Goal: Leave review/rating: Leave review/rating

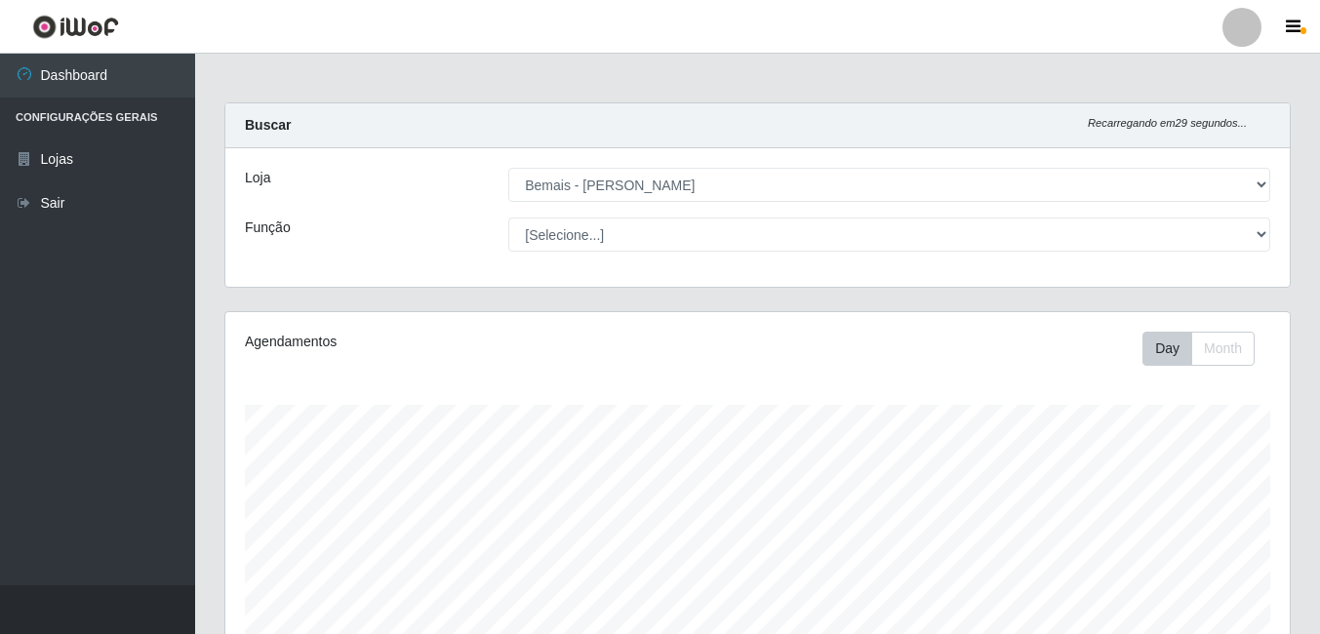
select select "230"
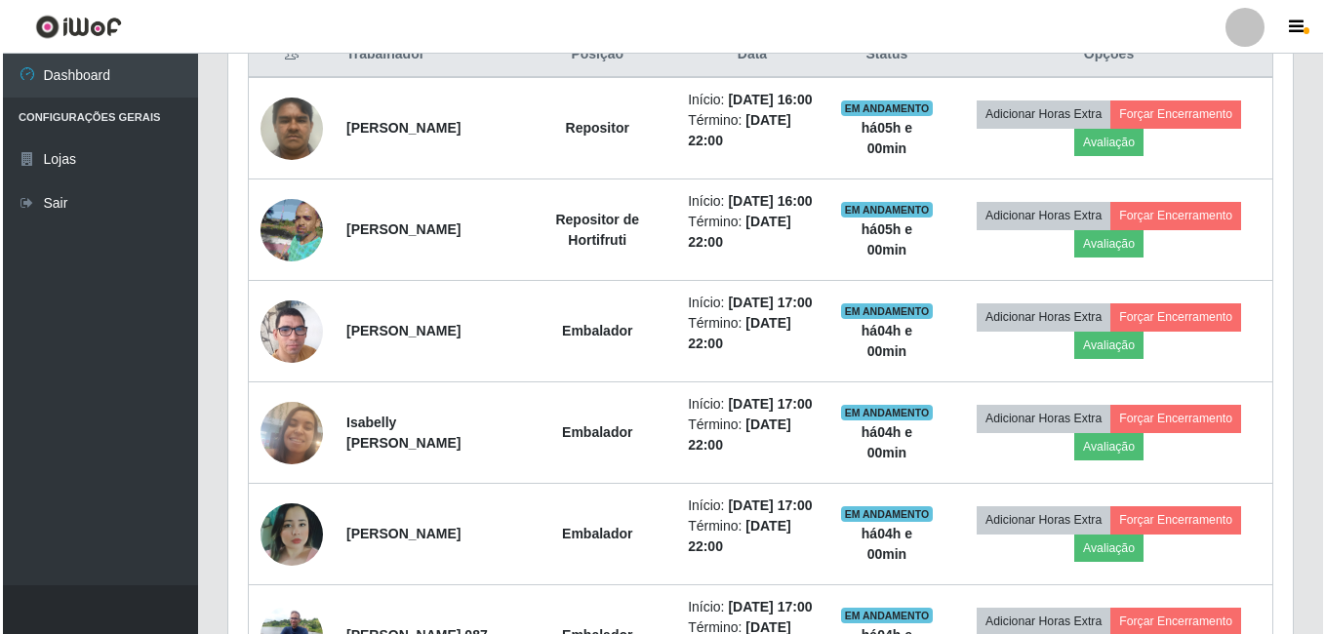
scroll to position [583, 0]
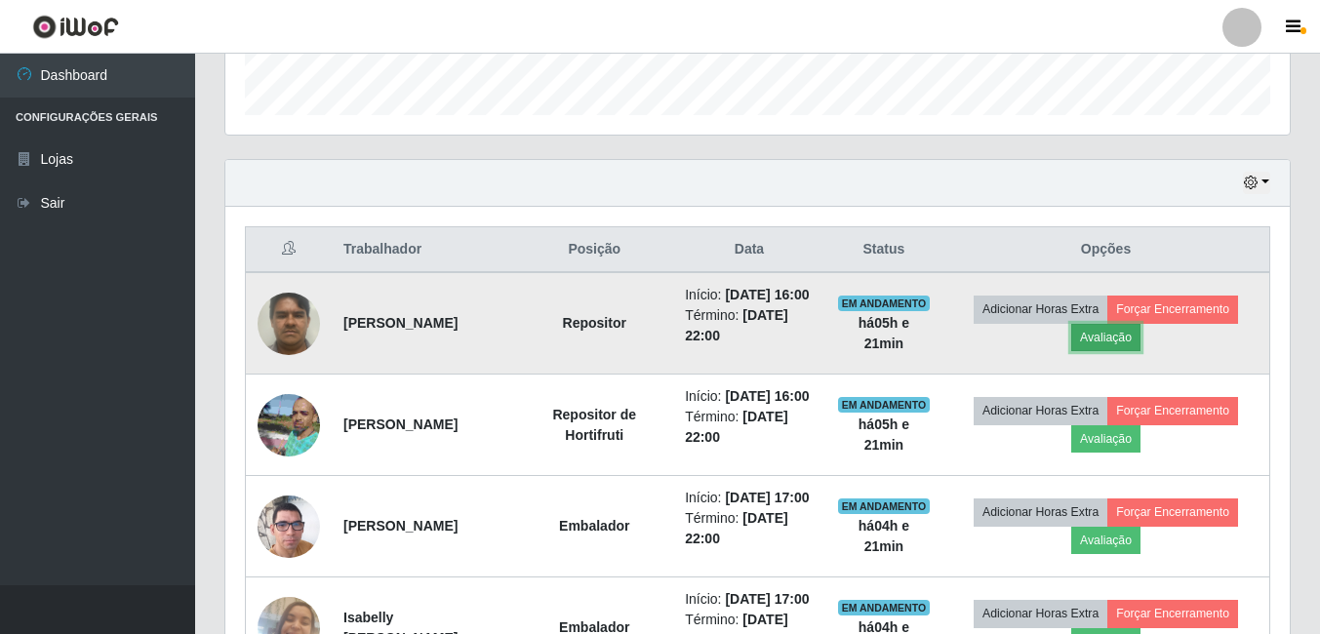
click at [1119, 348] on button "Avaliação" at bounding box center [1106, 337] width 69 height 27
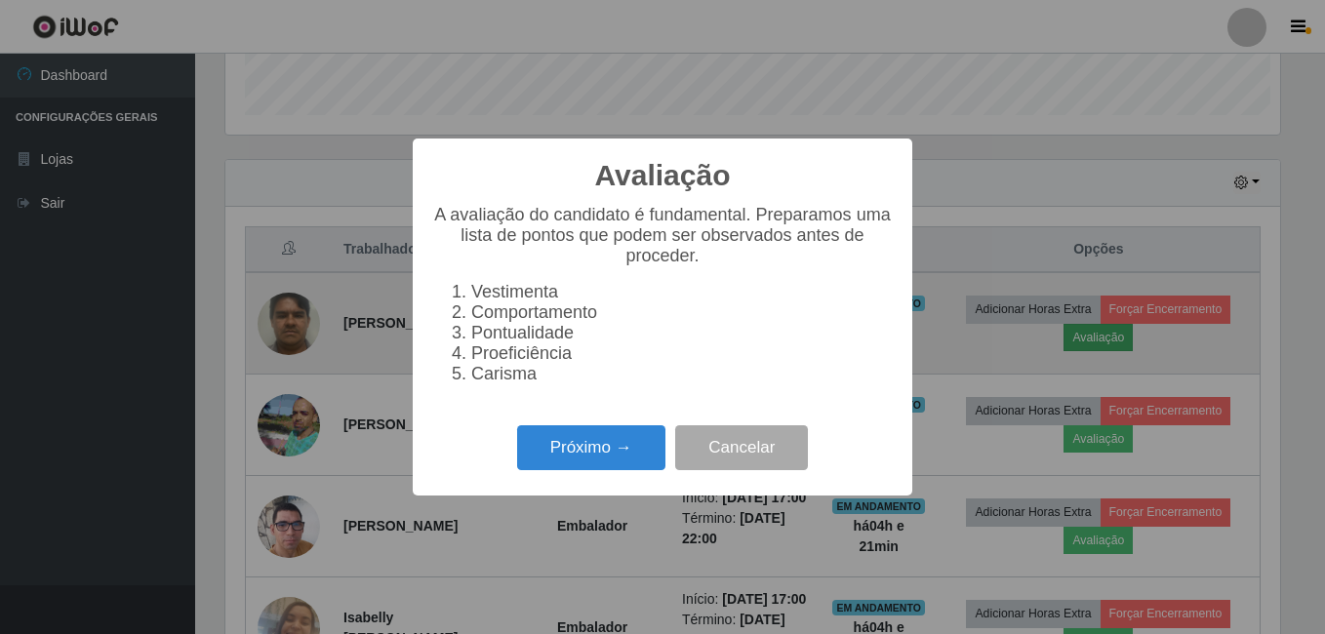
scroll to position [405, 1055]
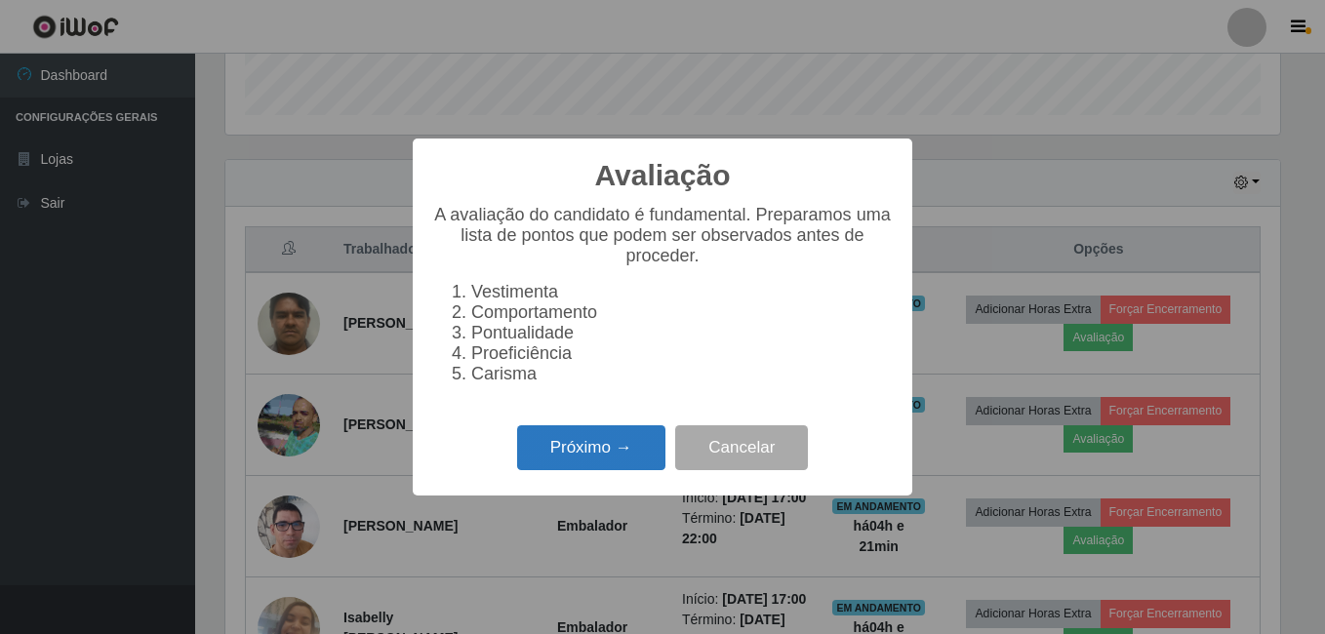
click at [547, 465] on button "Próximo →" at bounding box center [591, 448] width 148 height 46
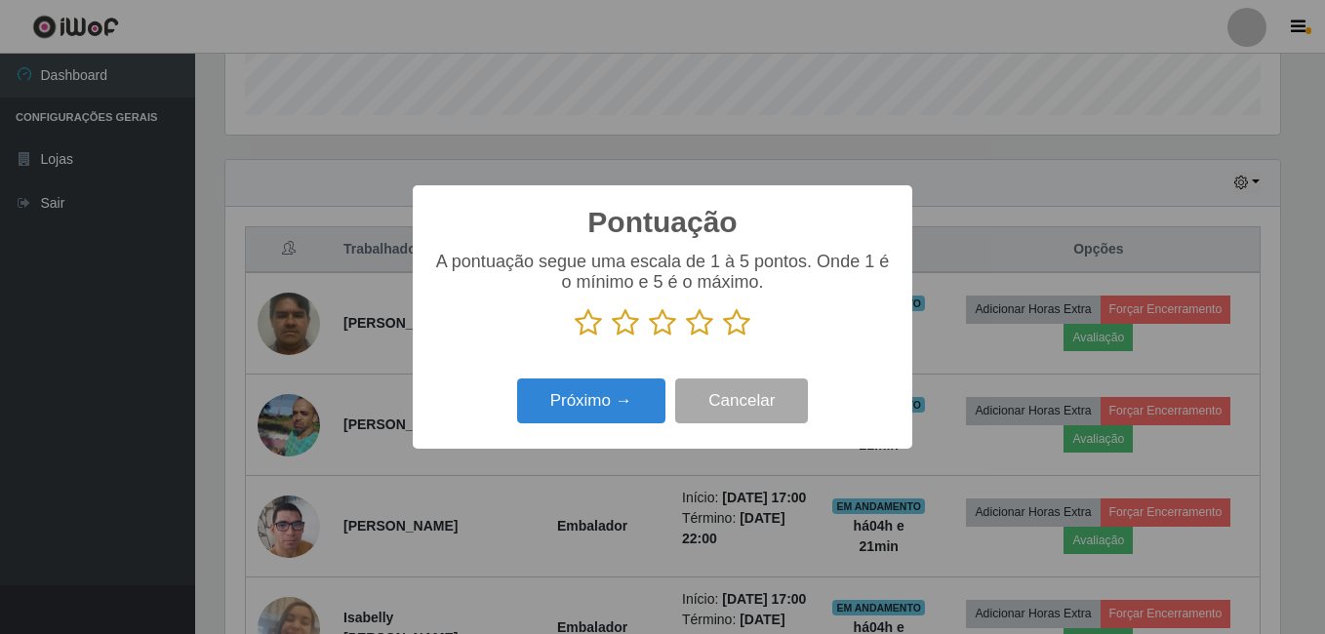
scroll to position [975498, 974848]
click at [737, 331] on icon at bounding box center [736, 322] width 27 height 29
click at [723, 338] on input "radio" at bounding box center [723, 338] width 0 height 0
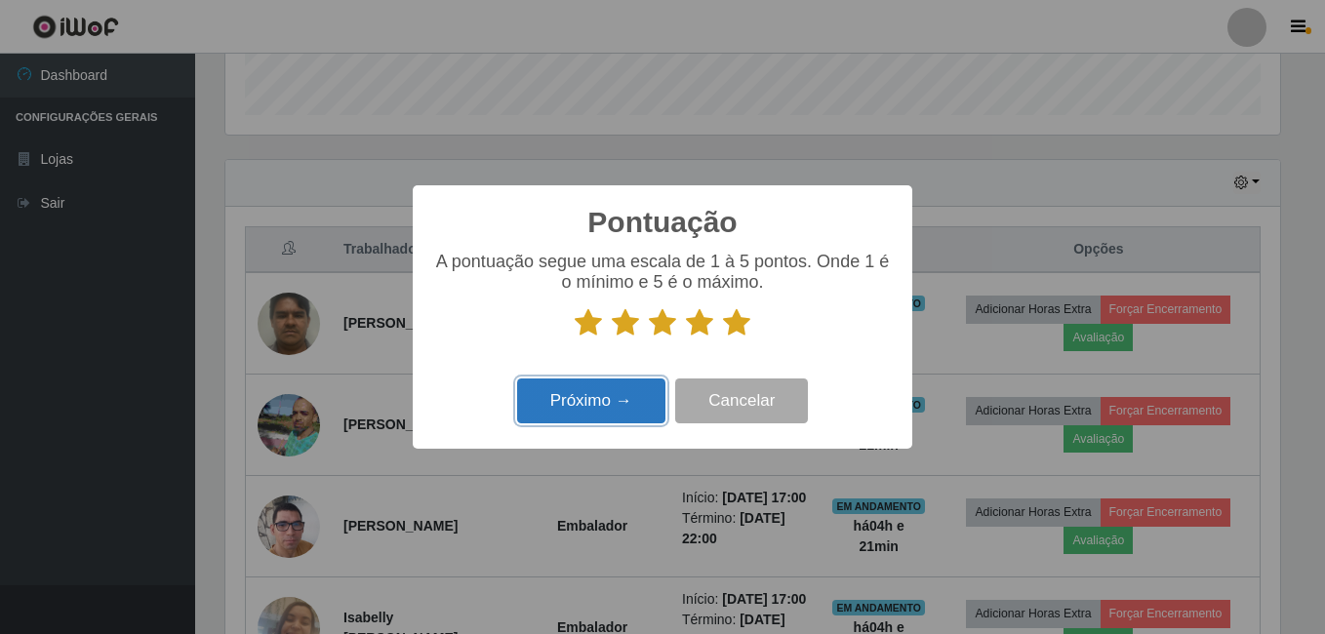
click at [616, 417] on button "Próximo →" at bounding box center [591, 402] width 148 height 46
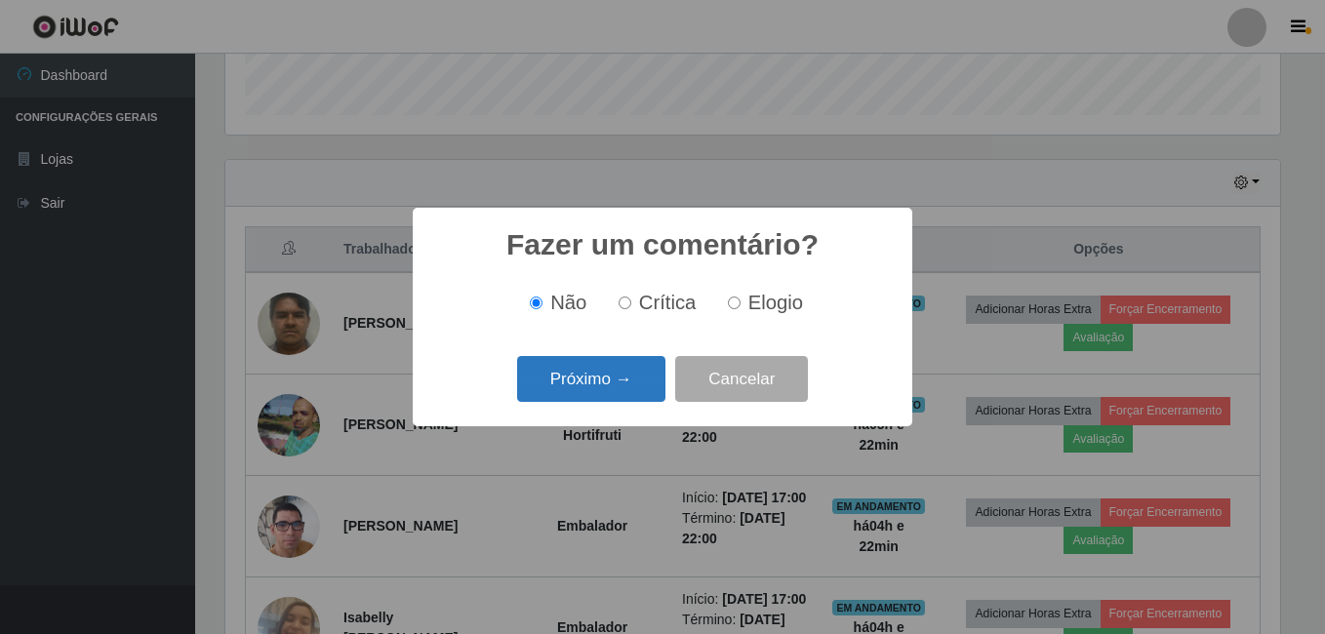
click at [634, 386] on button "Próximo →" at bounding box center [591, 379] width 148 height 46
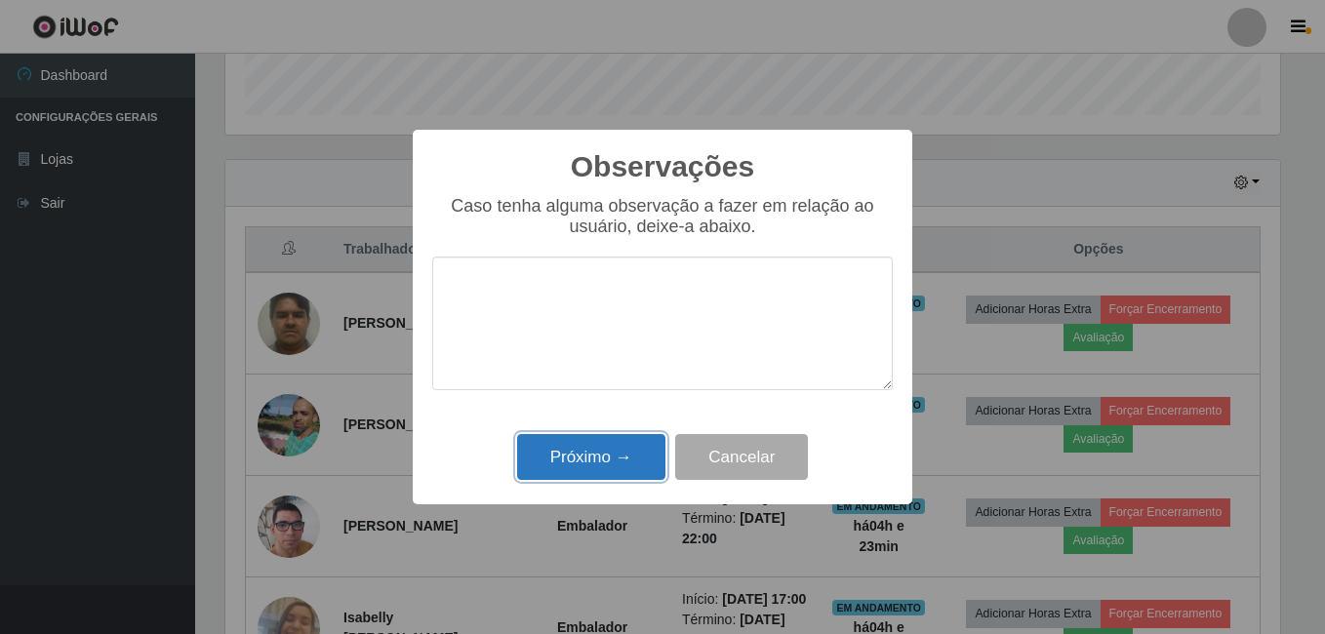
drag, startPoint x: 633, startPoint y: 471, endPoint x: 628, endPoint y: 460, distance: 13.1
click at [633, 470] on button "Próximo →" at bounding box center [591, 457] width 148 height 46
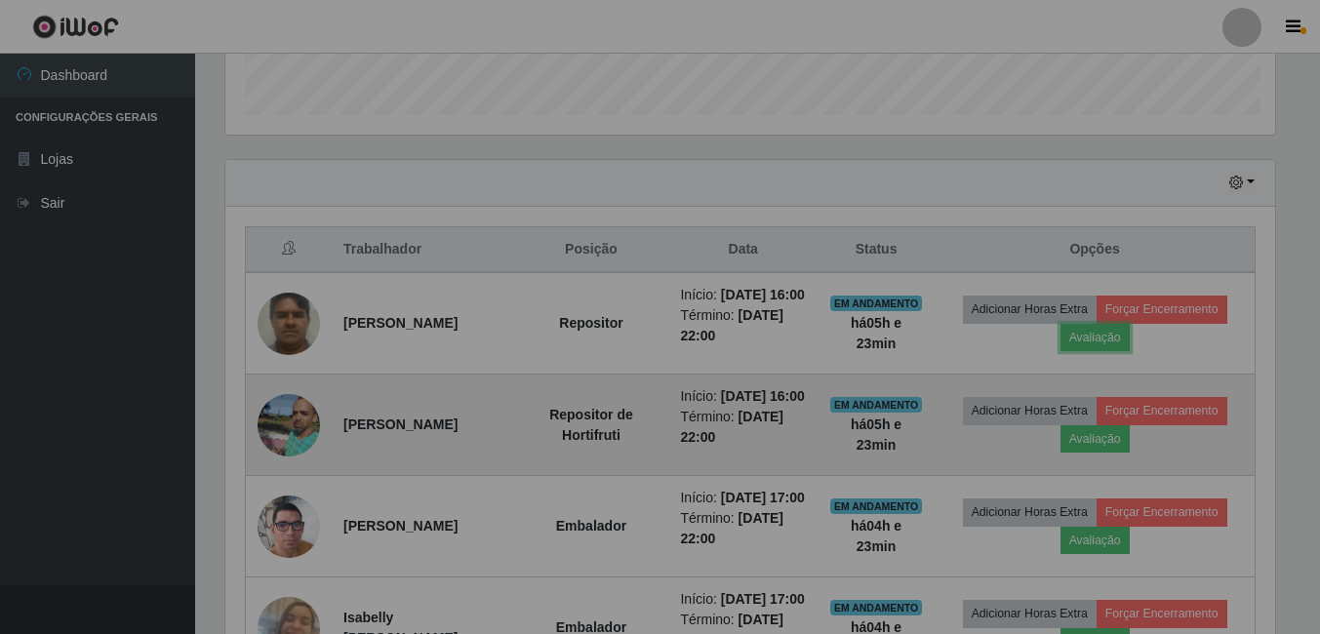
scroll to position [405, 1065]
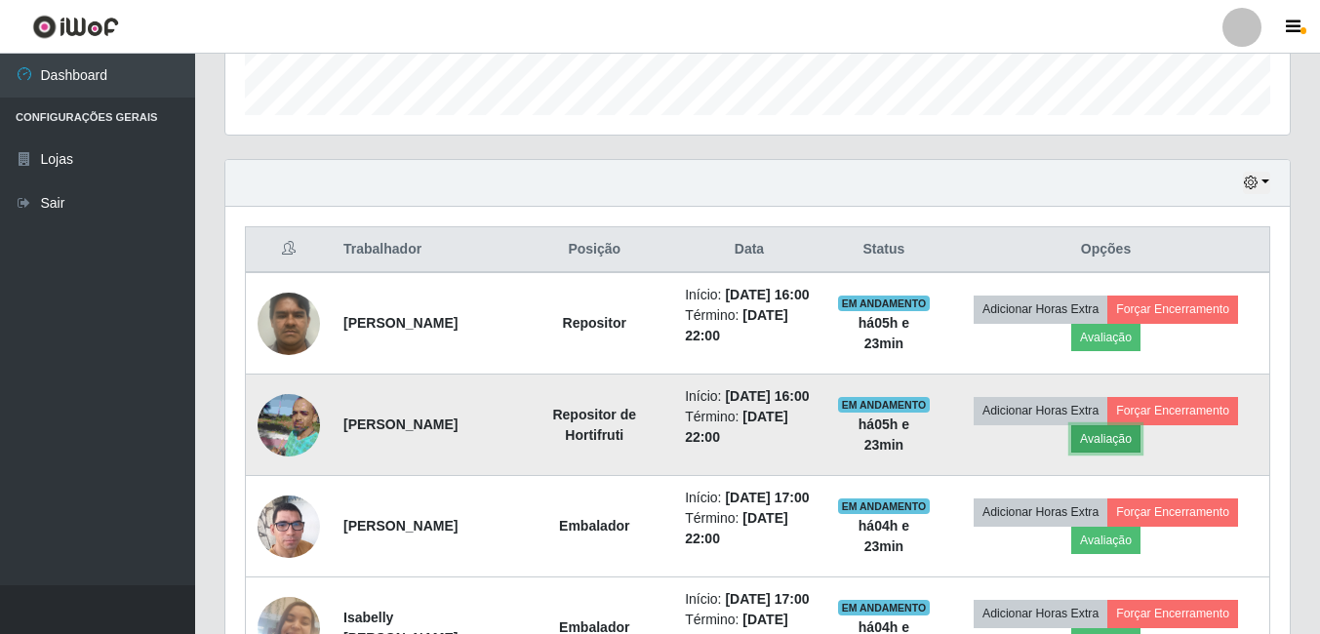
click at [1138, 453] on button "Avaliação" at bounding box center [1106, 438] width 69 height 27
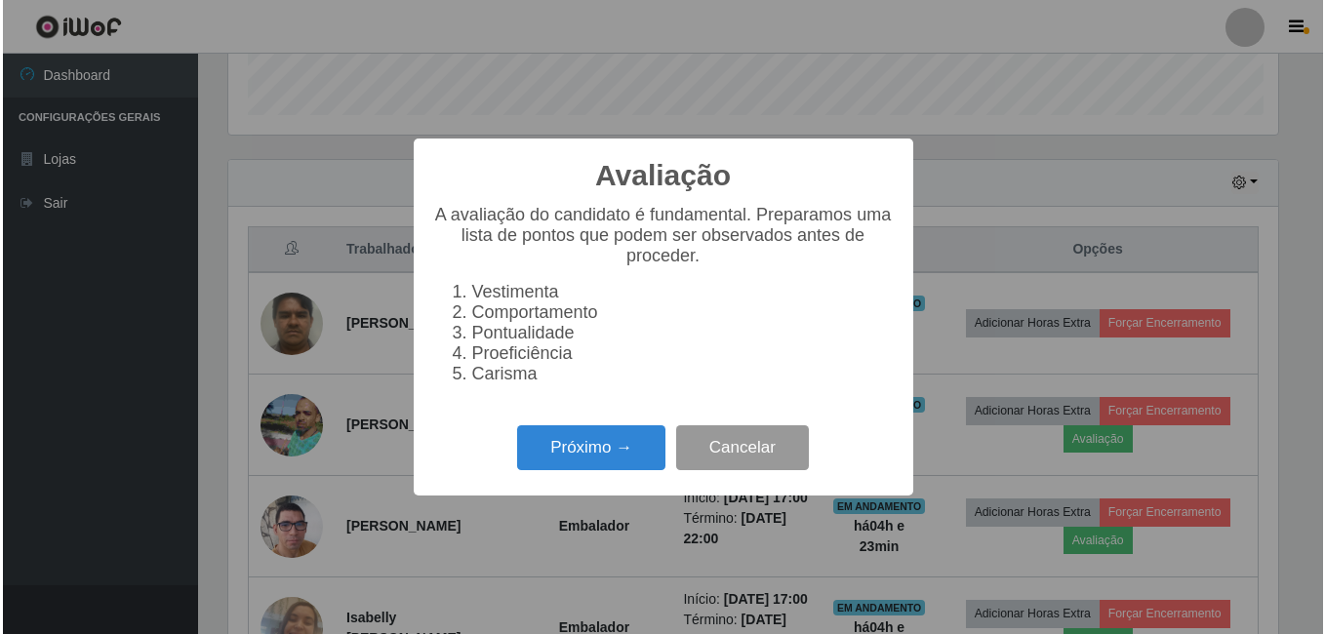
scroll to position [405, 1055]
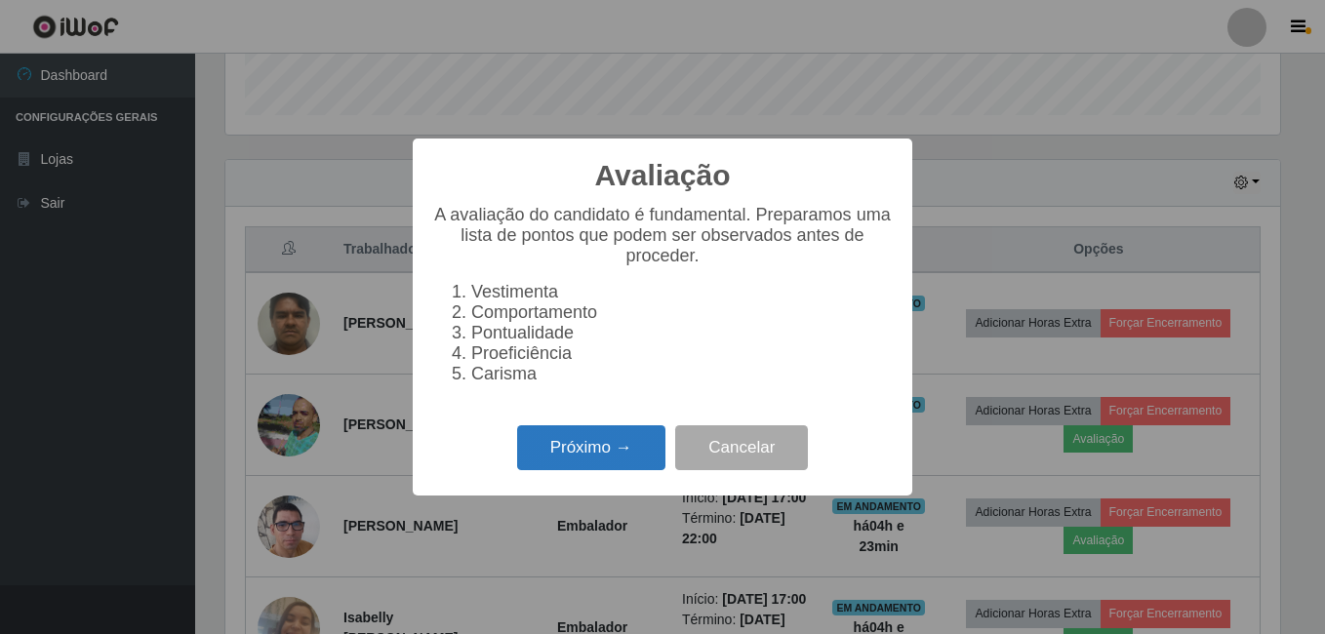
click at [644, 458] on button "Próximo →" at bounding box center [591, 448] width 148 height 46
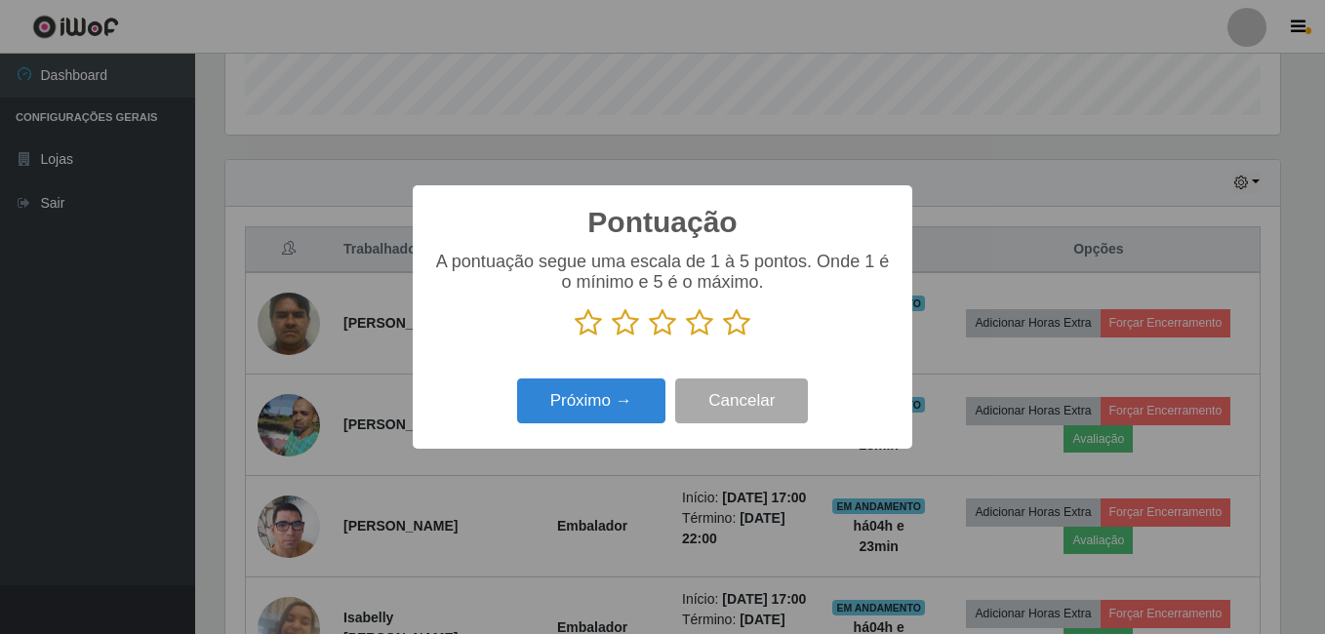
scroll to position [975498, 974848]
click at [735, 321] on icon at bounding box center [736, 322] width 27 height 29
click at [723, 338] on input "radio" at bounding box center [723, 338] width 0 height 0
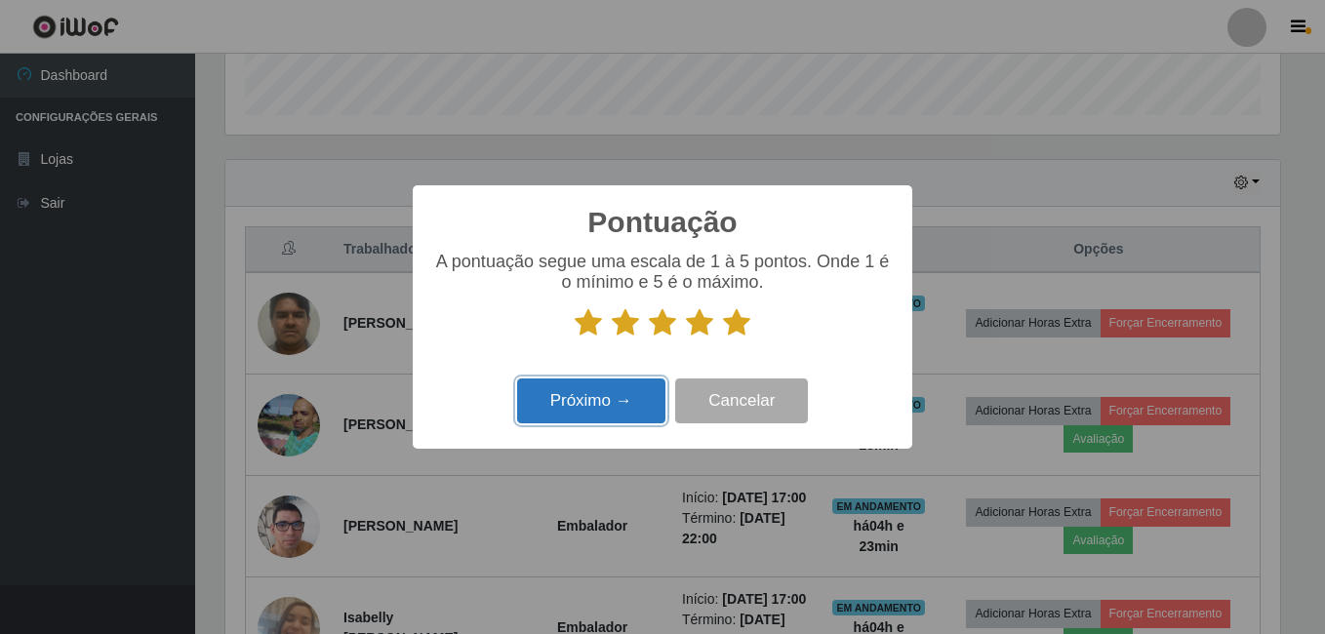
click at [621, 394] on button "Próximo →" at bounding box center [591, 402] width 148 height 46
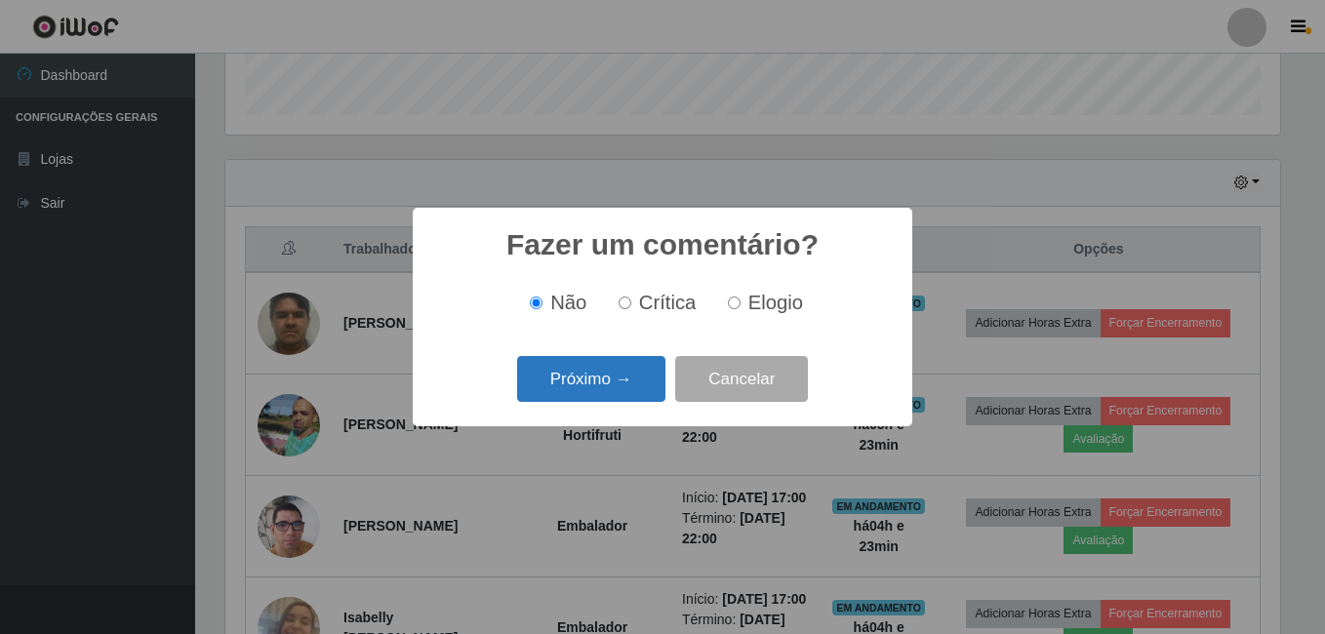
click at [622, 388] on button "Próximo →" at bounding box center [591, 379] width 148 height 46
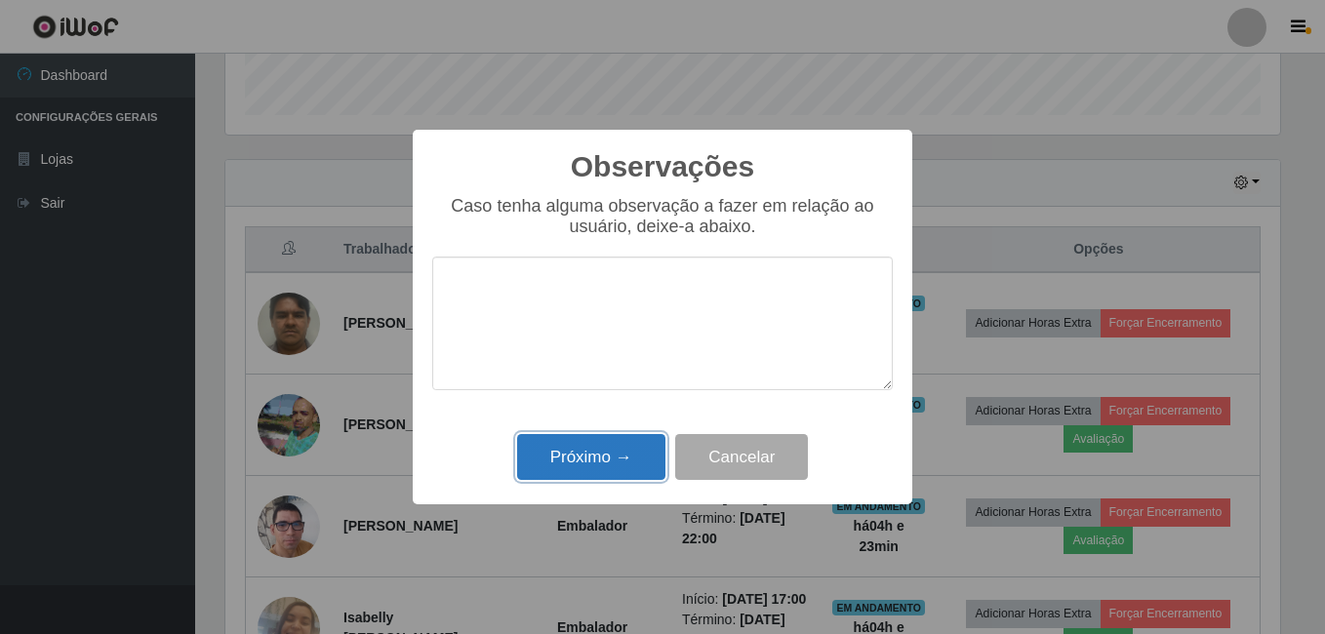
click at [611, 447] on button "Próximo →" at bounding box center [591, 457] width 148 height 46
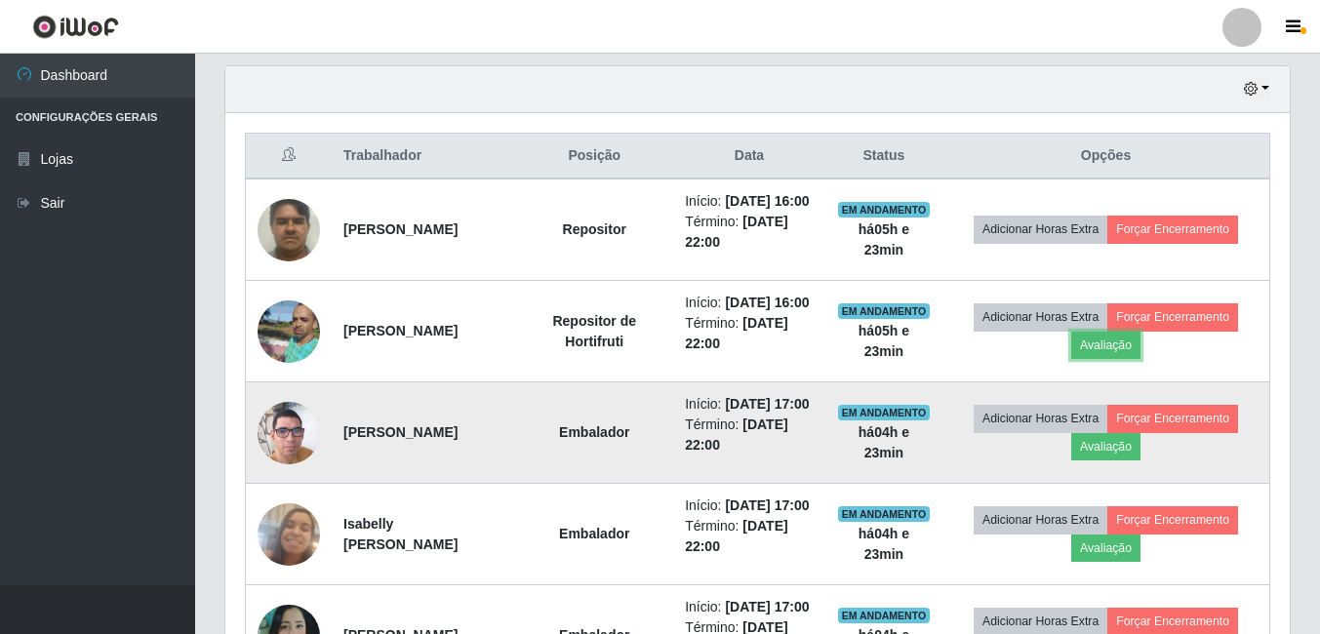
scroll to position [778, 0]
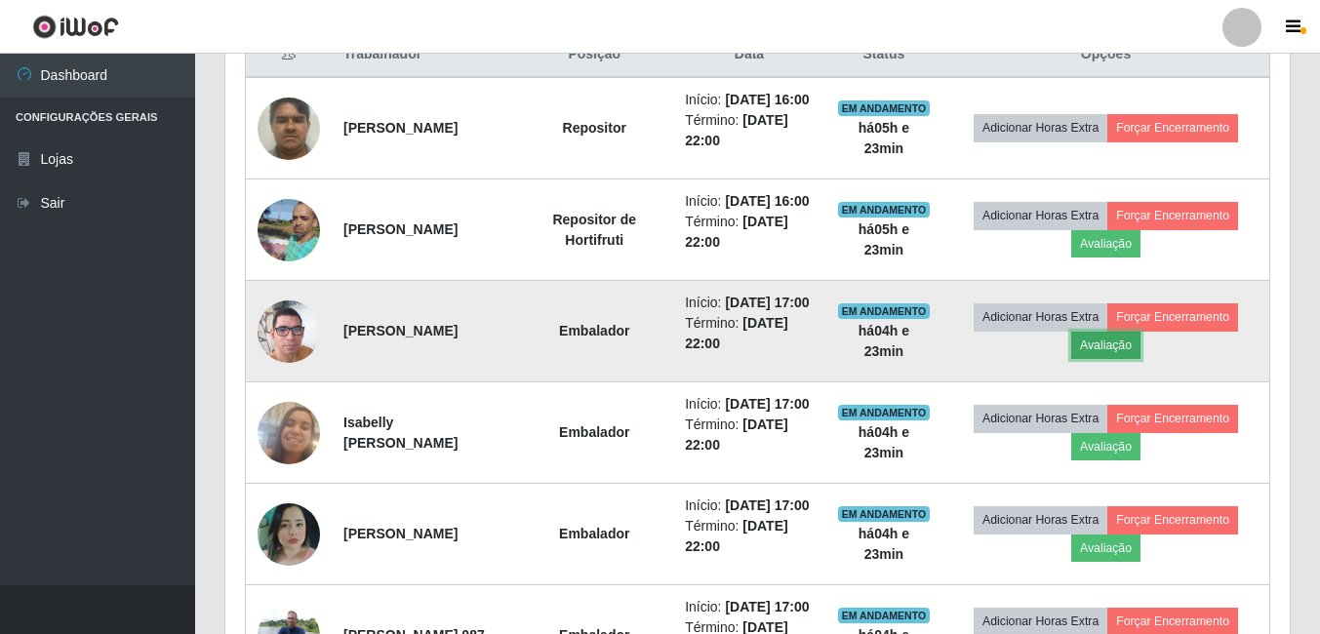
click at [1117, 359] on button "Avaliação" at bounding box center [1106, 345] width 69 height 27
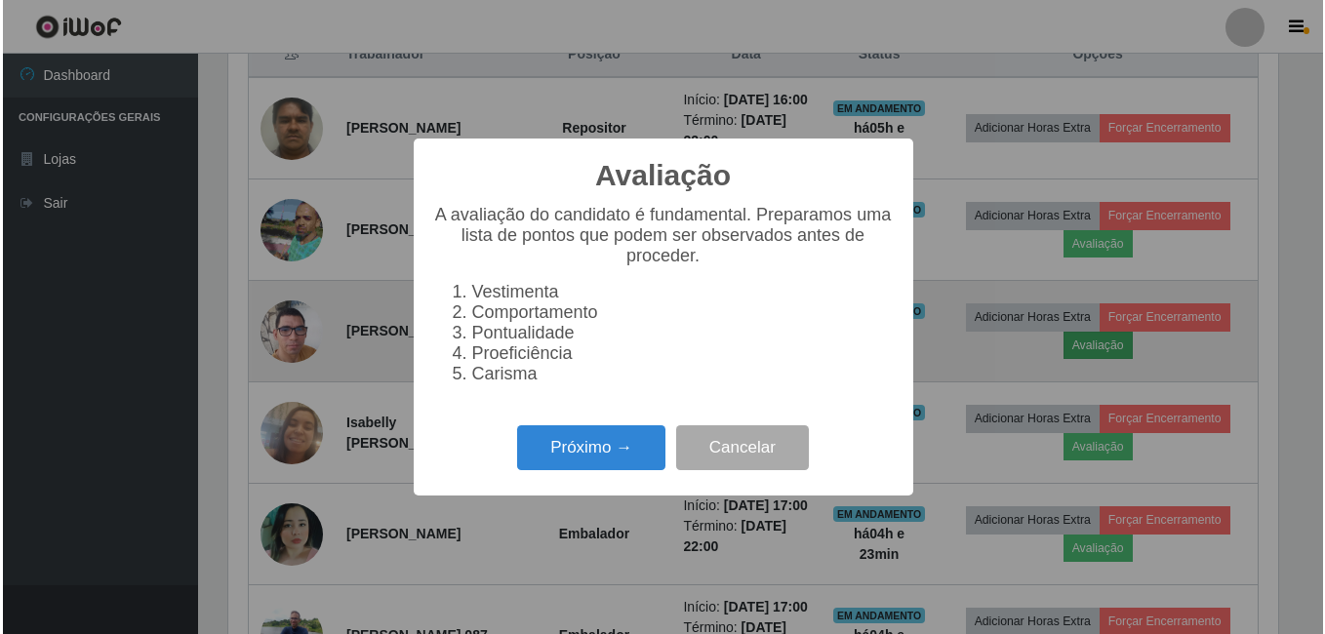
scroll to position [405, 1055]
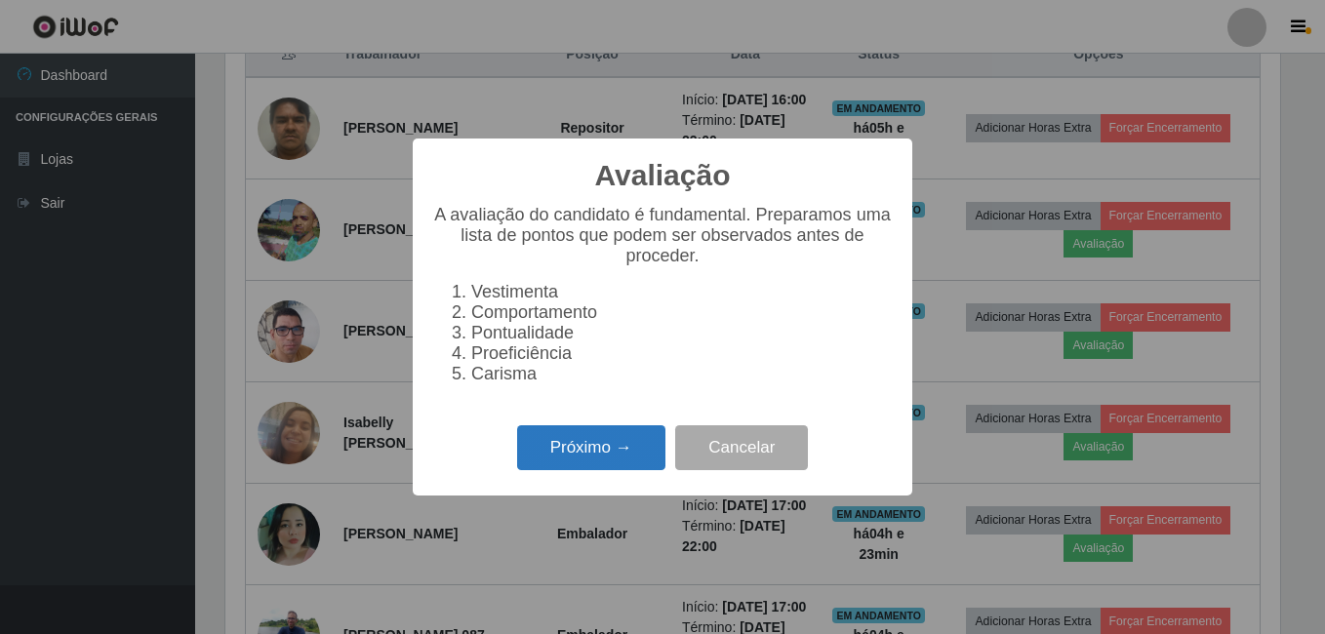
click at [566, 458] on button "Próximo →" at bounding box center [591, 448] width 148 height 46
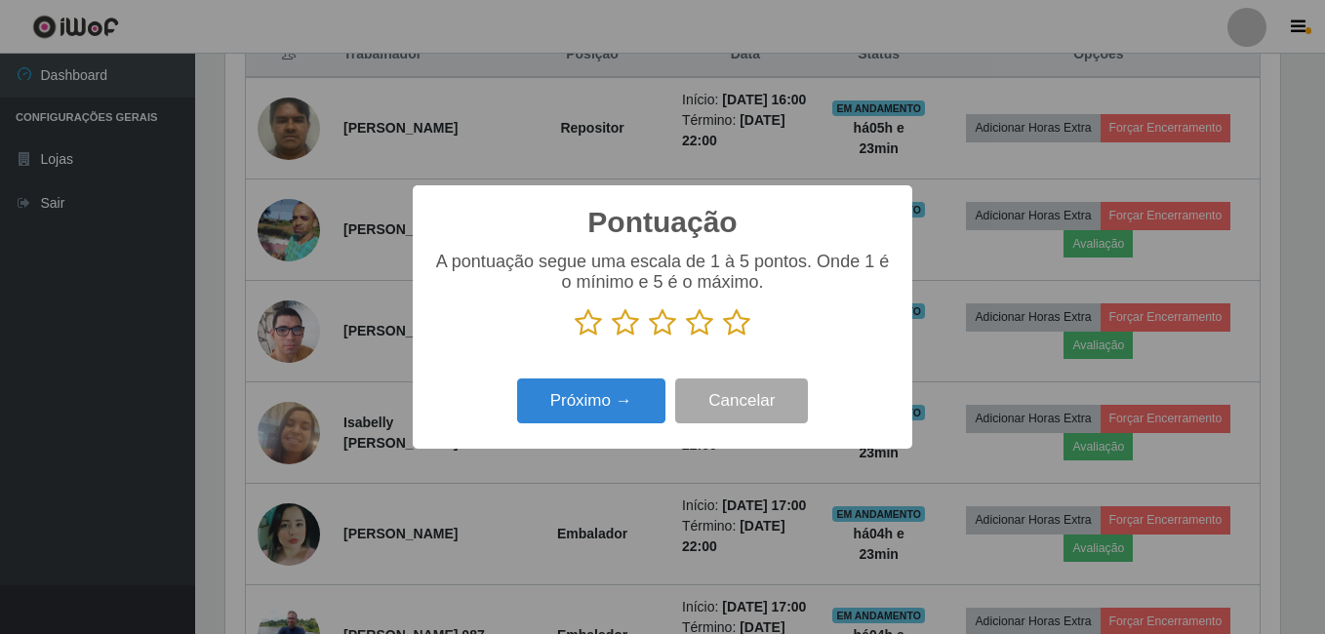
click at [734, 332] on icon at bounding box center [736, 322] width 27 height 29
click at [723, 338] on input "radio" at bounding box center [723, 338] width 0 height 0
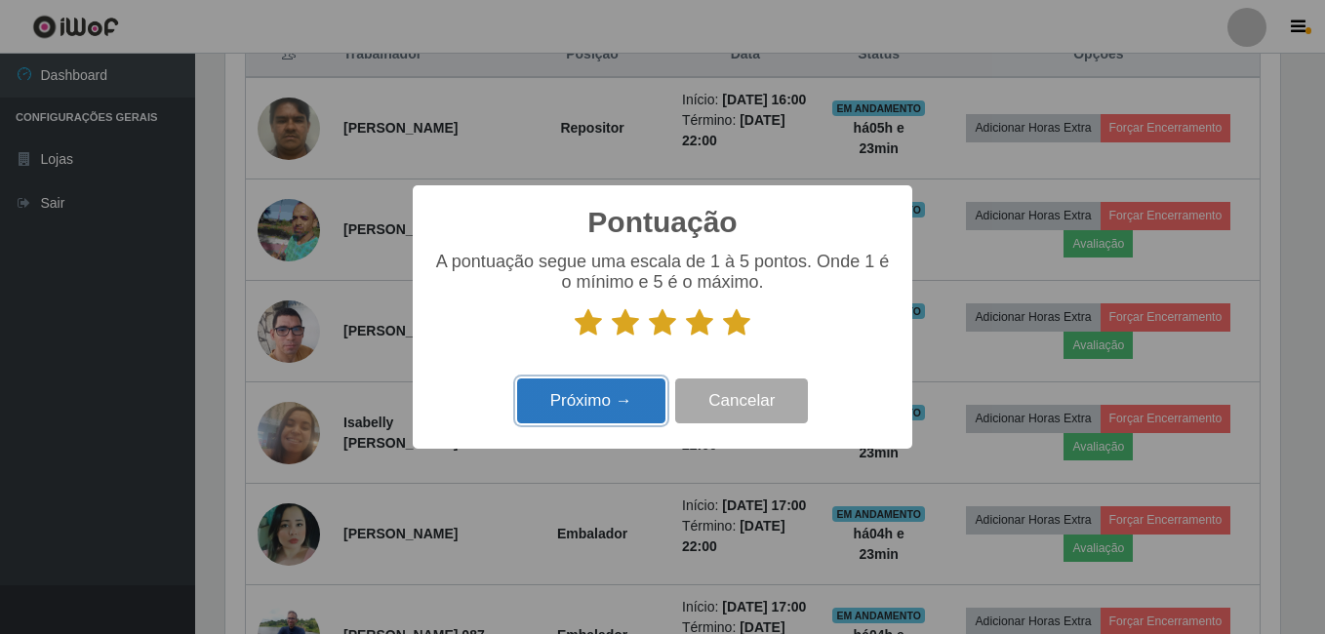
click at [587, 411] on button "Próximo →" at bounding box center [591, 402] width 148 height 46
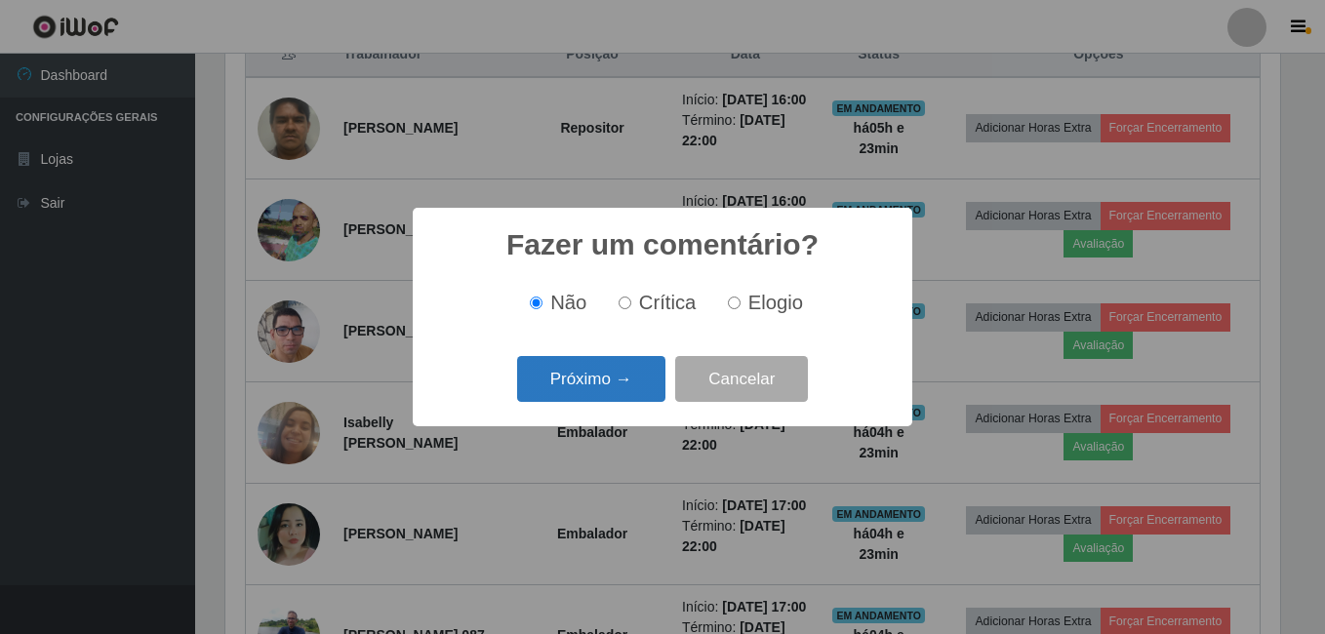
click at [632, 386] on button "Próximo →" at bounding box center [591, 379] width 148 height 46
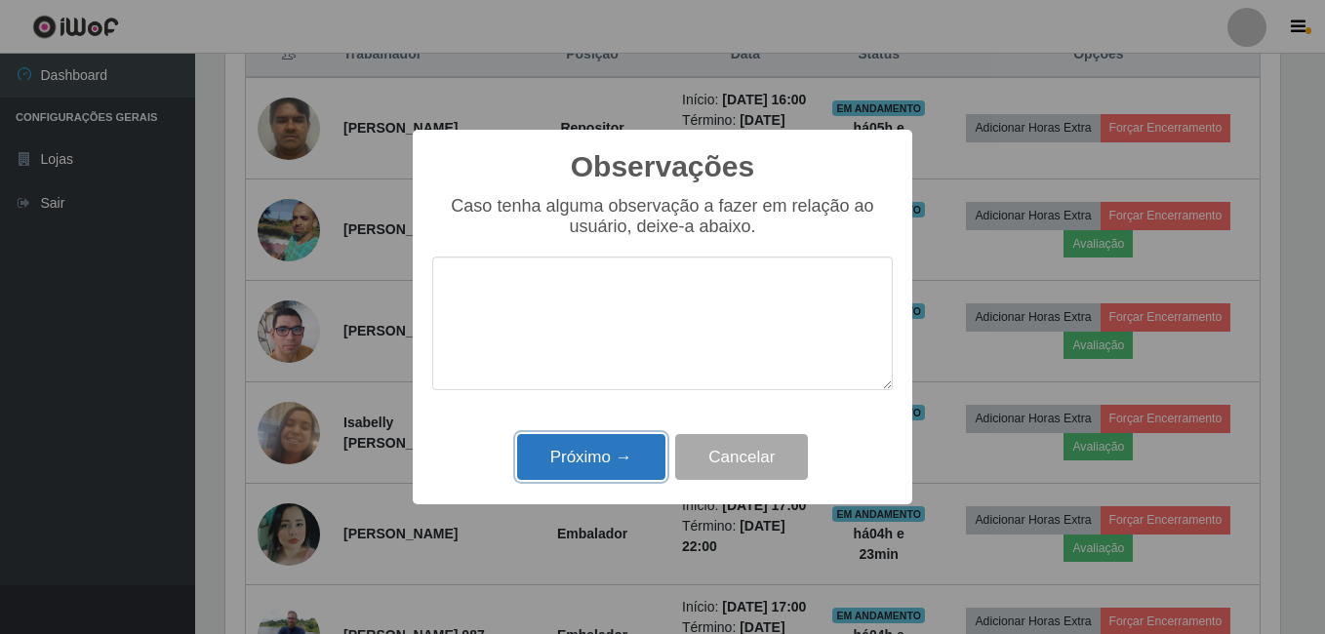
click at [600, 454] on button "Próximo →" at bounding box center [591, 457] width 148 height 46
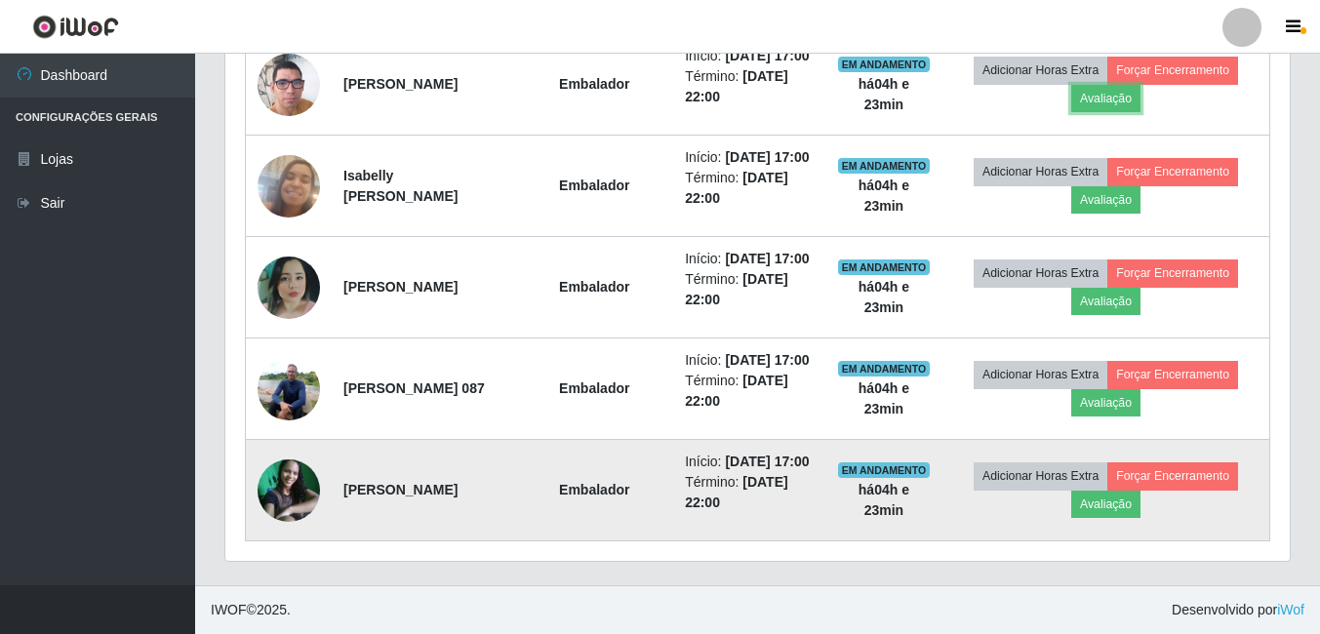
scroll to position [1168, 0]
click at [1133, 495] on button "Avaliação" at bounding box center [1106, 504] width 69 height 27
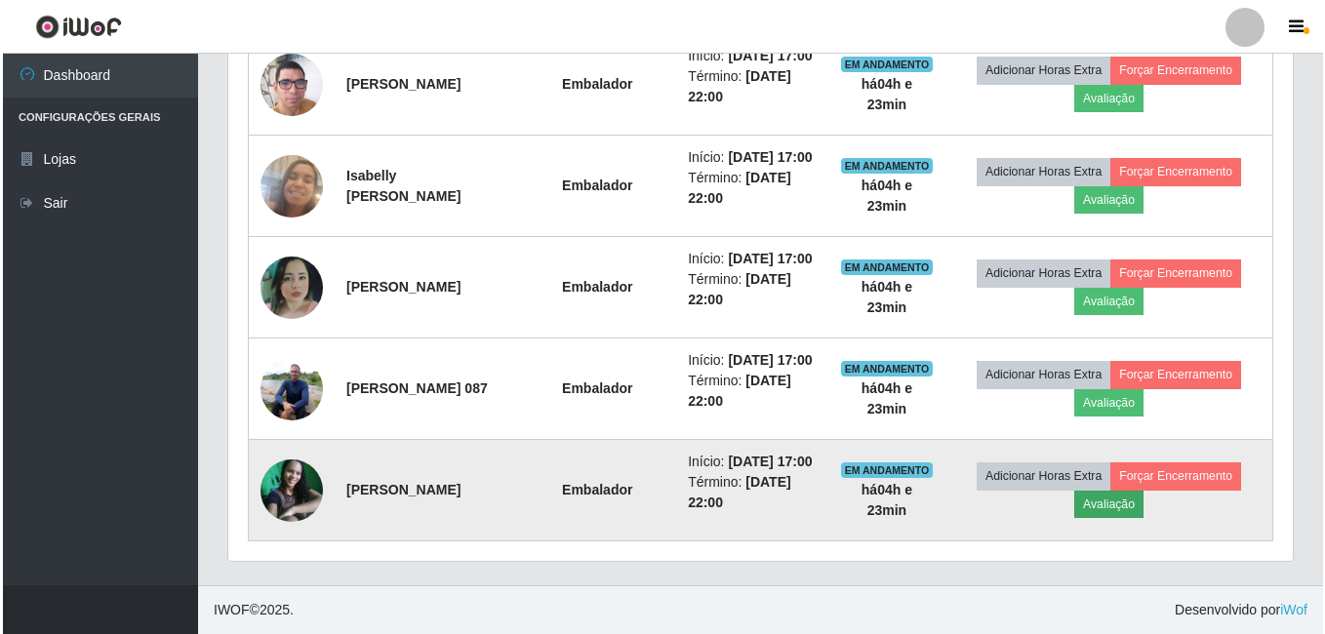
scroll to position [405, 1055]
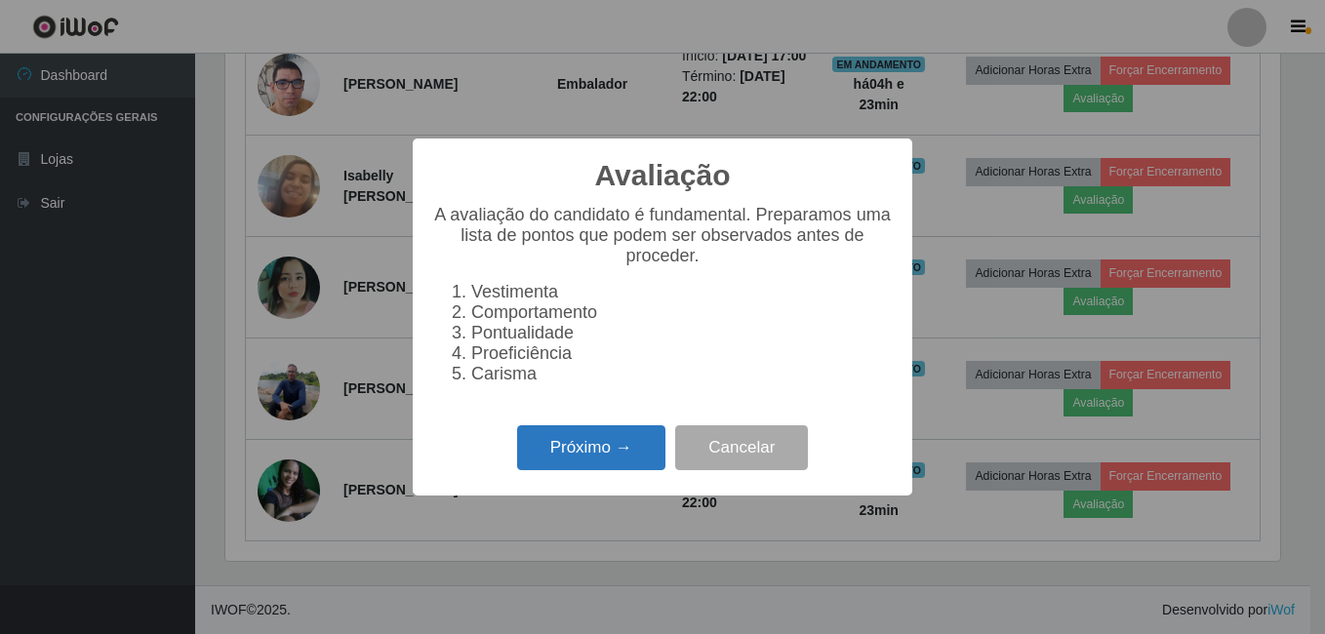
click at [622, 463] on button "Próximo →" at bounding box center [591, 448] width 148 height 46
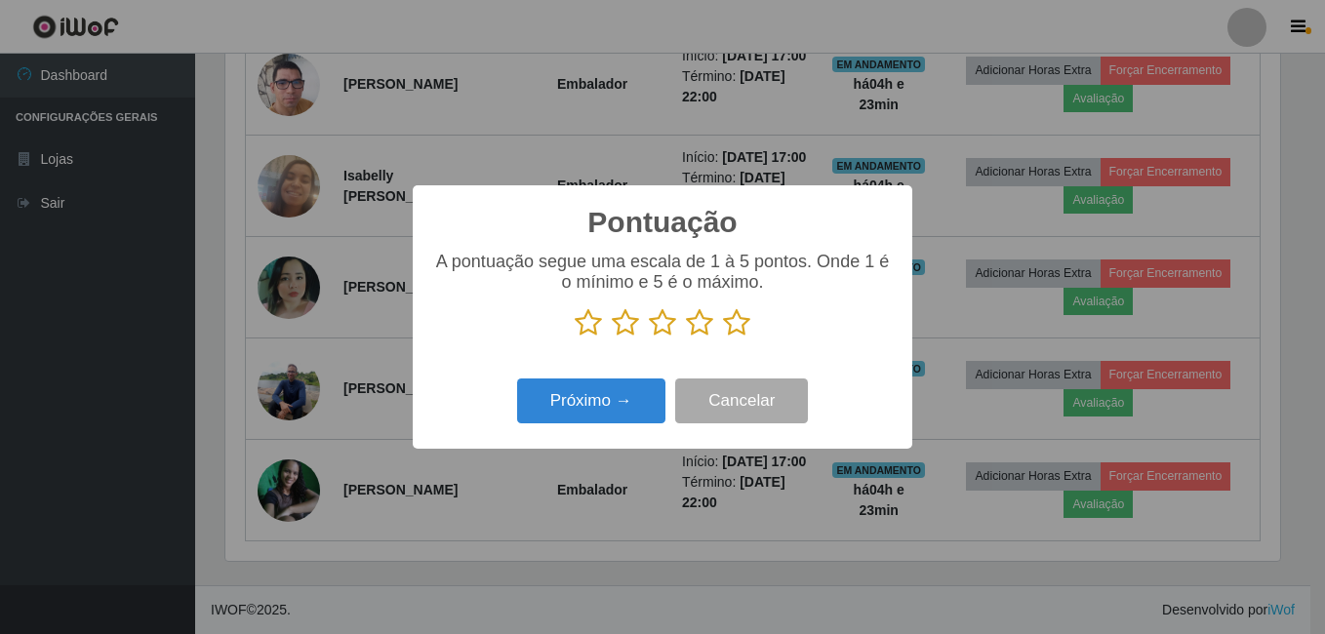
click at [735, 327] on icon at bounding box center [736, 322] width 27 height 29
click at [723, 338] on input "radio" at bounding box center [723, 338] width 0 height 0
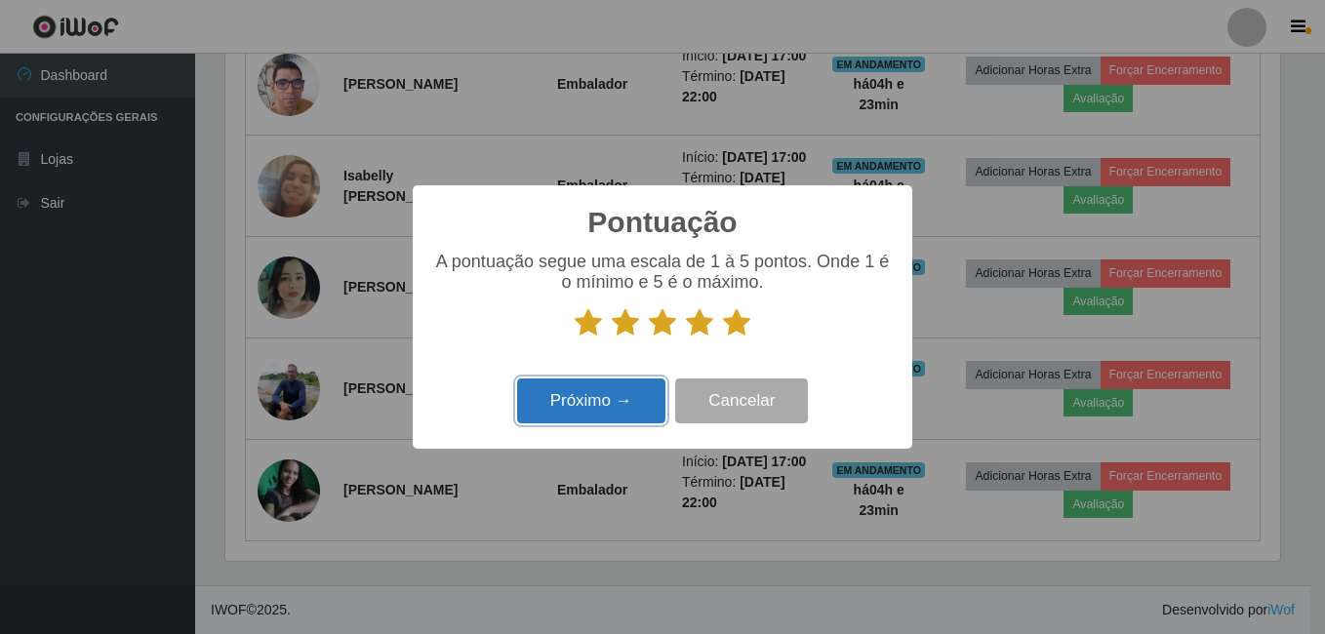
click at [621, 388] on button "Próximo →" at bounding box center [591, 402] width 148 height 46
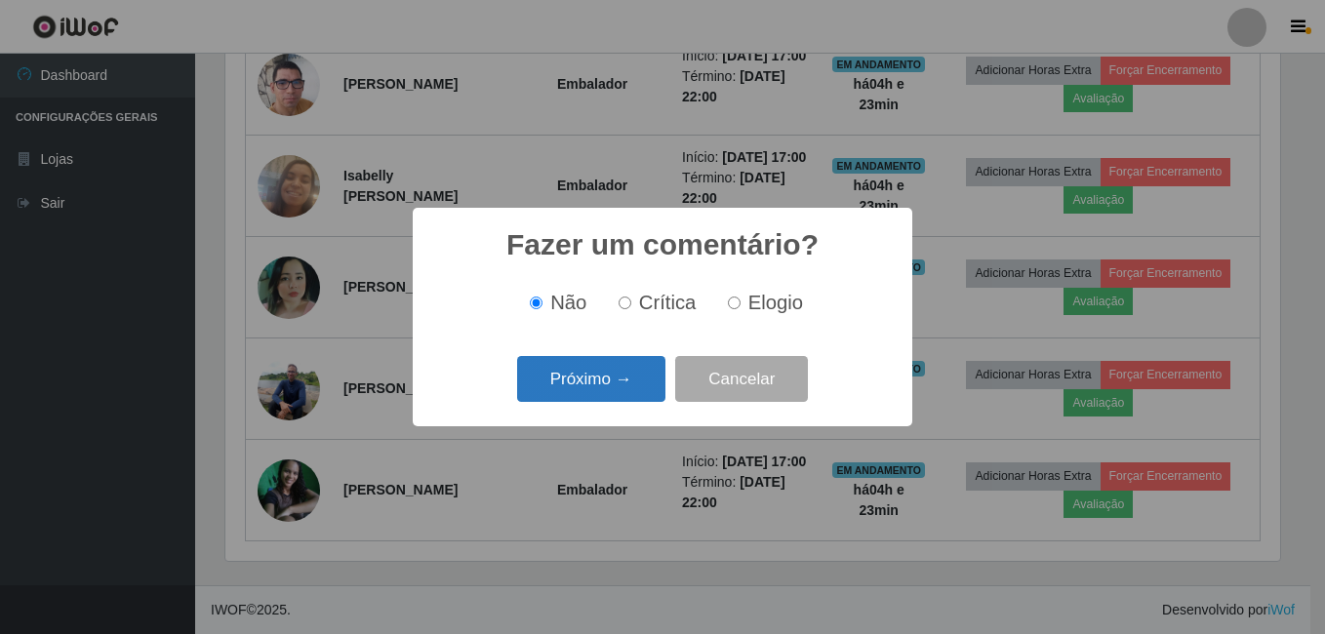
click at [625, 397] on button "Próximo →" at bounding box center [591, 379] width 148 height 46
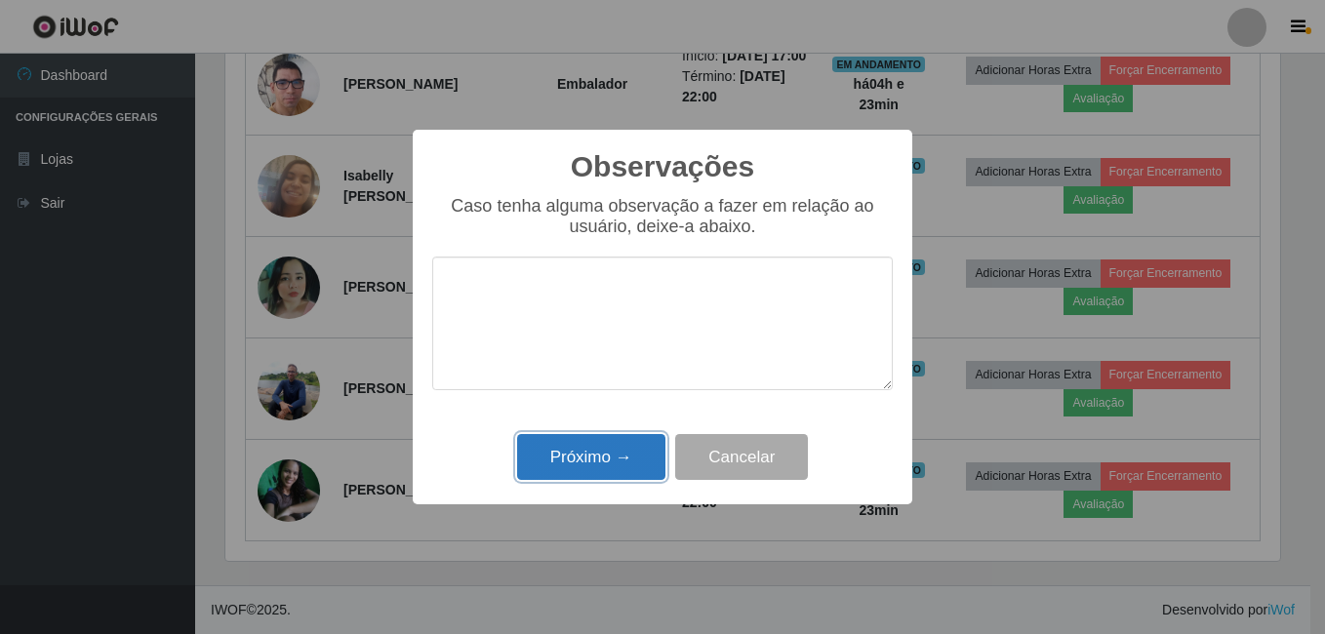
click at [616, 466] on button "Próximo →" at bounding box center [591, 457] width 148 height 46
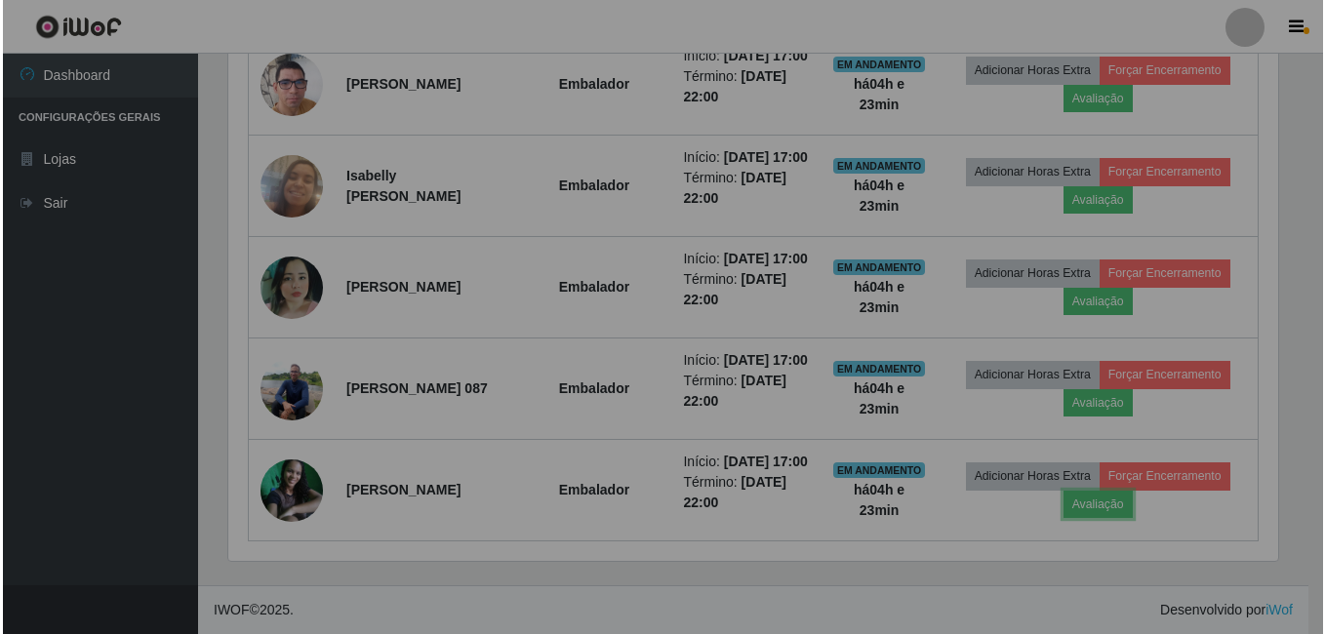
scroll to position [405, 1065]
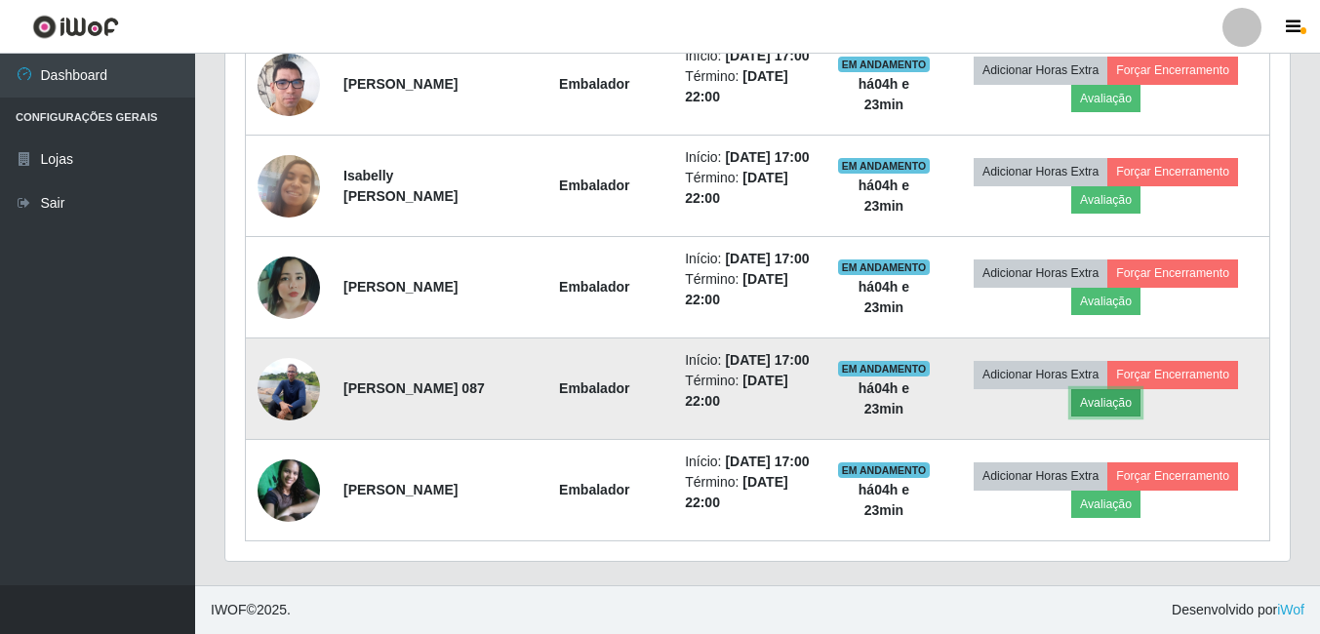
click at [1112, 389] on button "Avaliação" at bounding box center [1106, 402] width 69 height 27
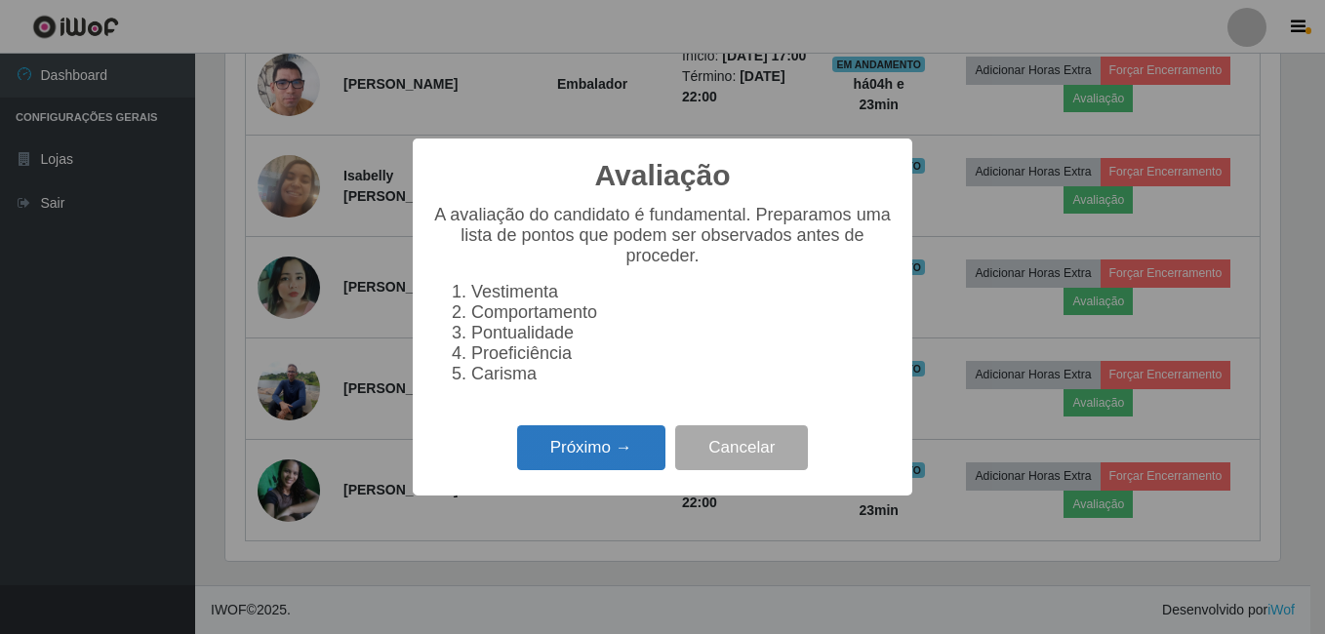
click at [621, 460] on button "Próximo →" at bounding box center [591, 448] width 148 height 46
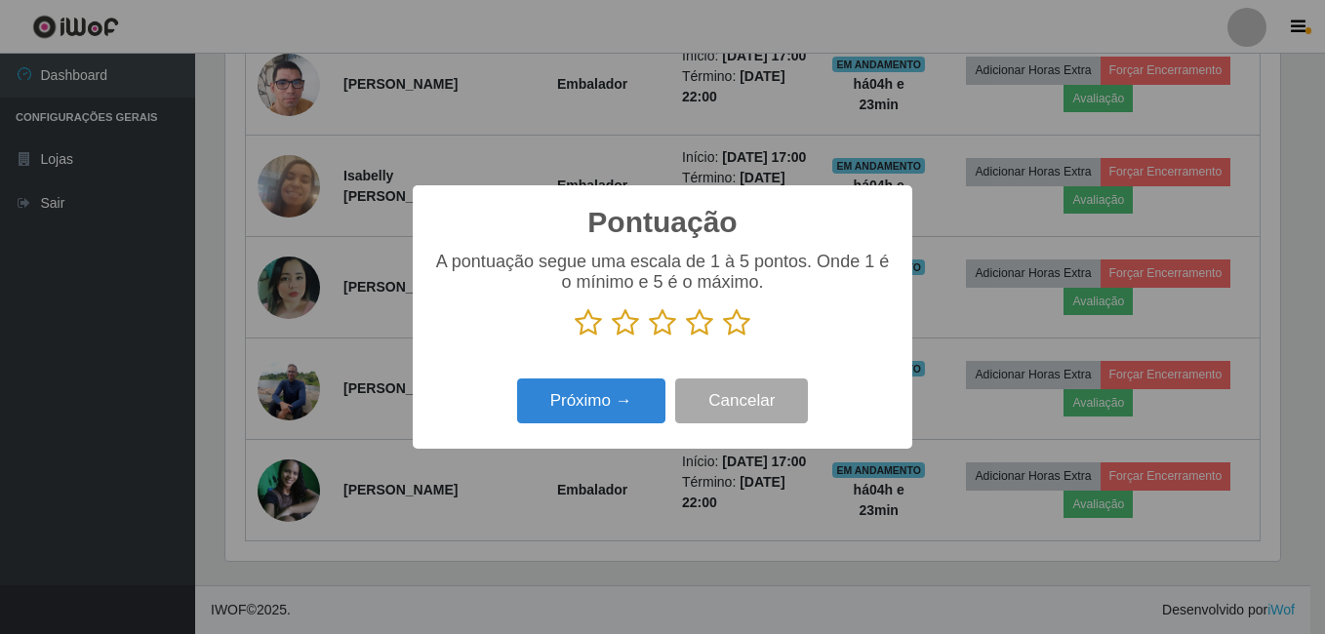
click at [738, 324] on icon at bounding box center [736, 322] width 27 height 29
click at [723, 338] on input "radio" at bounding box center [723, 338] width 0 height 0
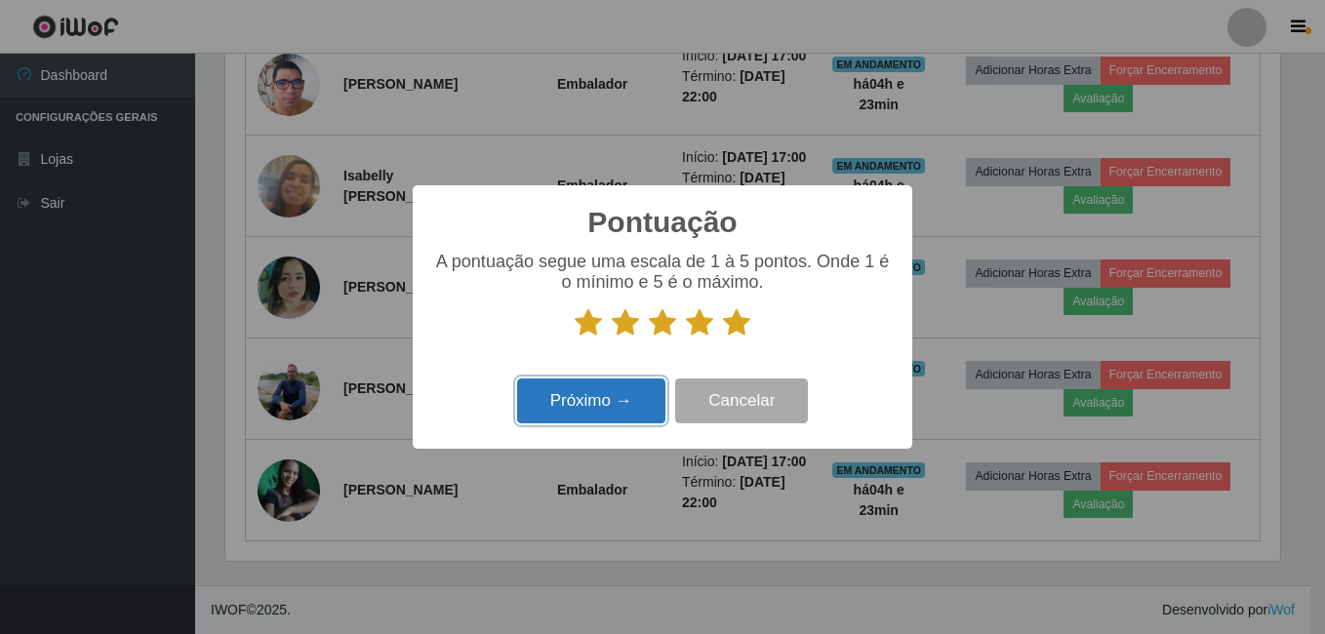
click at [611, 406] on button "Próximo →" at bounding box center [591, 402] width 148 height 46
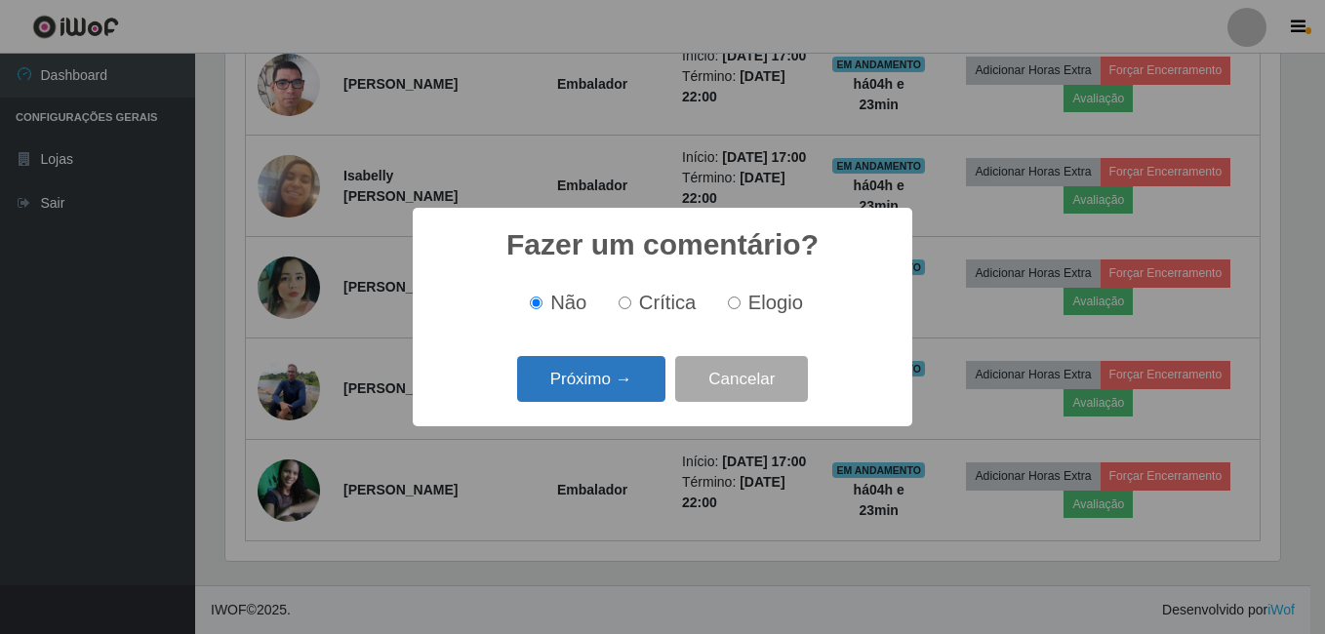
click at [628, 380] on button "Próximo →" at bounding box center [591, 379] width 148 height 46
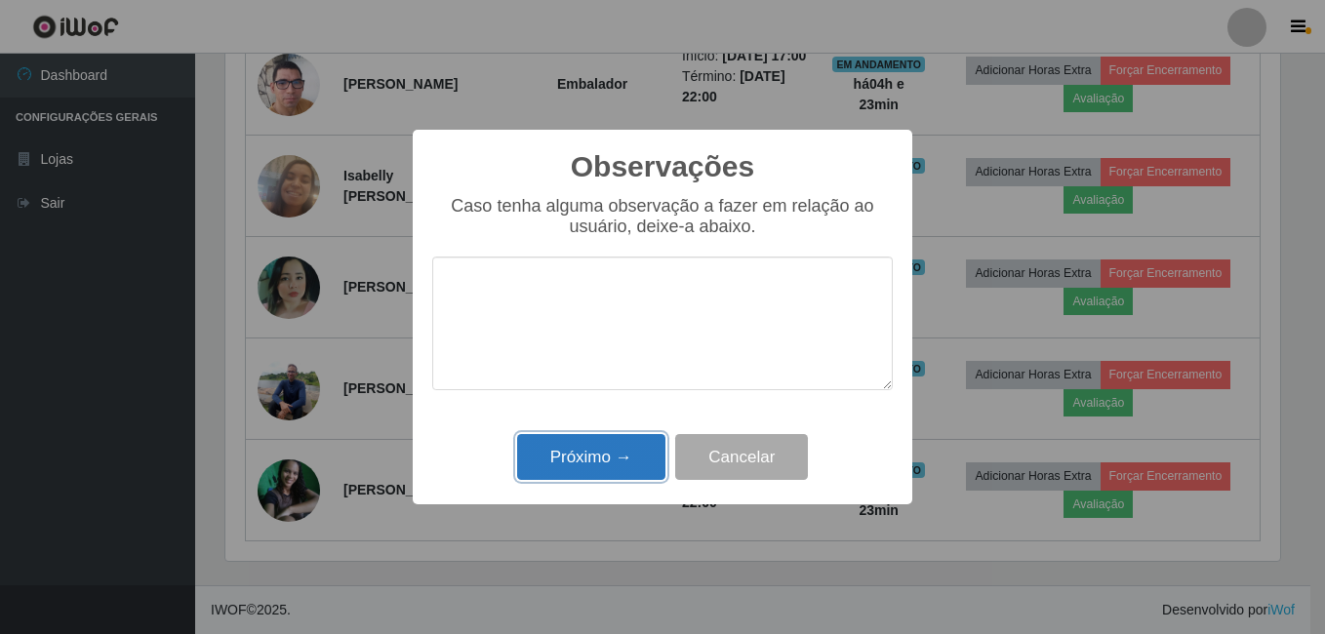
click at [593, 459] on button "Próximo →" at bounding box center [591, 457] width 148 height 46
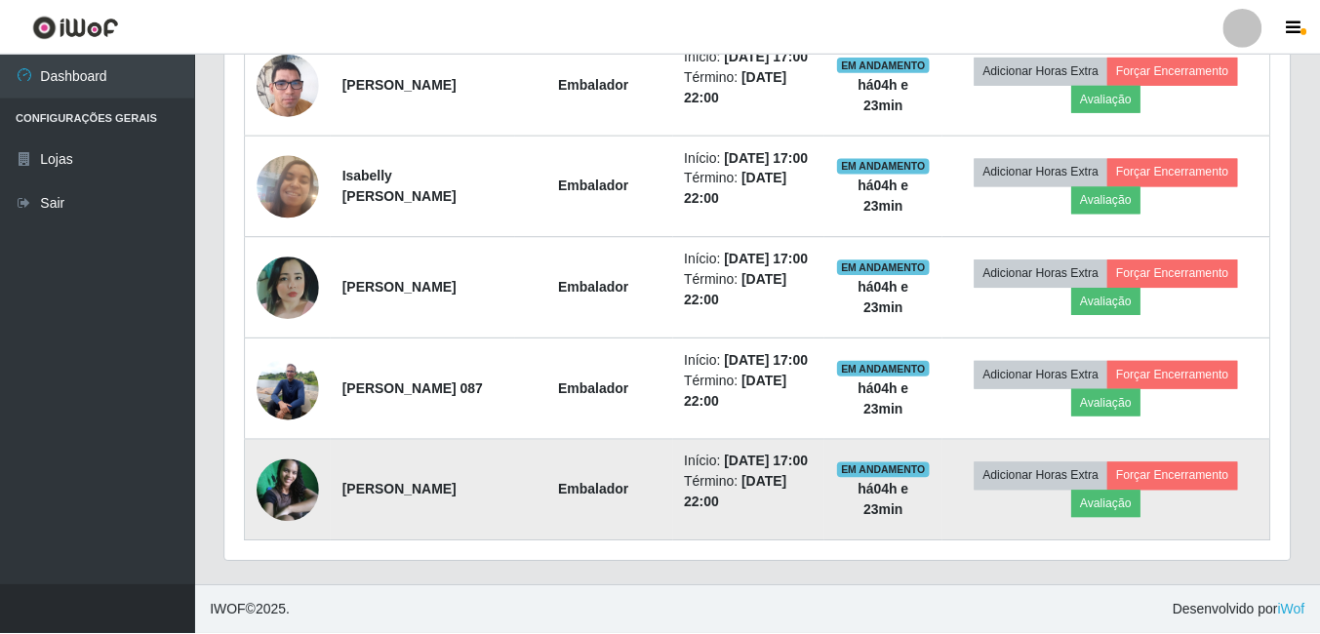
scroll to position [405, 1065]
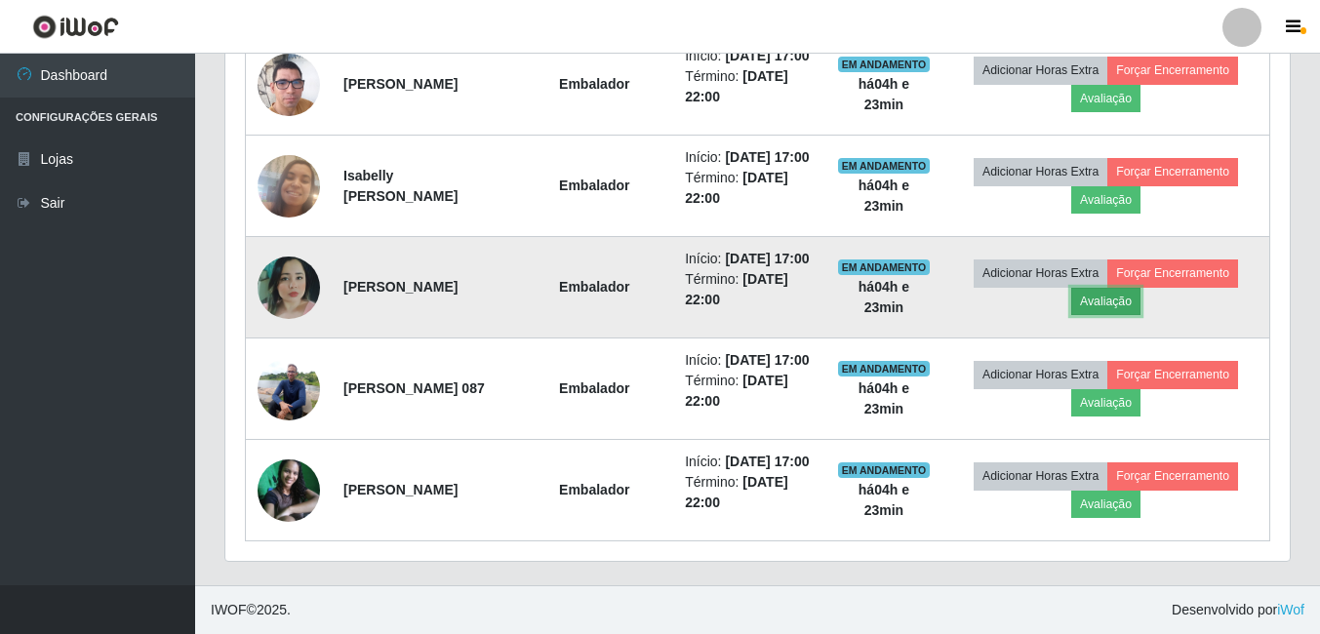
click at [1127, 288] on button "Avaliação" at bounding box center [1106, 301] width 69 height 27
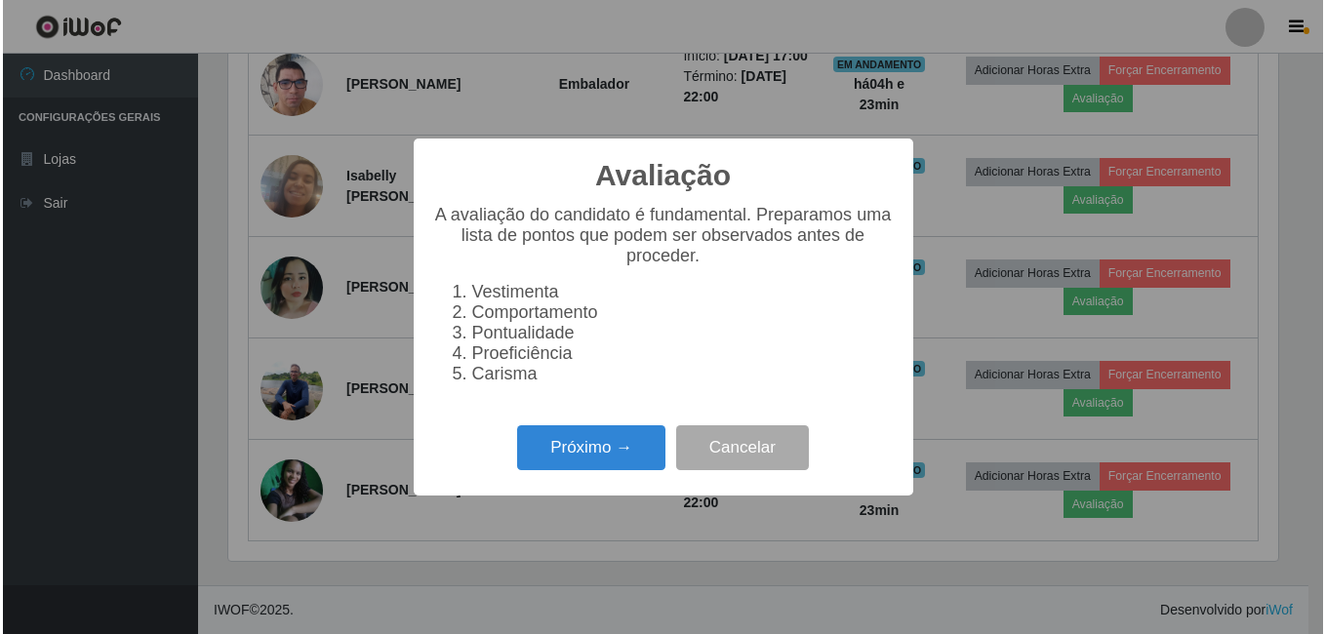
scroll to position [405, 1055]
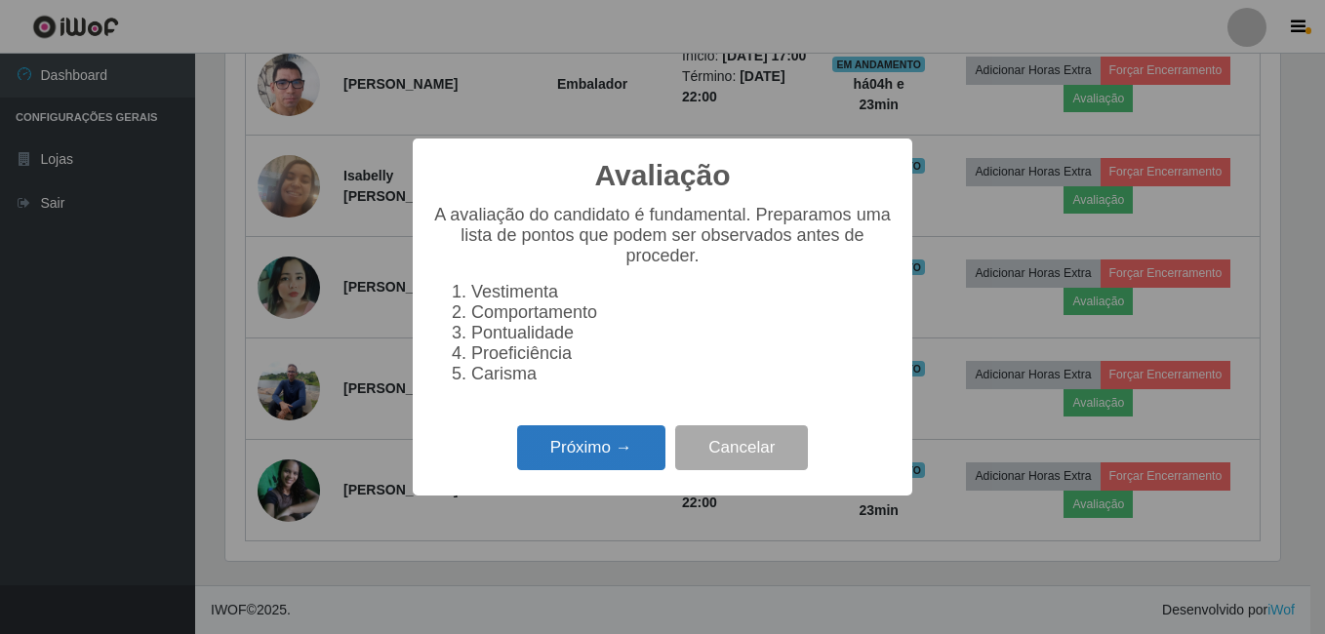
click at [570, 466] on button "Próximo →" at bounding box center [591, 448] width 148 height 46
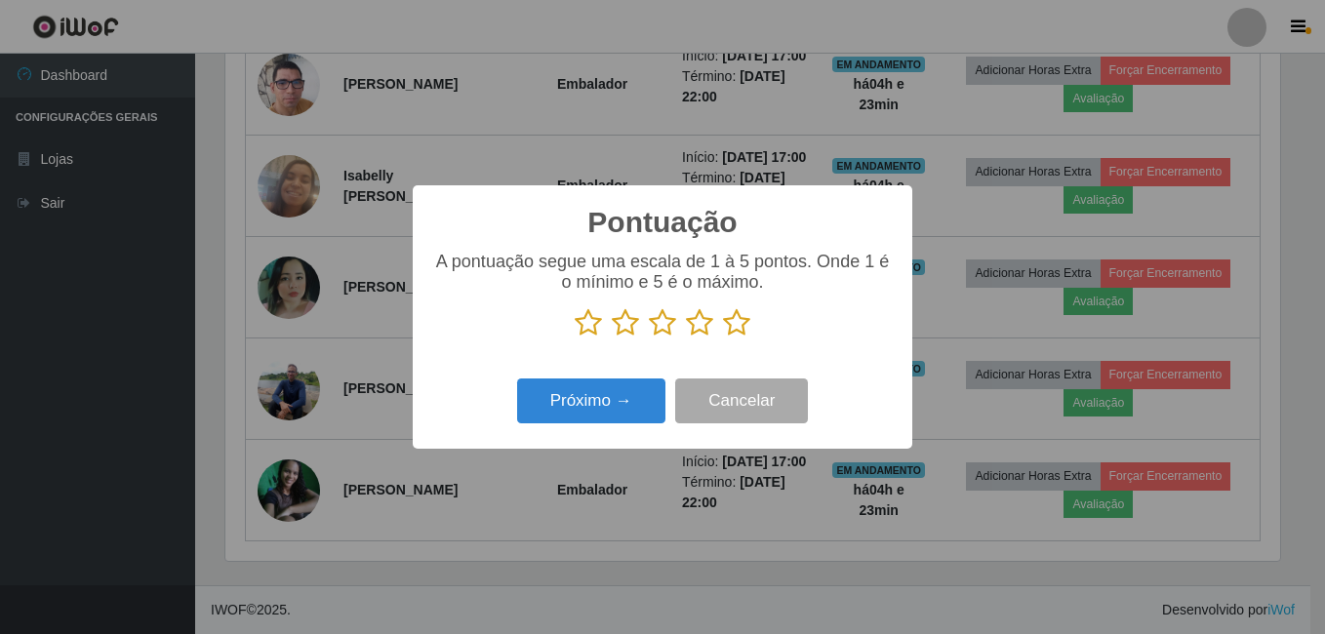
click at [747, 325] on icon at bounding box center [736, 322] width 27 height 29
click at [723, 338] on input "radio" at bounding box center [723, 338] width 0 height 0
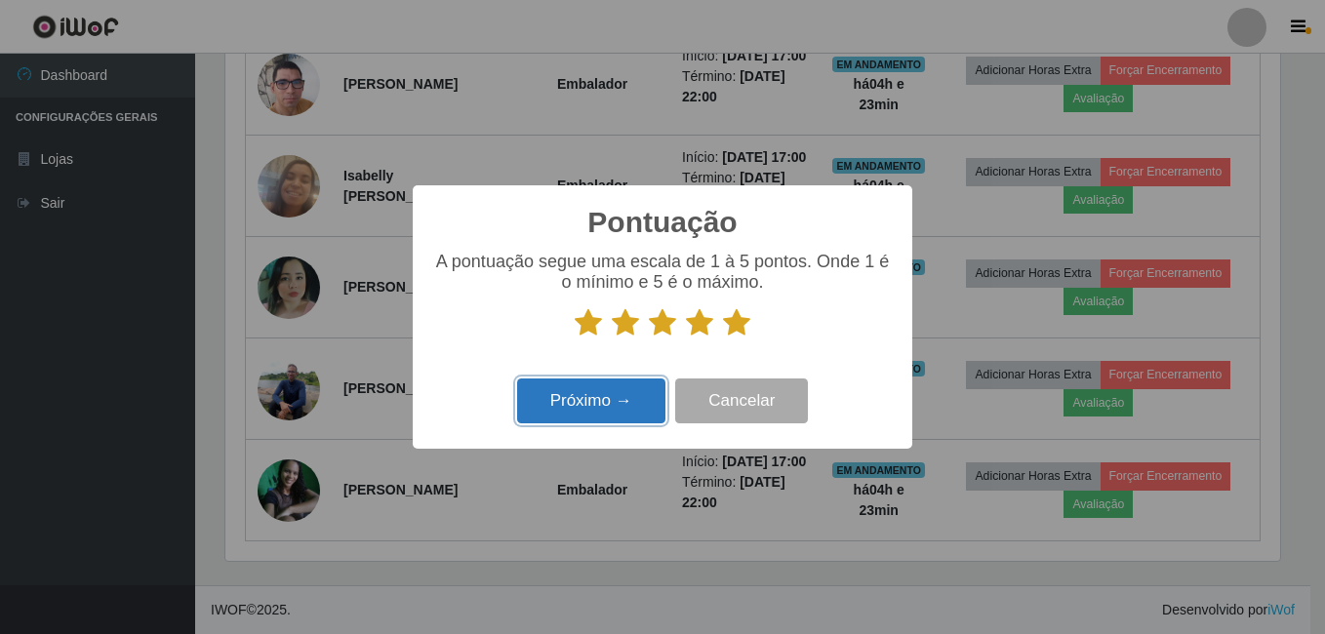
click at [611, 412] on button "Próximo →" at bounding box center [591, 402] width 148 height 46
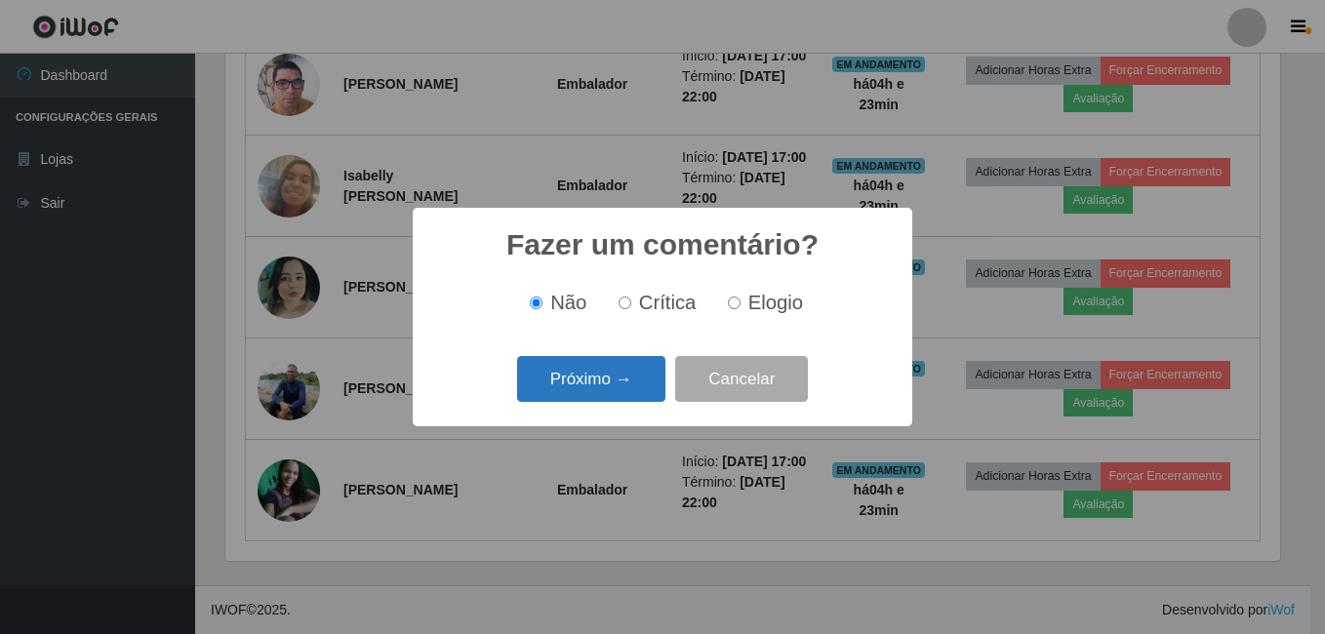
click at [631, 382] on button "Próximo →" at bounding box center [591, 379] width 148 height 46
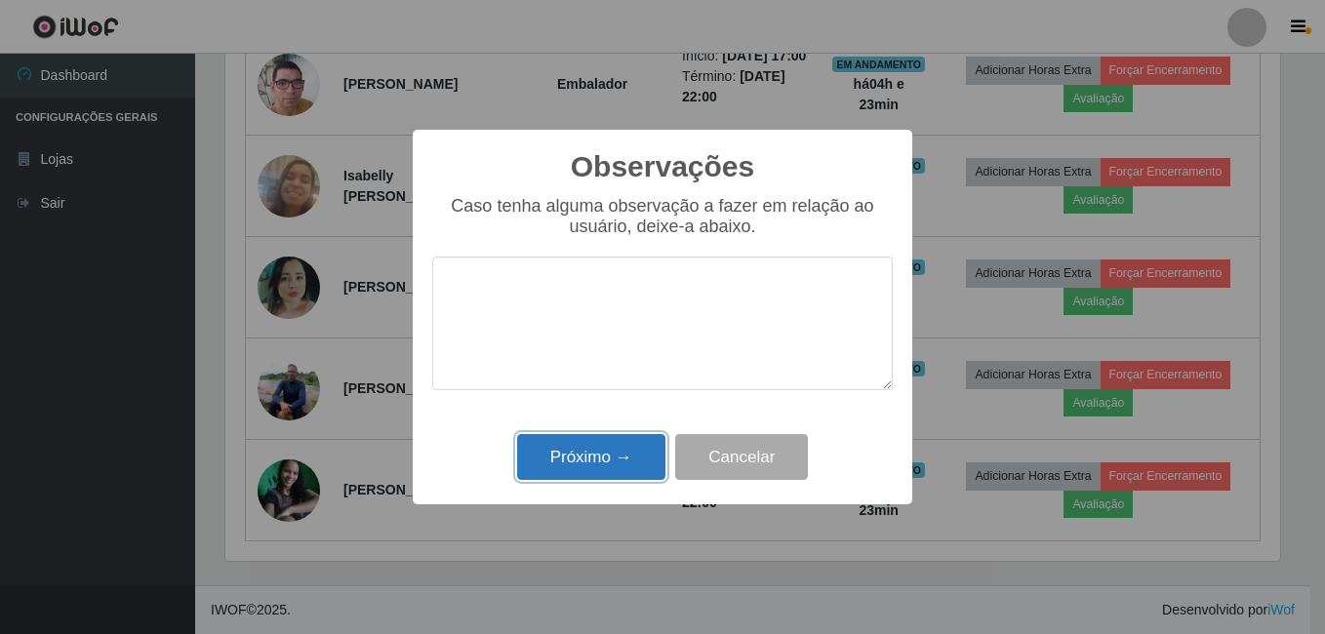
click at [602, 453] on button "Próximo →" at bounding box center [591, 457] width 148 height 46
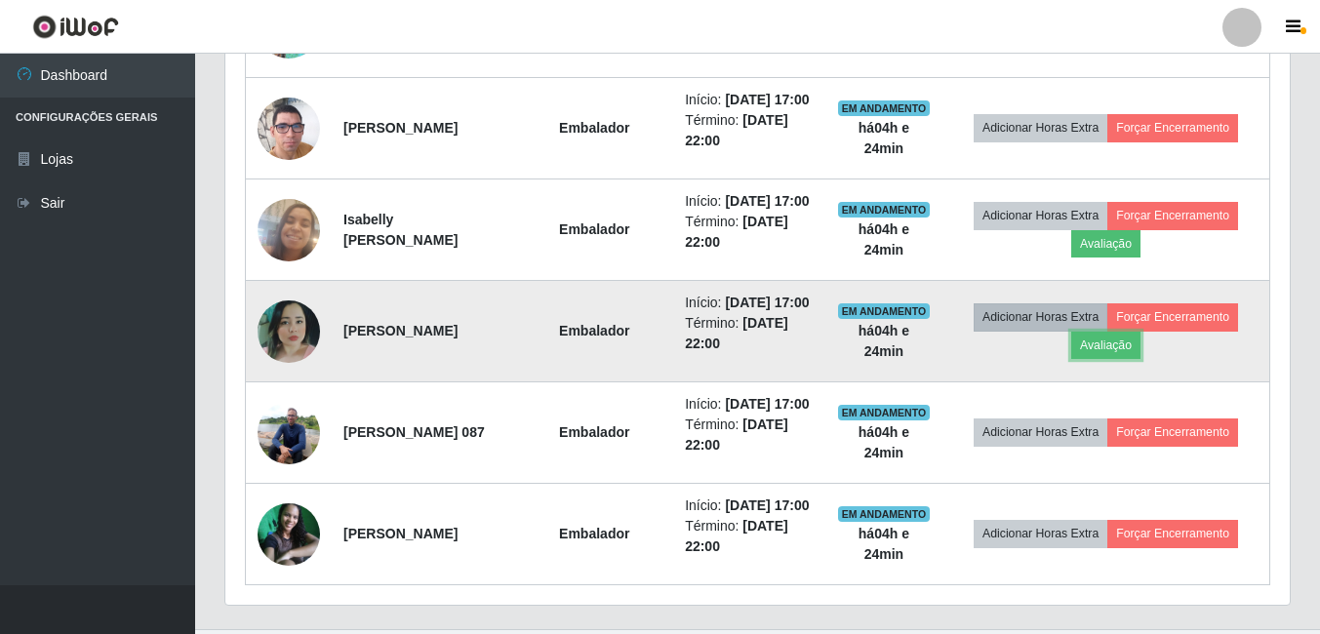
scroll to position [0, 0]
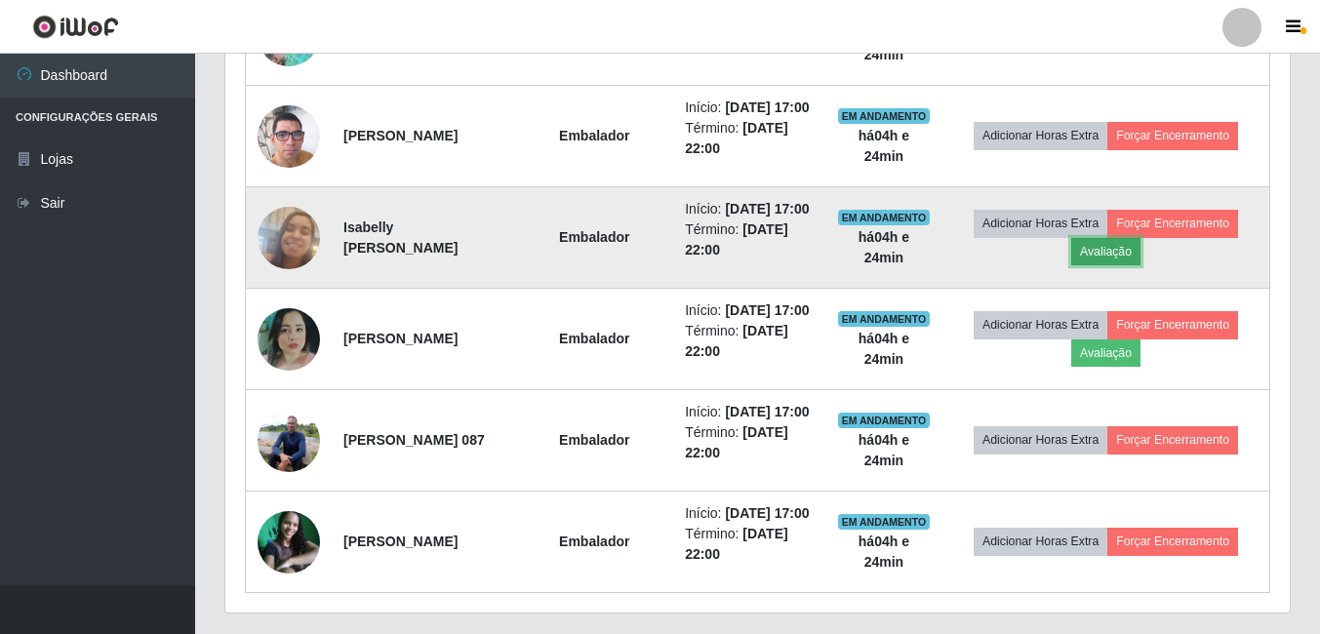
click at [1108, 265] on button "Avaliação" at bounding box center [1106, 251] width 69 height 27
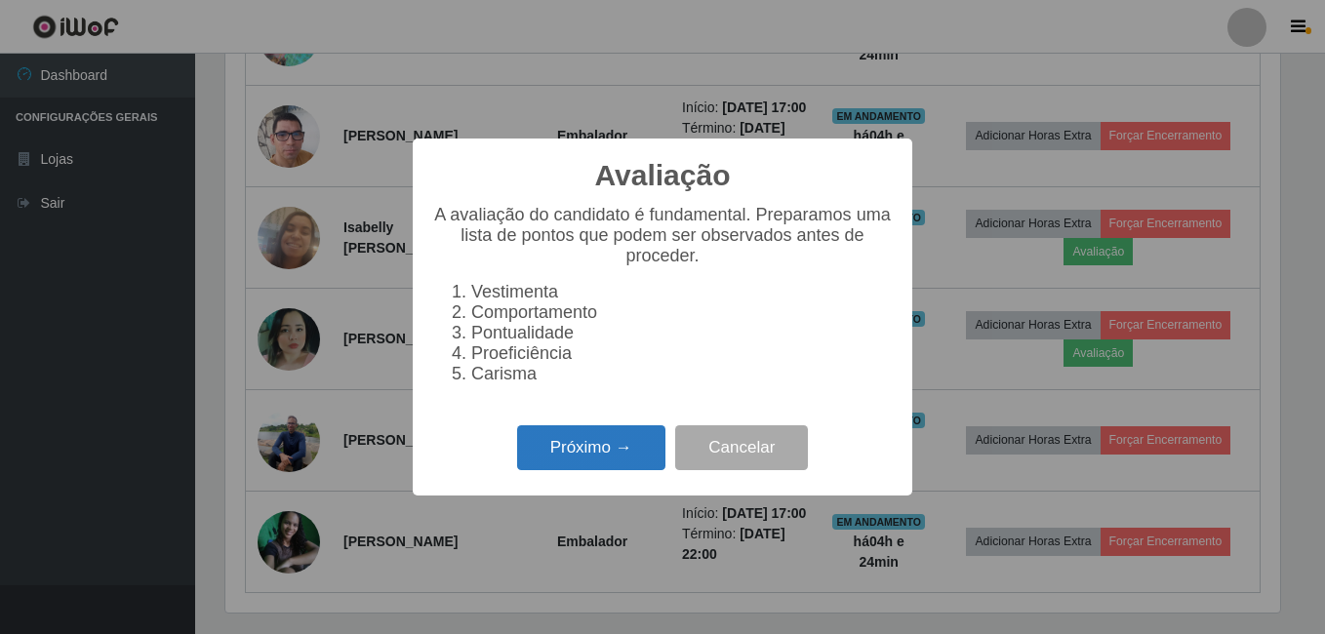
click at [549, 447] on button "Próximo →" at bounding box center [591, 448] width 148 height 46
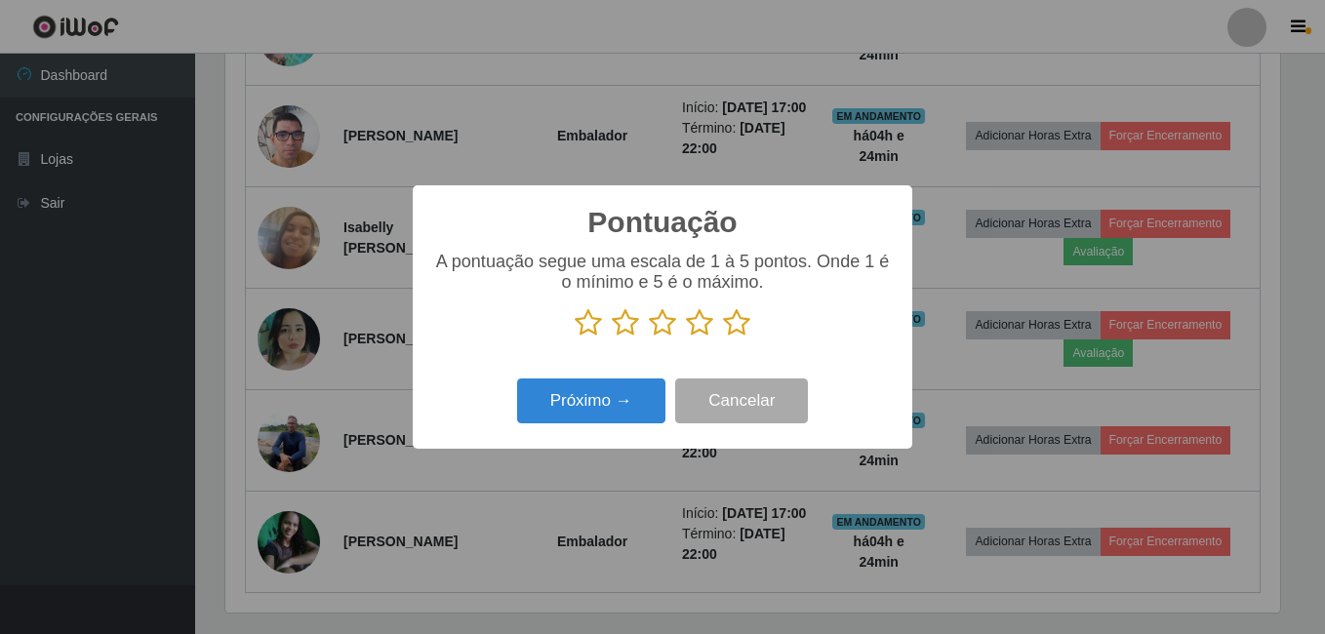
click at [734, 334] on icon at bounding box center [736, 322] width 27 height 29
click at [723, 338] on input "radio" at bounding box center [723, 338] width 0 height 0
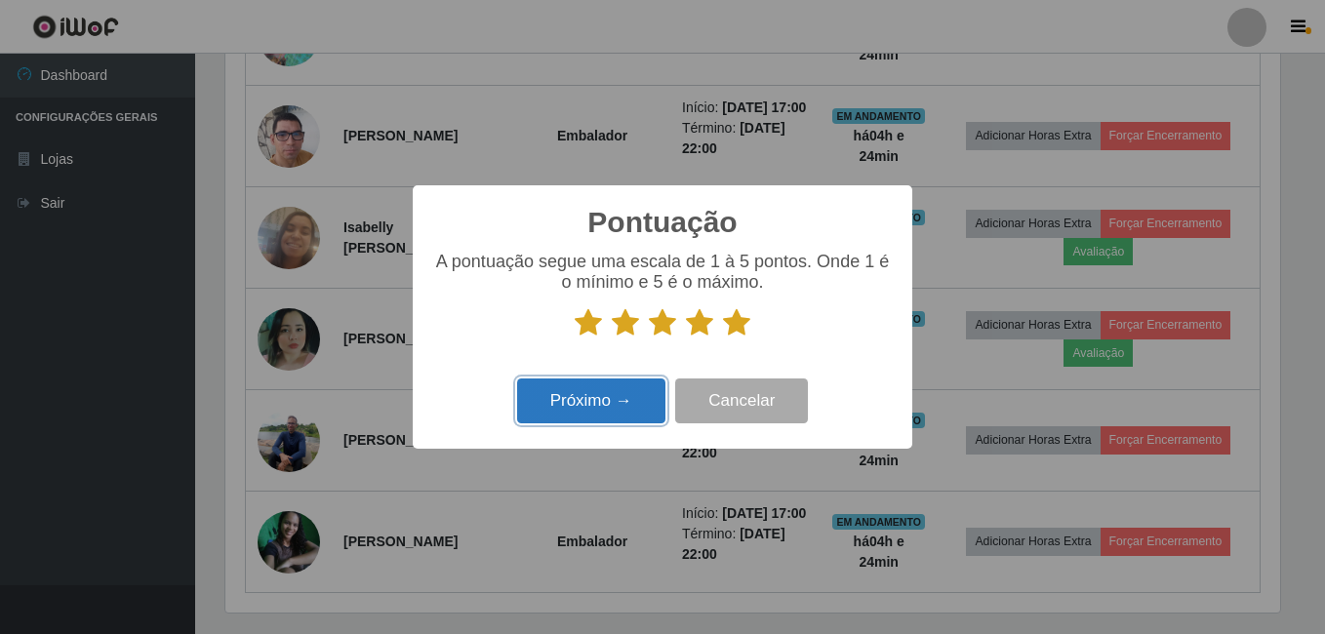
click at [620, 406] on button "Próximo →" at bounding box center [591, 402] width 148 height 46
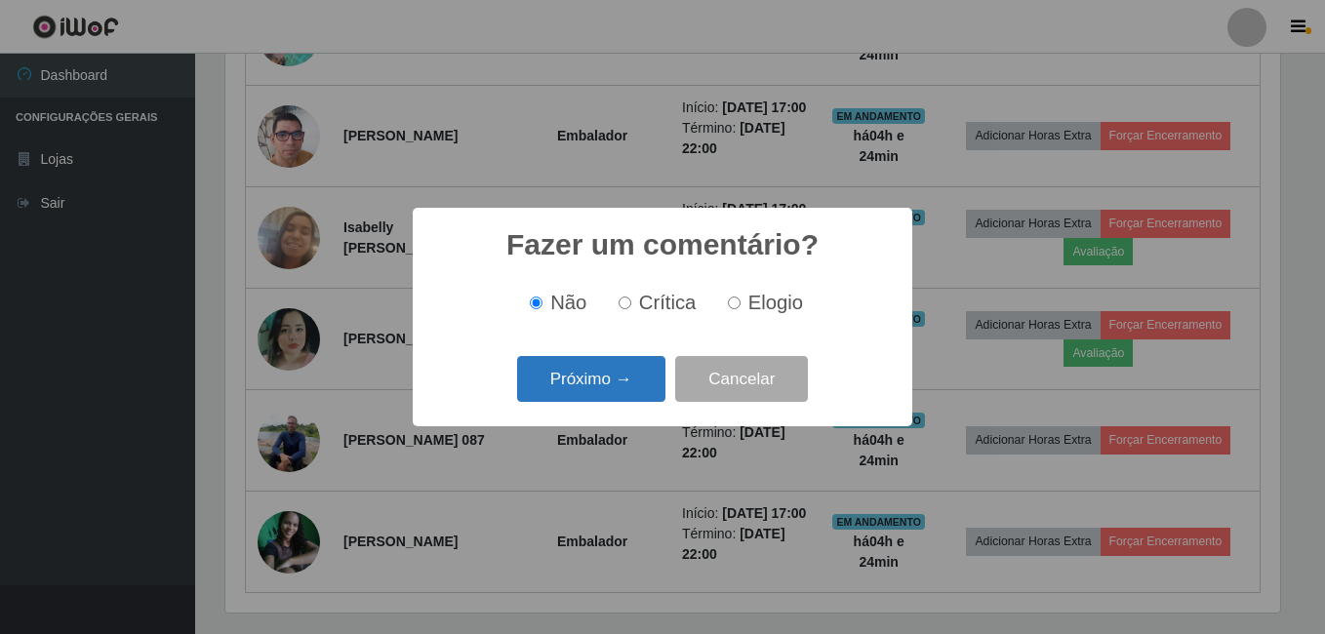
click at [627, 379] on button "Próximo →" at bounding box center [591, 379] width 148 height 46
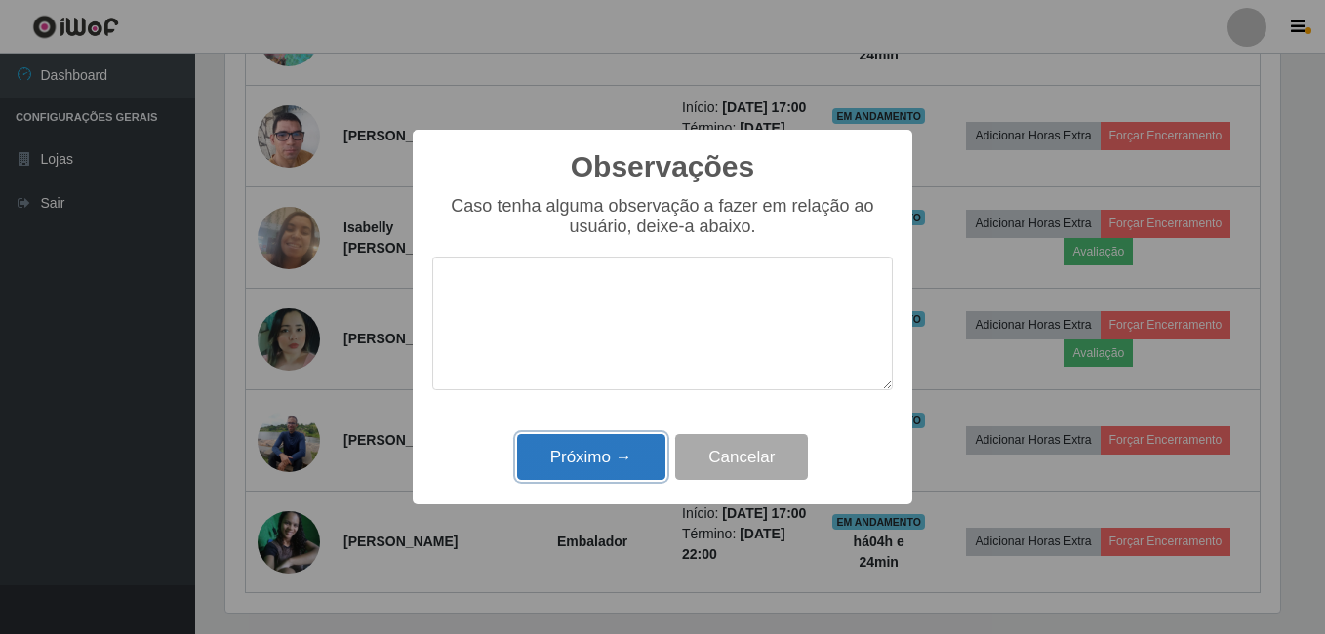
click at [591, 447] on button "Próximo →" at bounding box center [591, 457] width 148 height 46
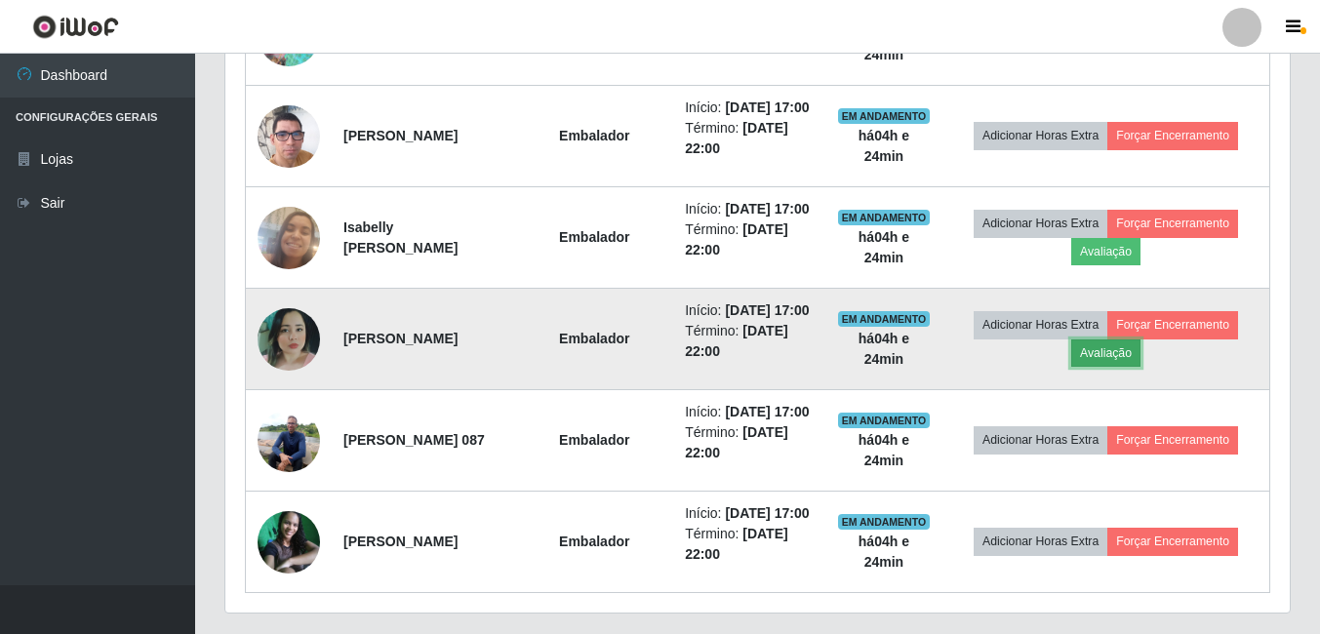
click at [1136, 367] on button "Avaliação" at bounding box center [1106, 353] width 69 height 27
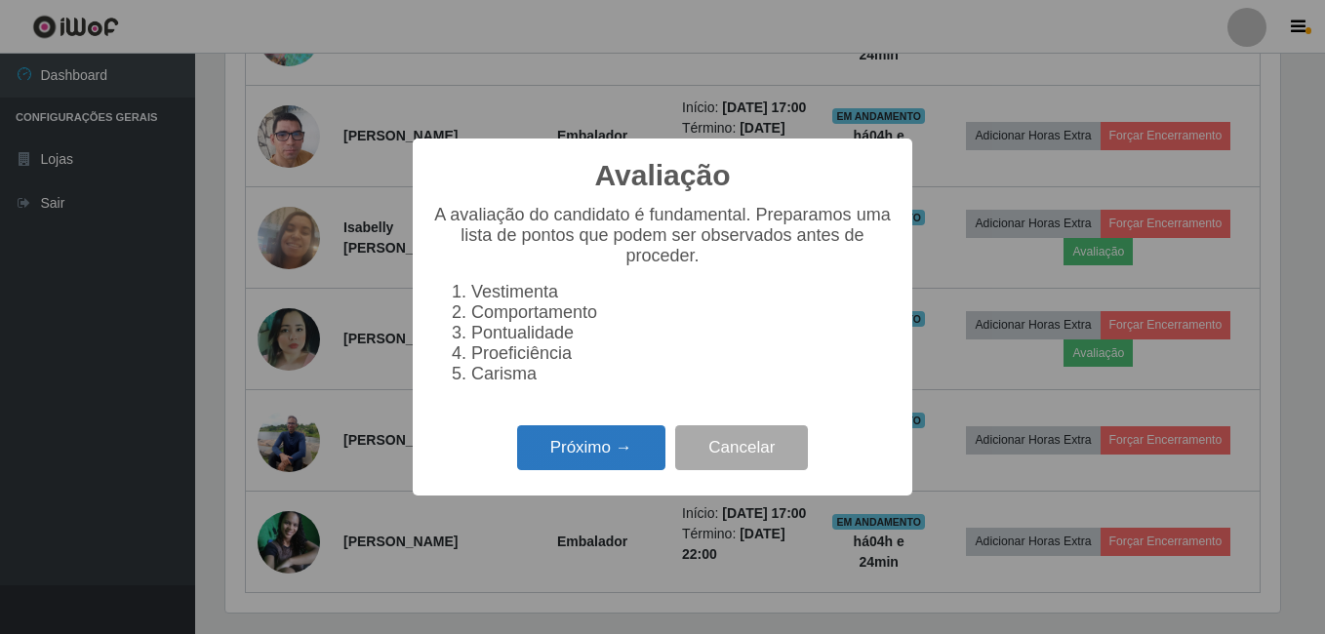
click at [558, 455] on button "Próximo →" at bounding box center [591, 448] width 148 height 46
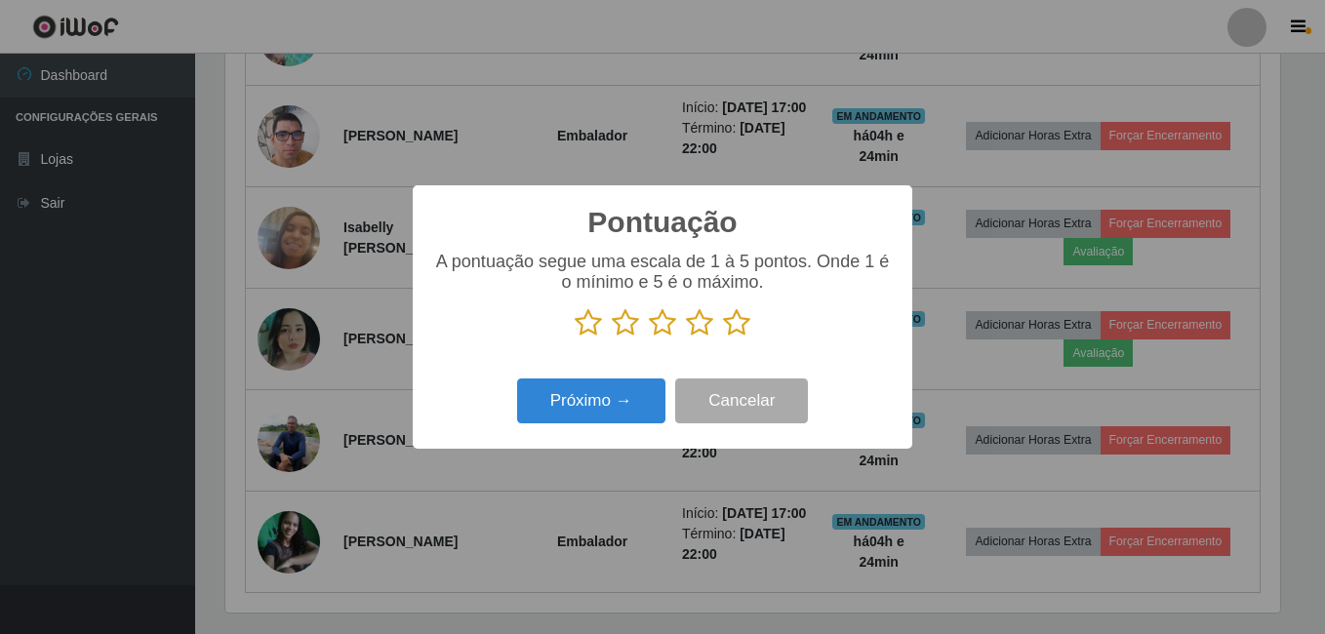
click at [739, 330] on icon at bounding box center [736, 322] width 27 height 29
click at [723, 338] on input "radio" at bounding box center [723, 338] width 0 height 0
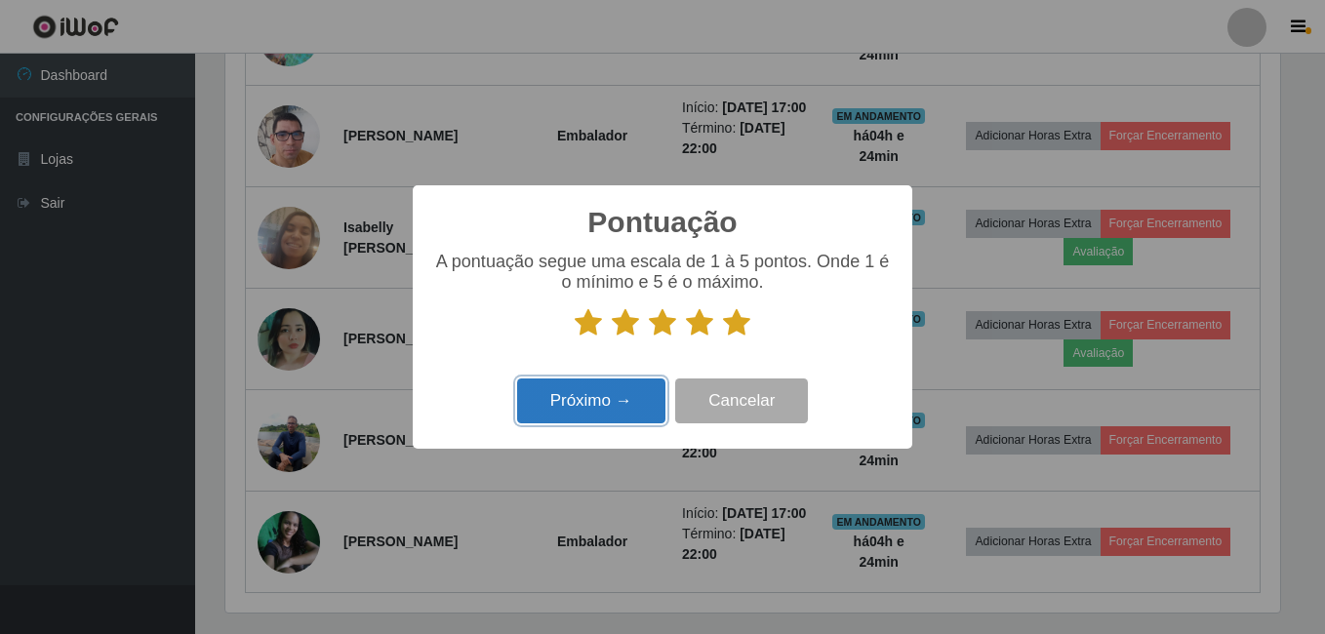
click at [617, 407] on button "Próximo →" at bounding box center [591, 402] width 148 height 46
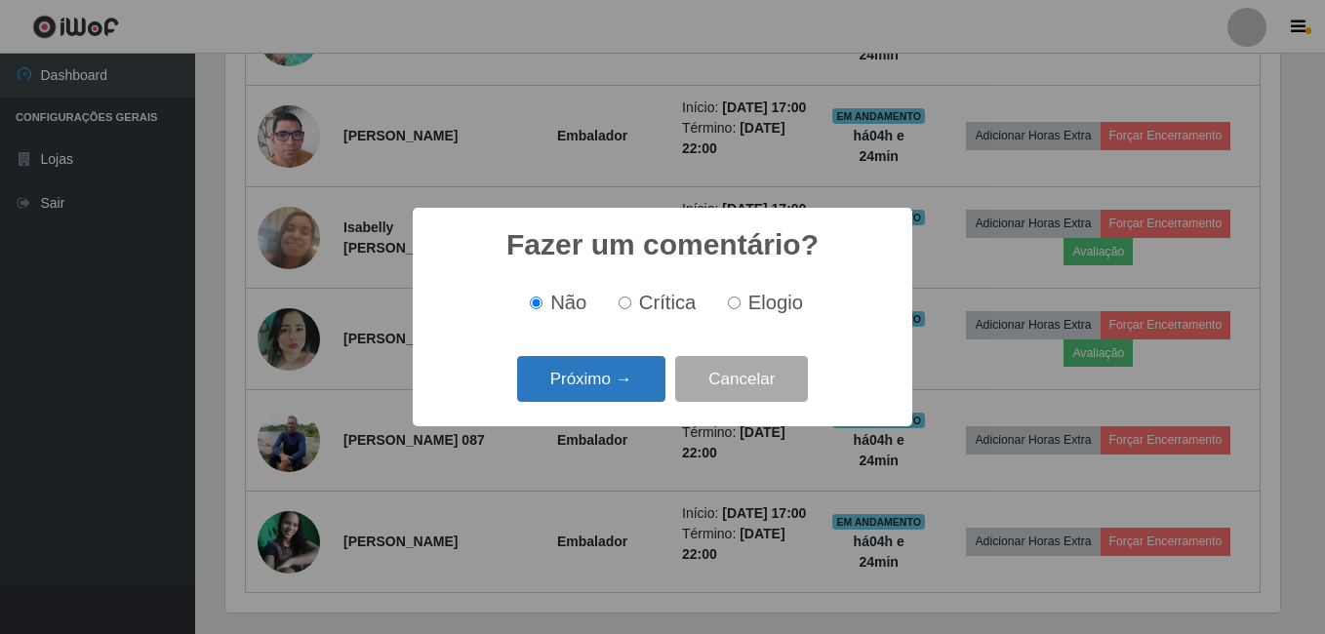
click at [615, 392] on button "Próximo →" at bounding box center [591, 379] width 148 height 46
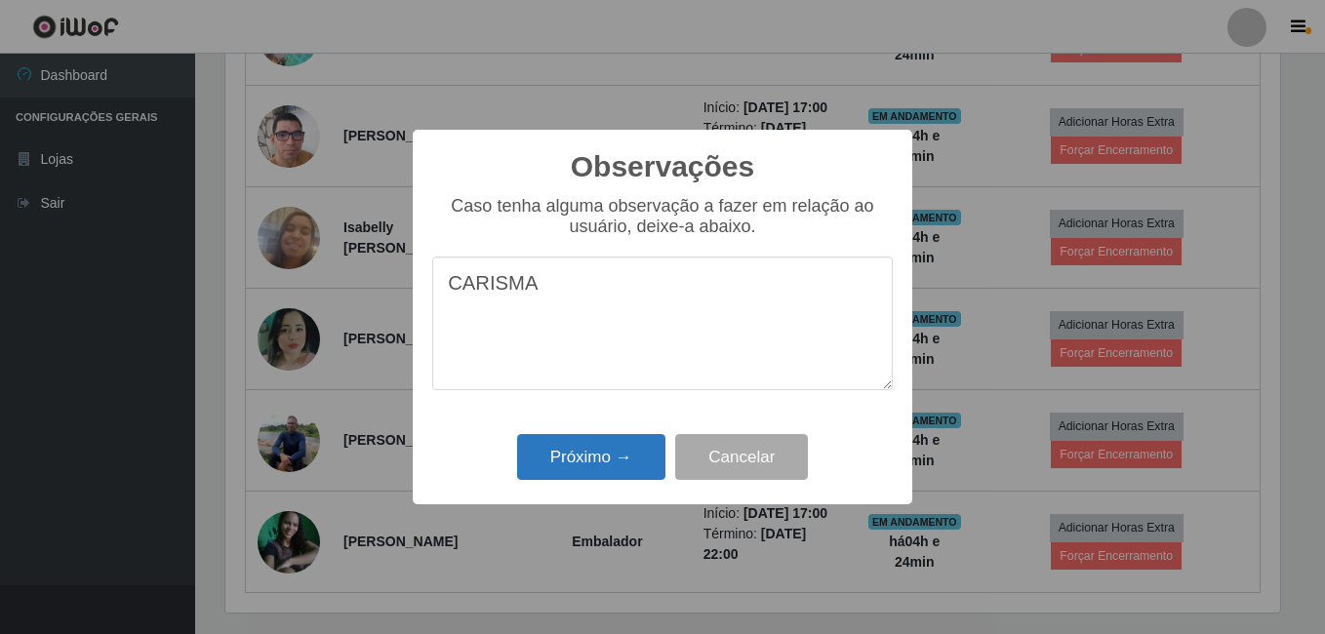
type textarea "CARISMA"
click at [594, 459] on button "Próximo →" at bounding box center [591, 457] width 148 height 46
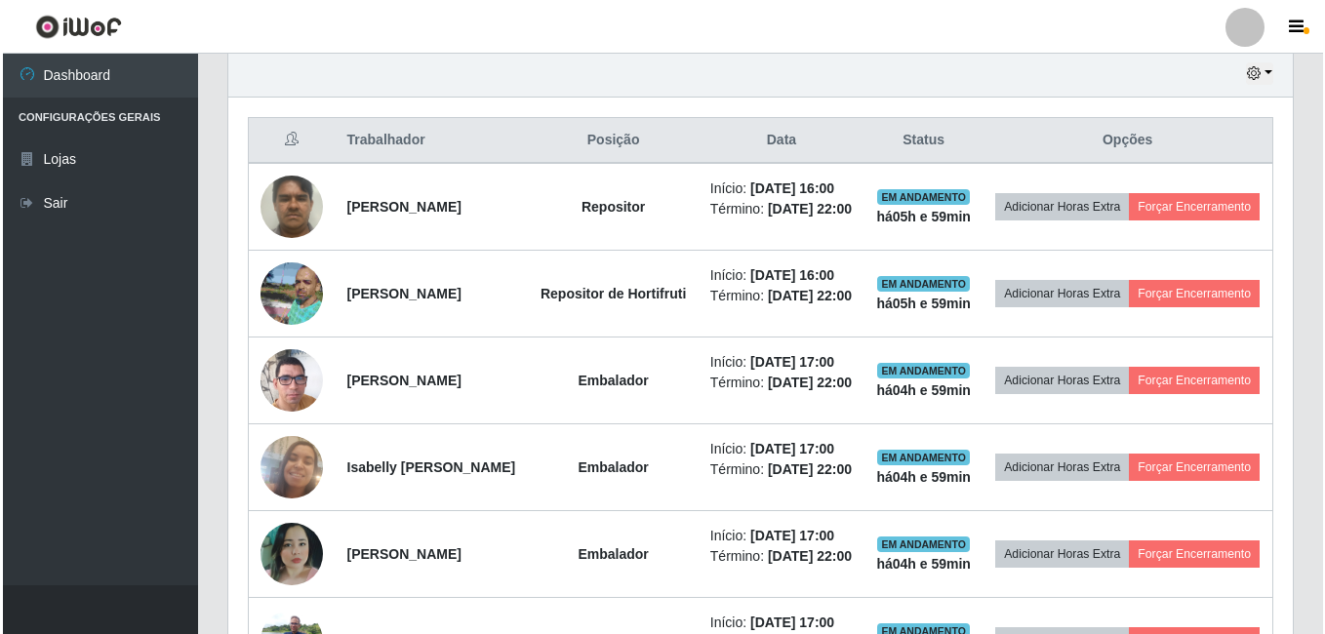
scroll to position [778, 0]
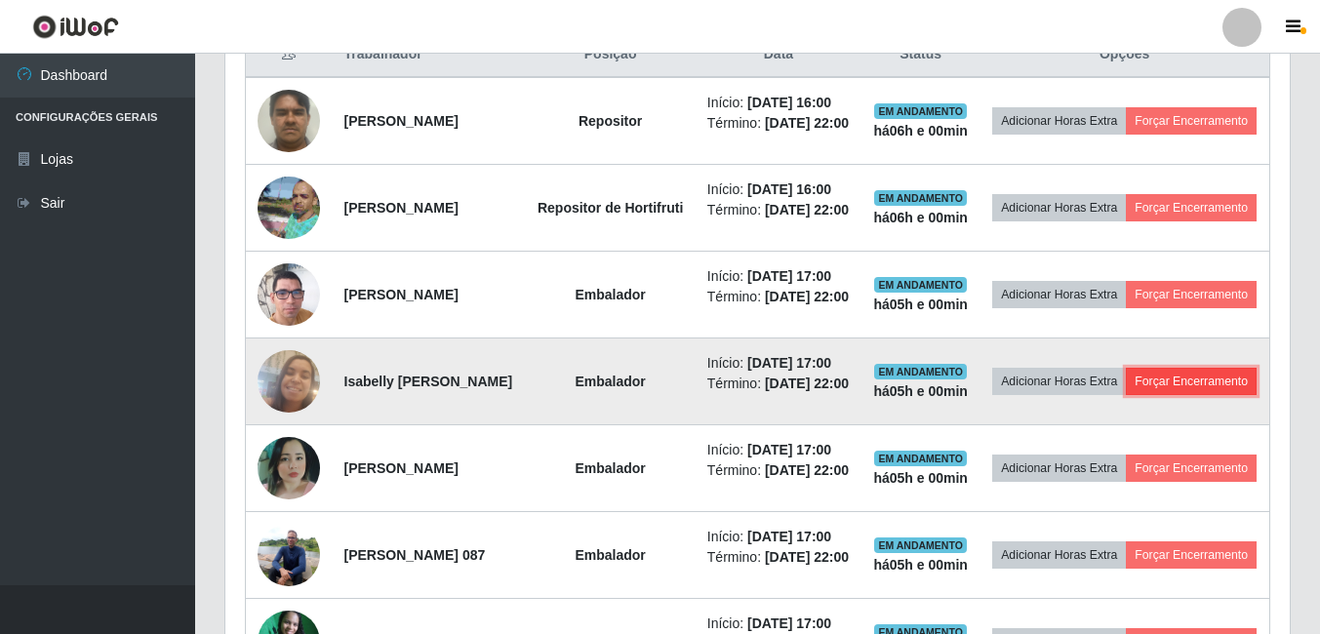
click at [1126, 395] on button "Forçar Encerramento" at bounding box center [1191, 381] width 131 height 27
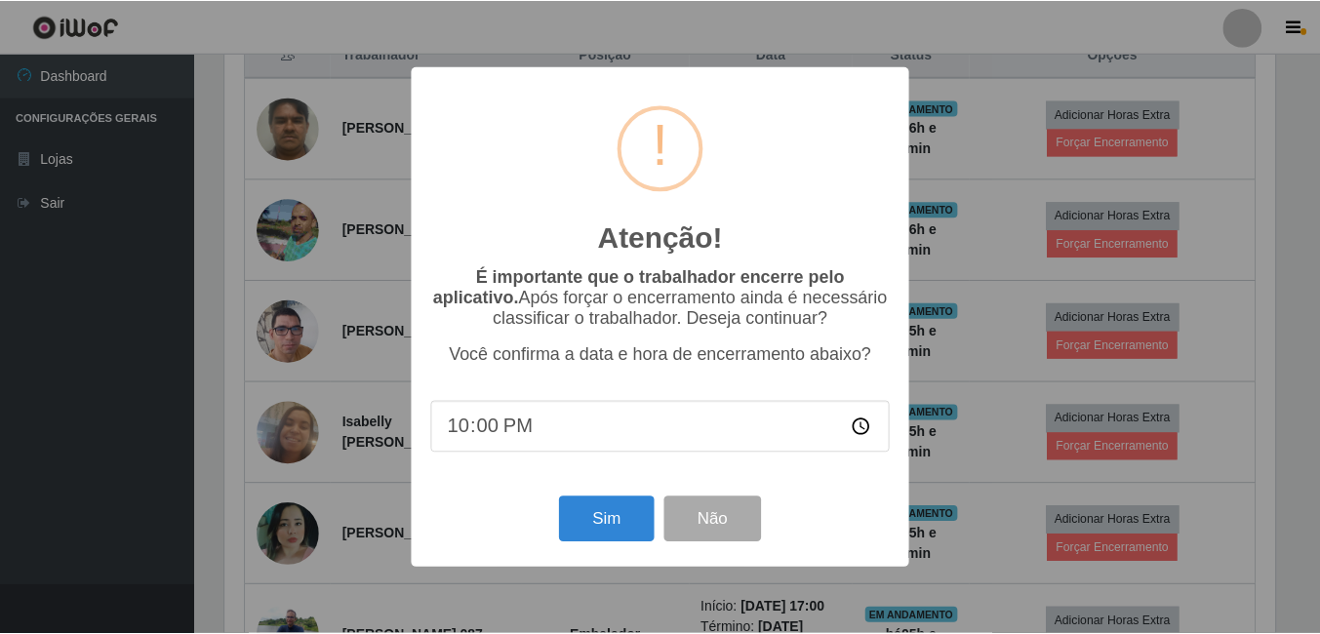
scroll to position [405, 1055]
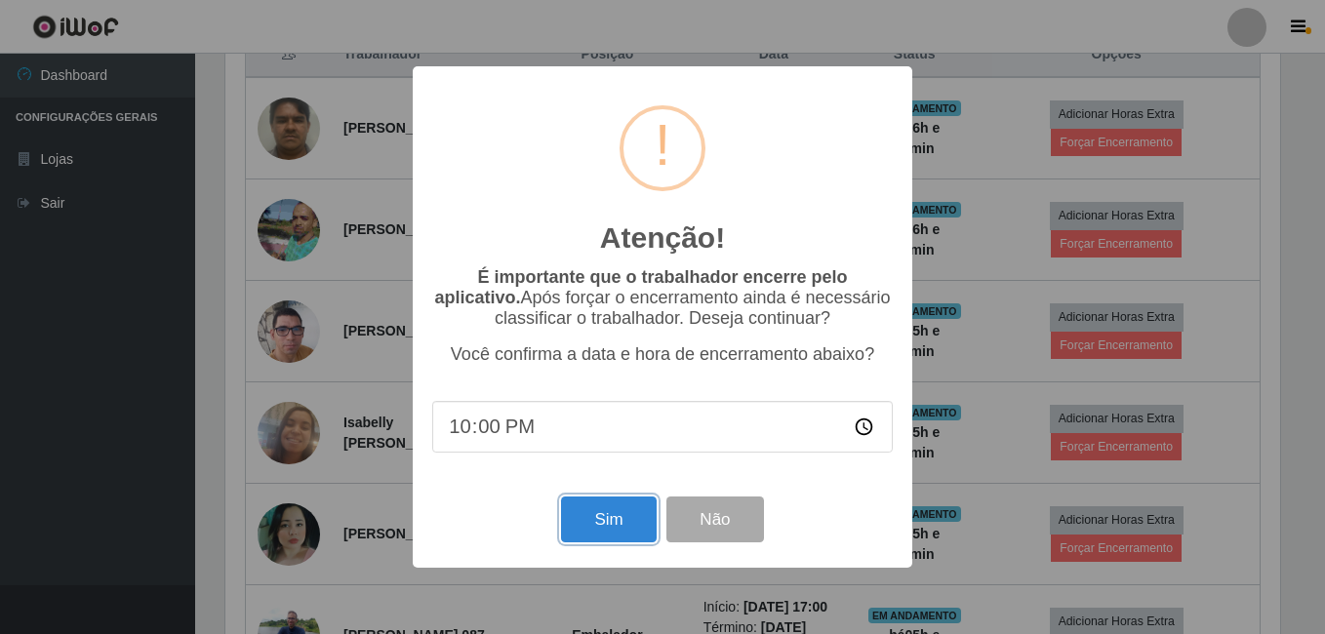
click at [625, 523] on button "Sim" at bounding box center [608, 520] width 95 height 46
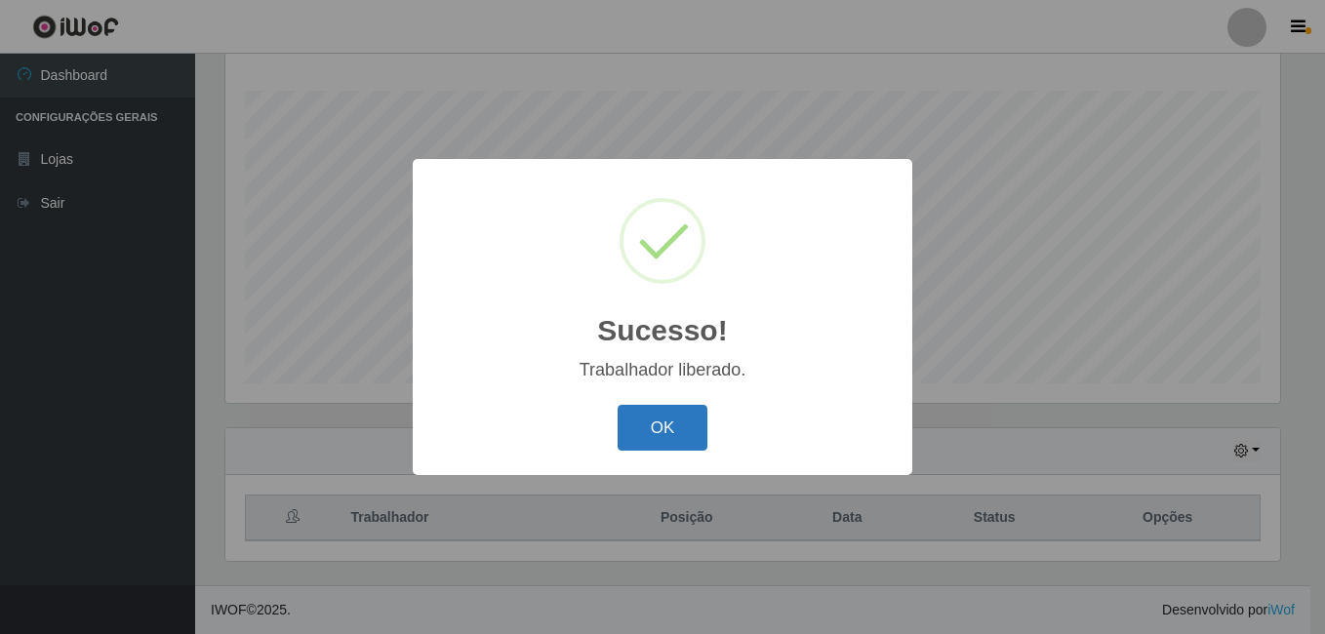
click at [664, 435] on button "OK" at bounding box center [663, 428] width 91 height 46
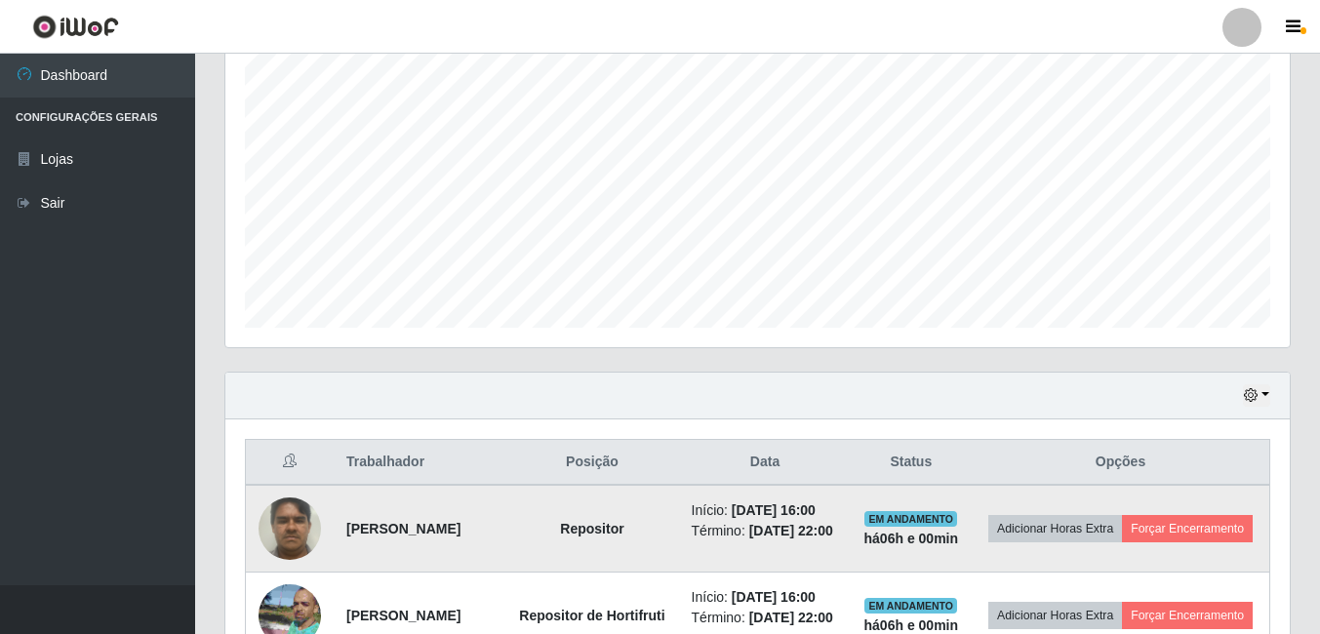
scroll to position [412, 0]
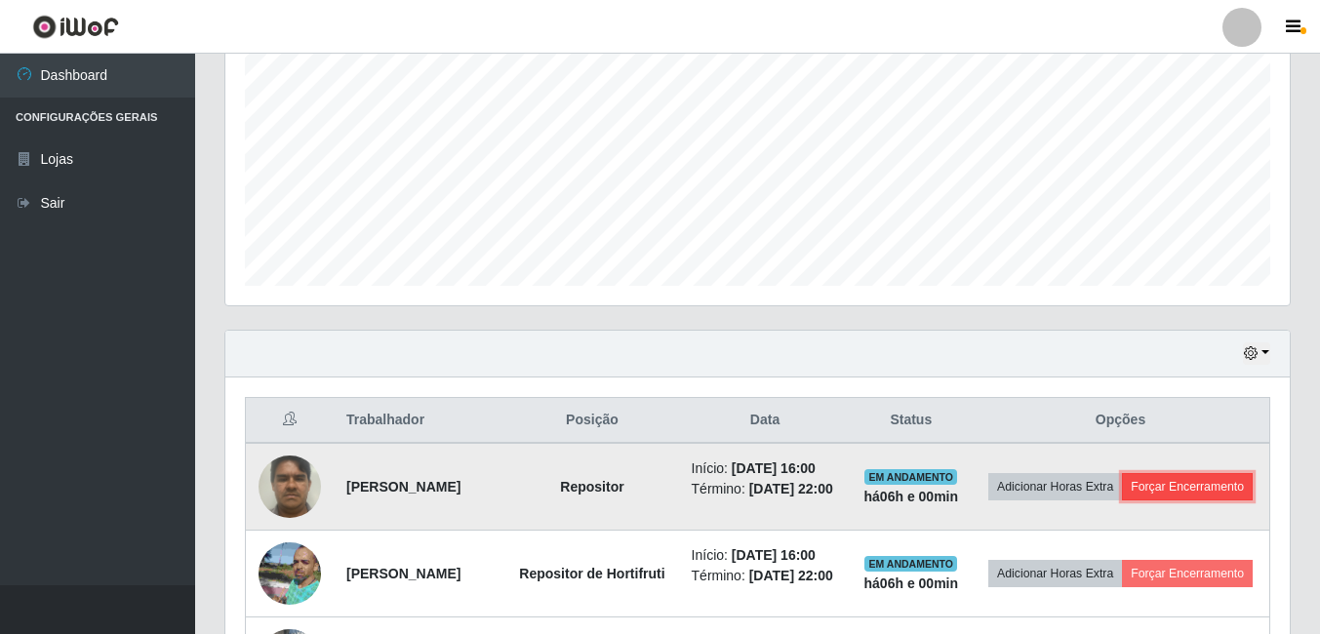
click at [1133, 501] on button "Forçar Encerramento" at bounding box center [1187, 486] width 131 height 27
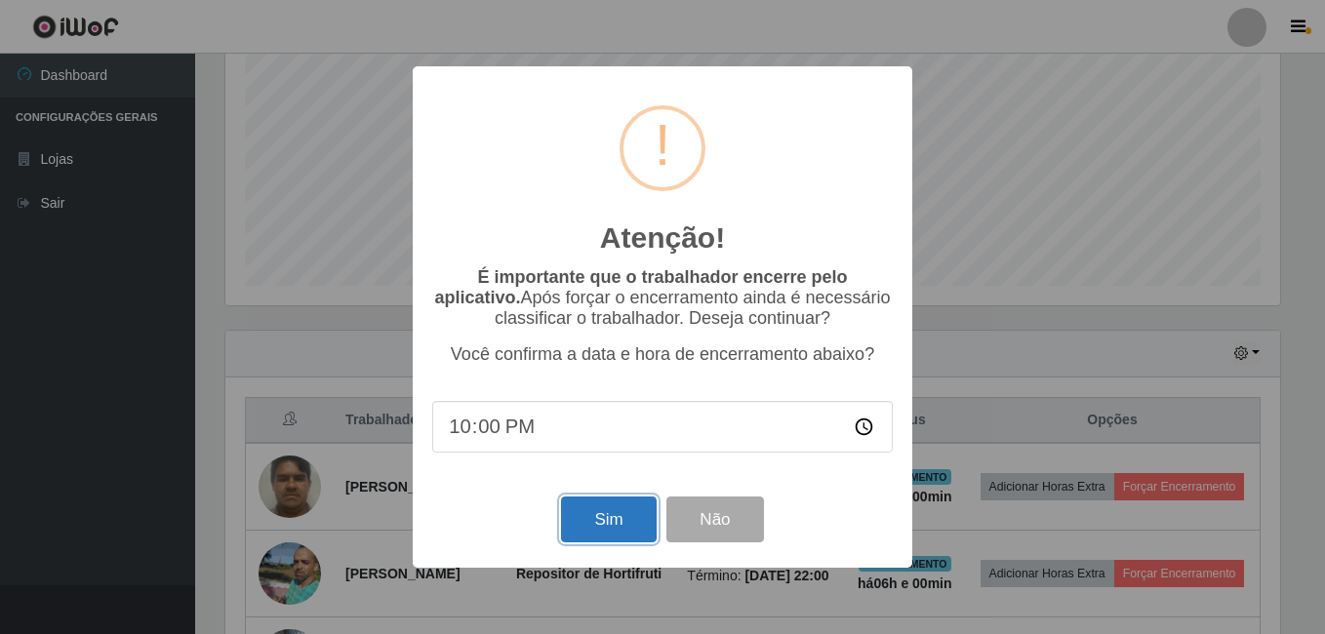
click at [610, 532] on button "Sim" at bounding box center [608, 520] width 95 height 46
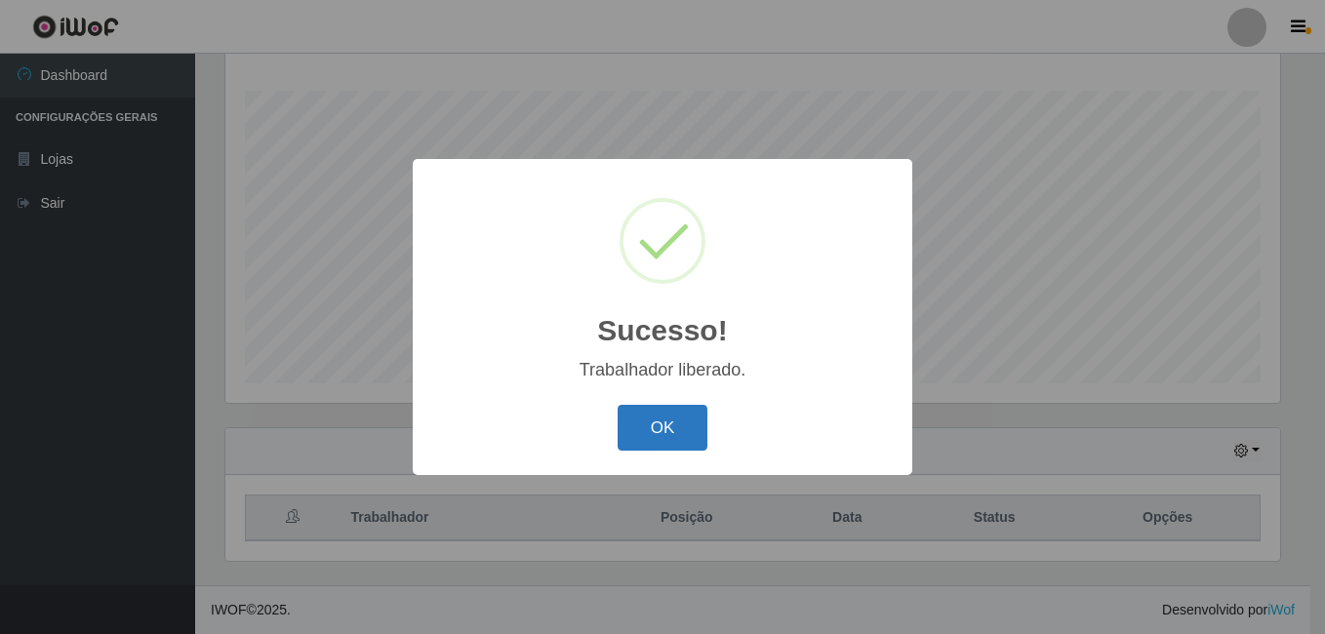
click at [650, 427] on button "OK" at bounding box center [663, 428] width 91 height 46
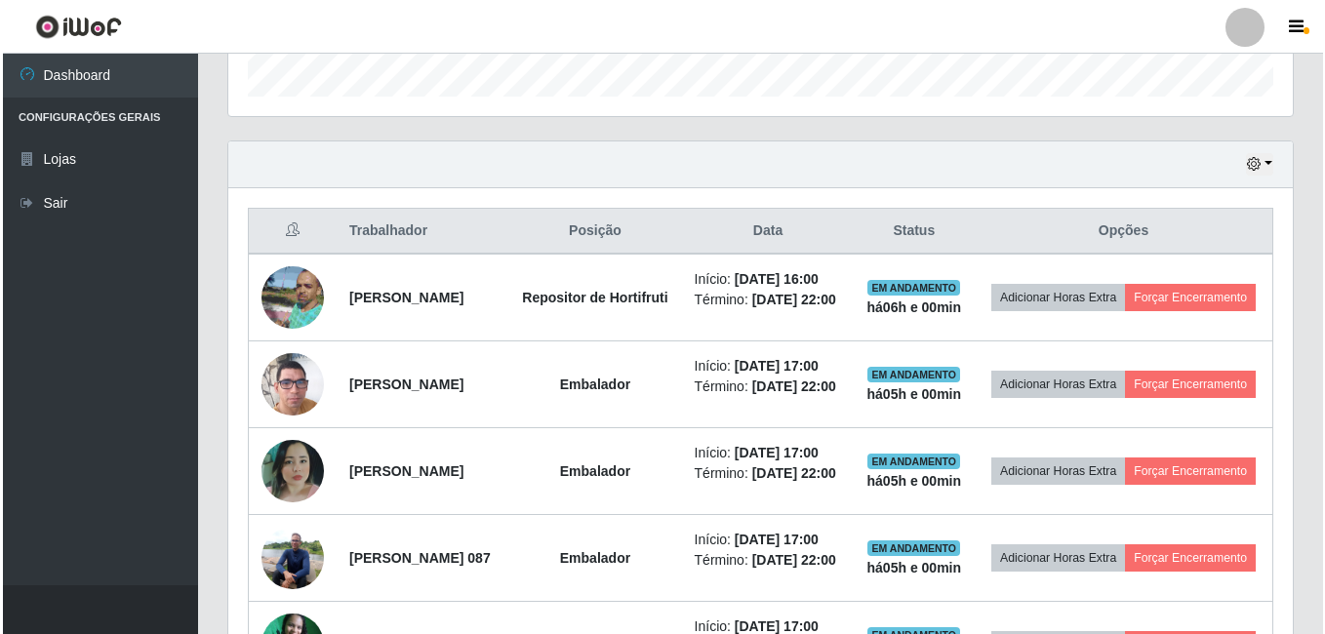
scroll to position [607, 0]
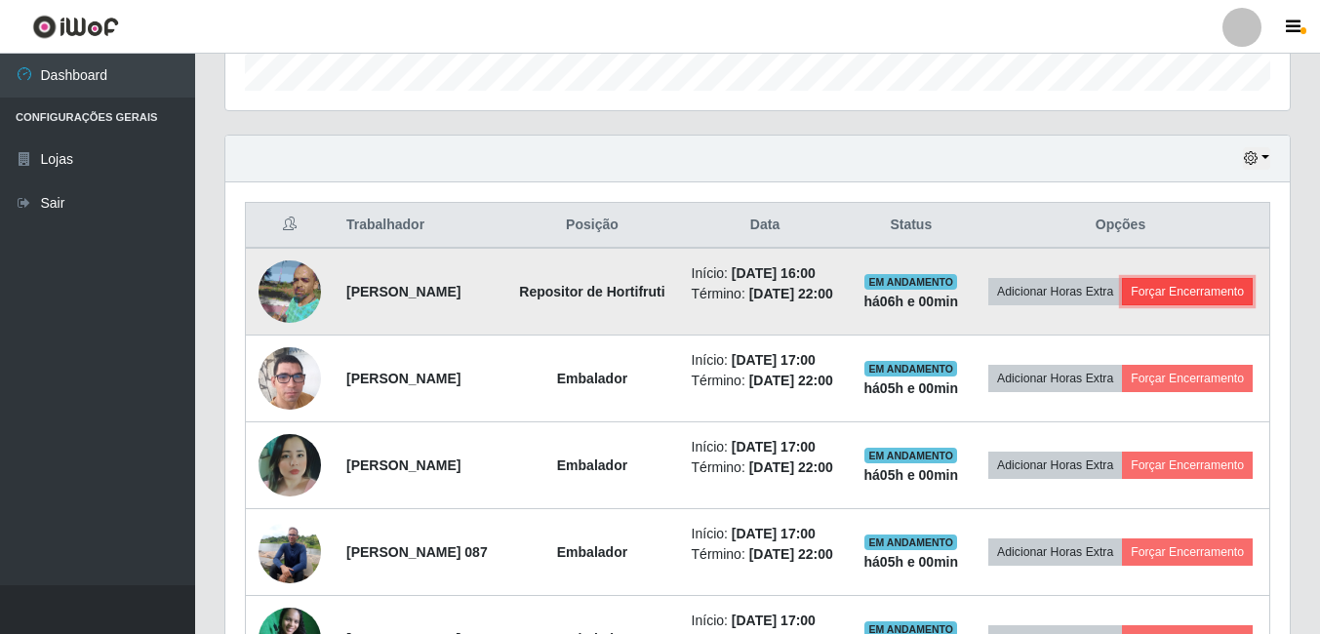
click at [1122, 305] on button "Forçar Encerramento" at bounding box center [1187, 291] width 131 height 27
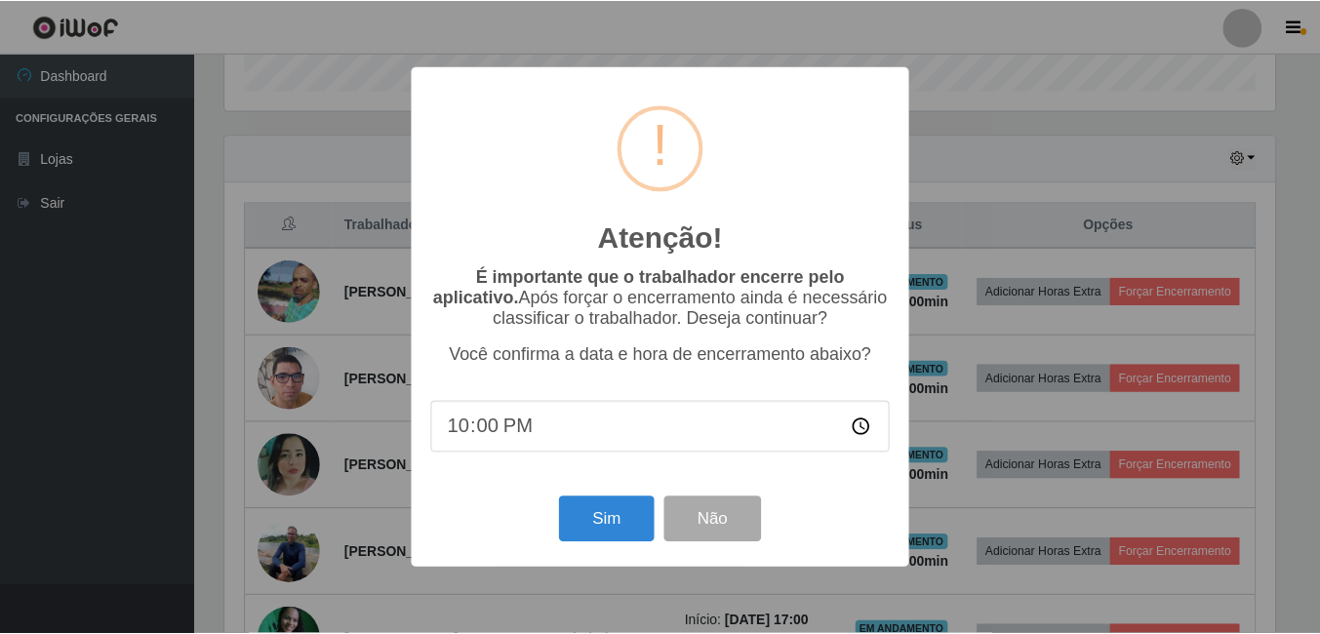
scroll to position [405, 1055]
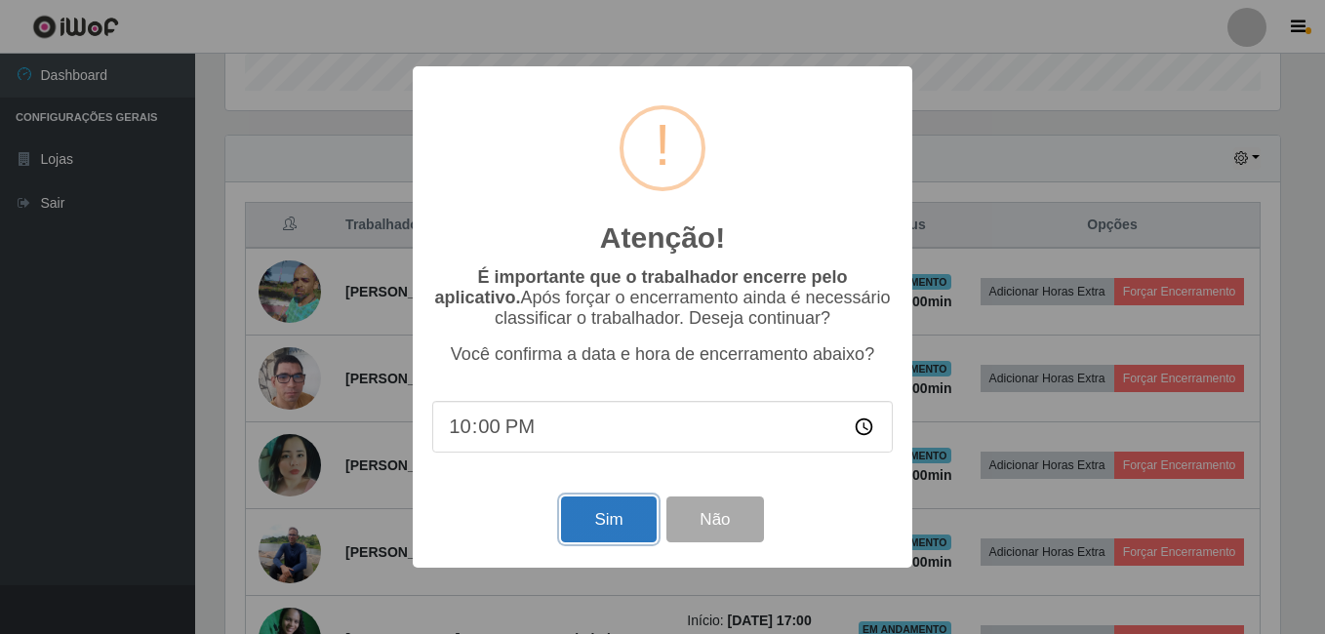
click at [590, 512] on button "Sim" at bounding box center [608, 520] width 95 height 46
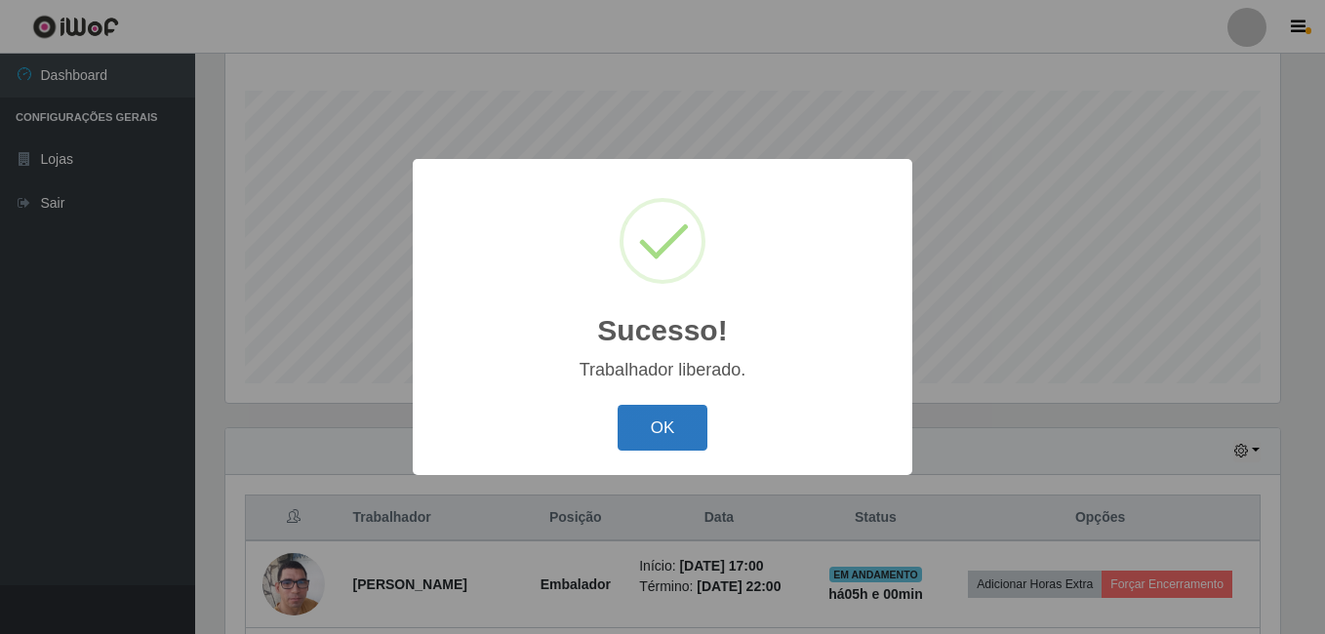
click at [639, 433] on button "OK" at bounding box center [663, 428] width 91 height 46
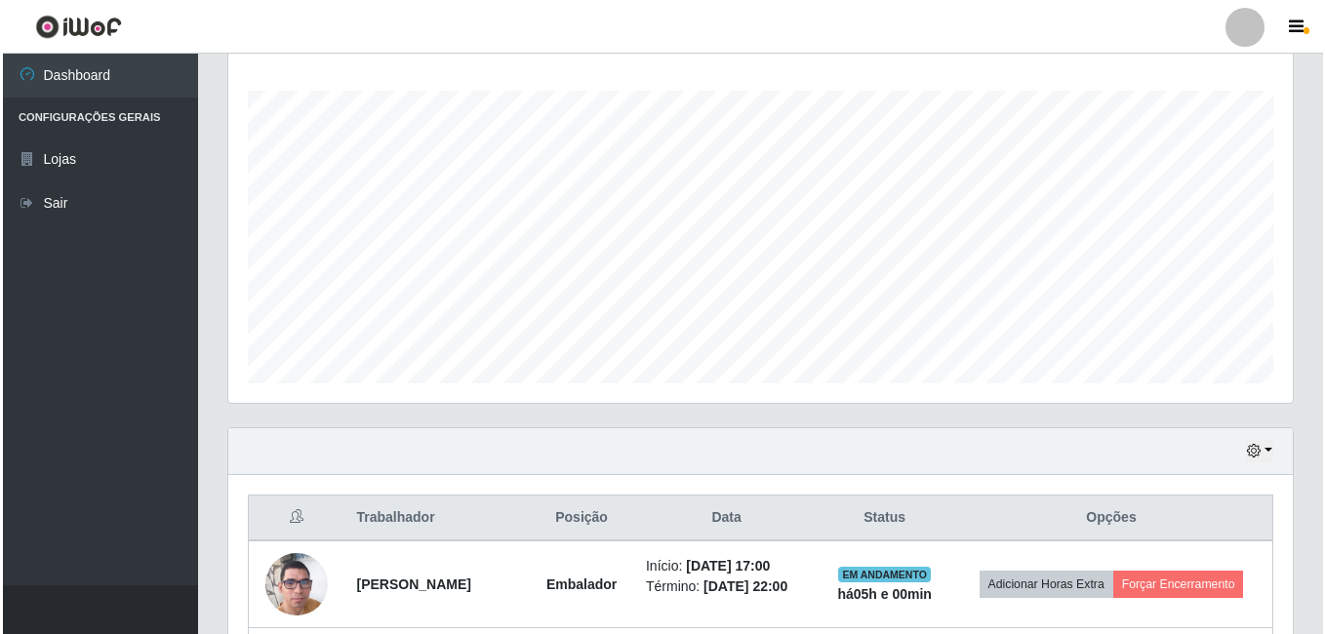
scroll to position [607, 0]
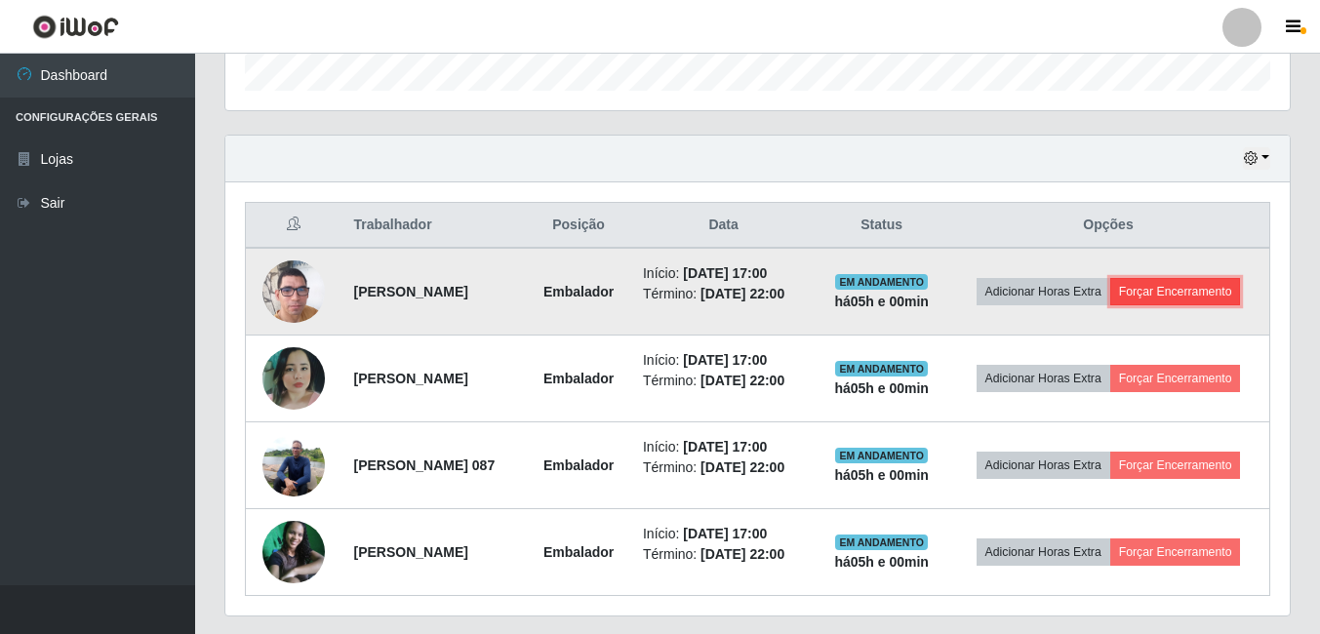
click at [1116, 305] on button "Forçar Encerramento" at bounding box center [1176, 291] width 131 height 27
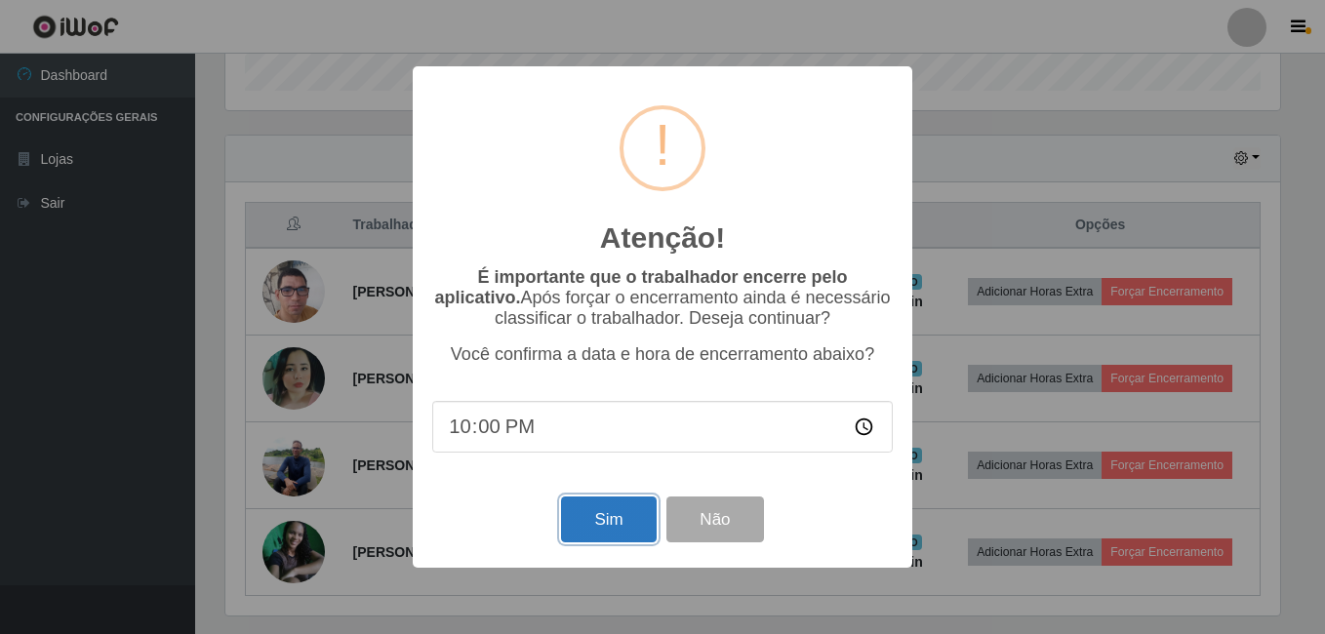
click at [613, 533] on button "Sim" at bounding box center [608, 520] width 95 height 46
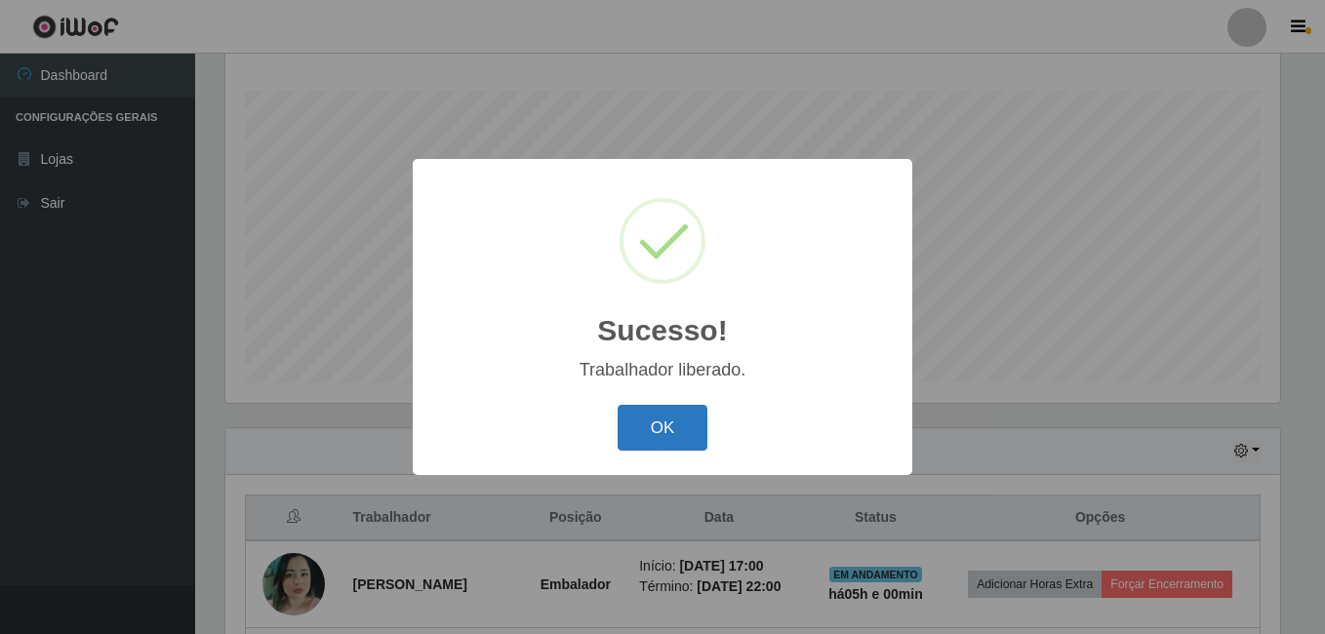
click at [682, 425] on button "OK" at bounding box center [663, 428] width 91 height 46
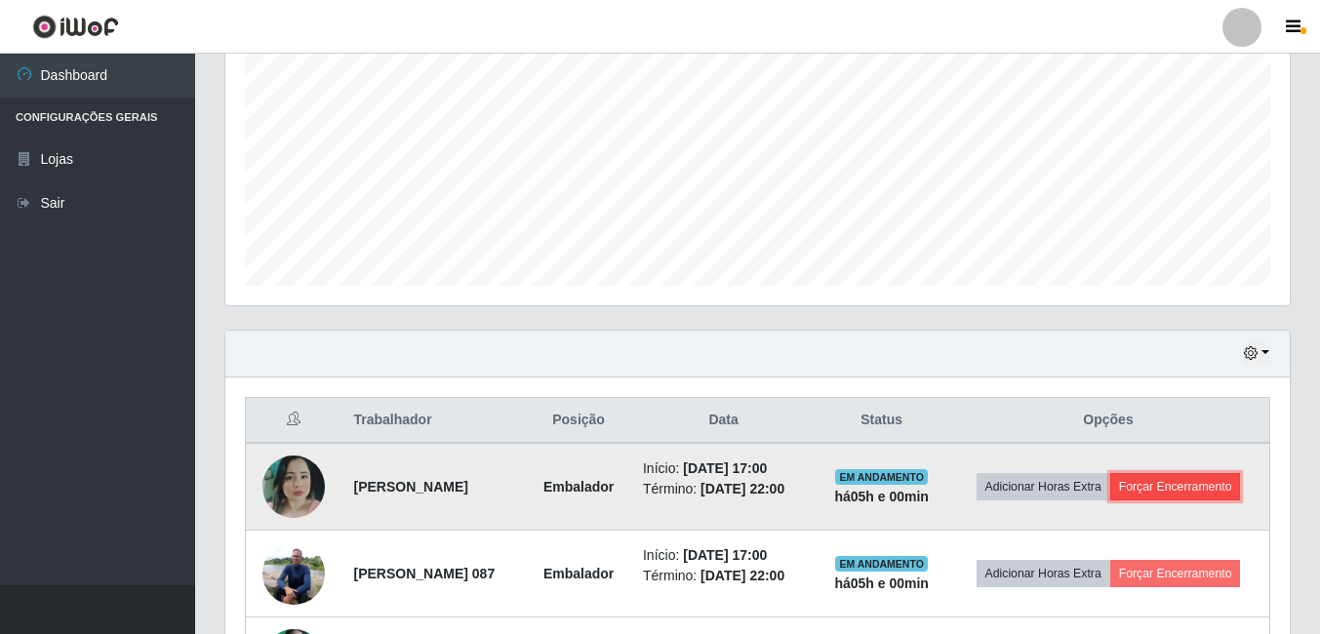
click at [1111, 501] on button "Forçar Encerramento" at bounding box center [1176, 486] width 131 height 27
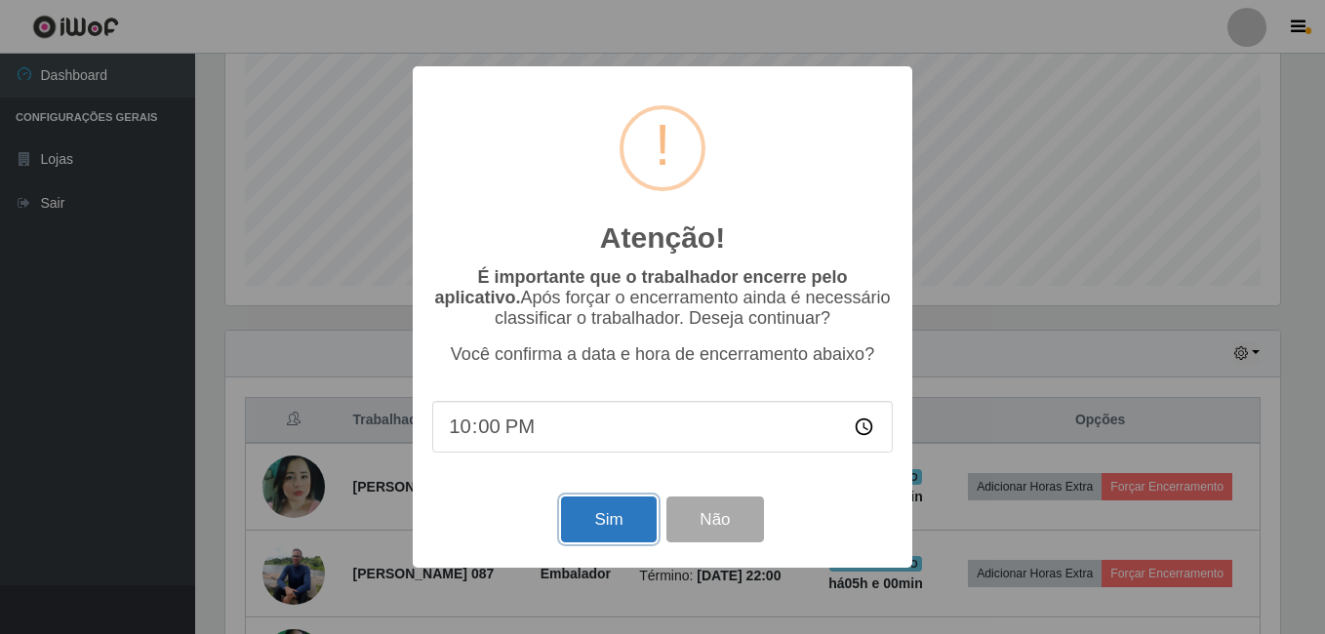
click at [603, 523] on button "Sim" at bounding box center [608, 520] width 95 height 46
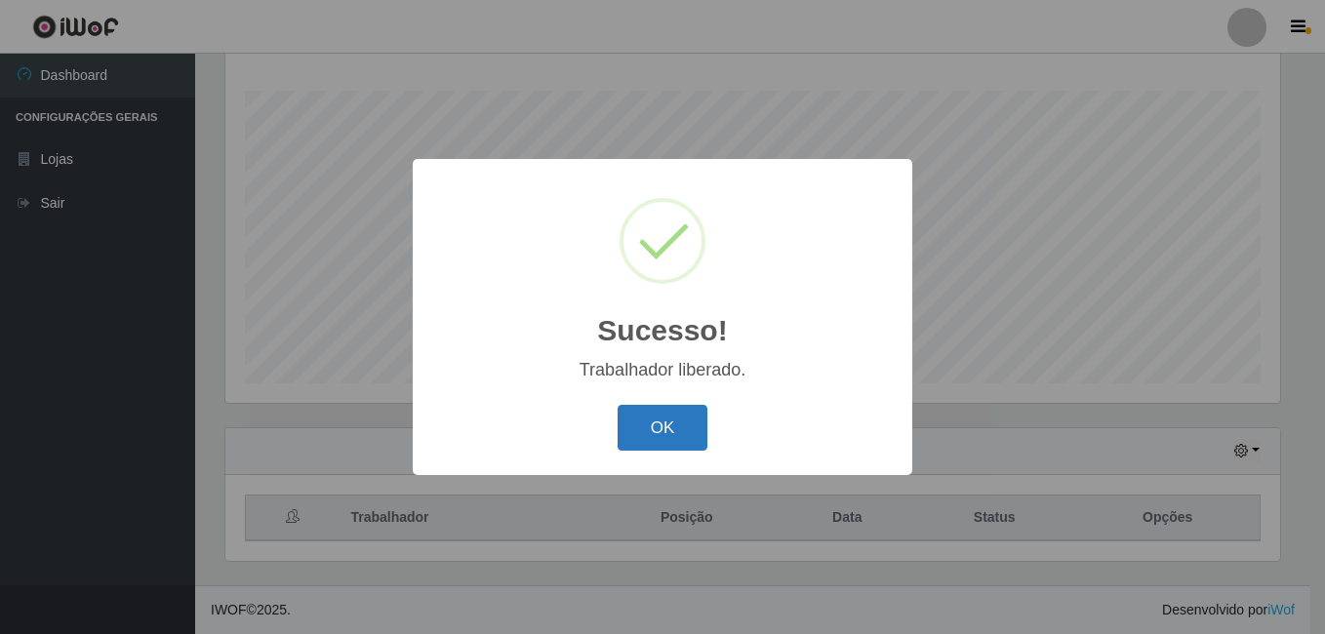
click at [633, 426] on button "OK" at bounding box center [663, 428] width 91 height 46
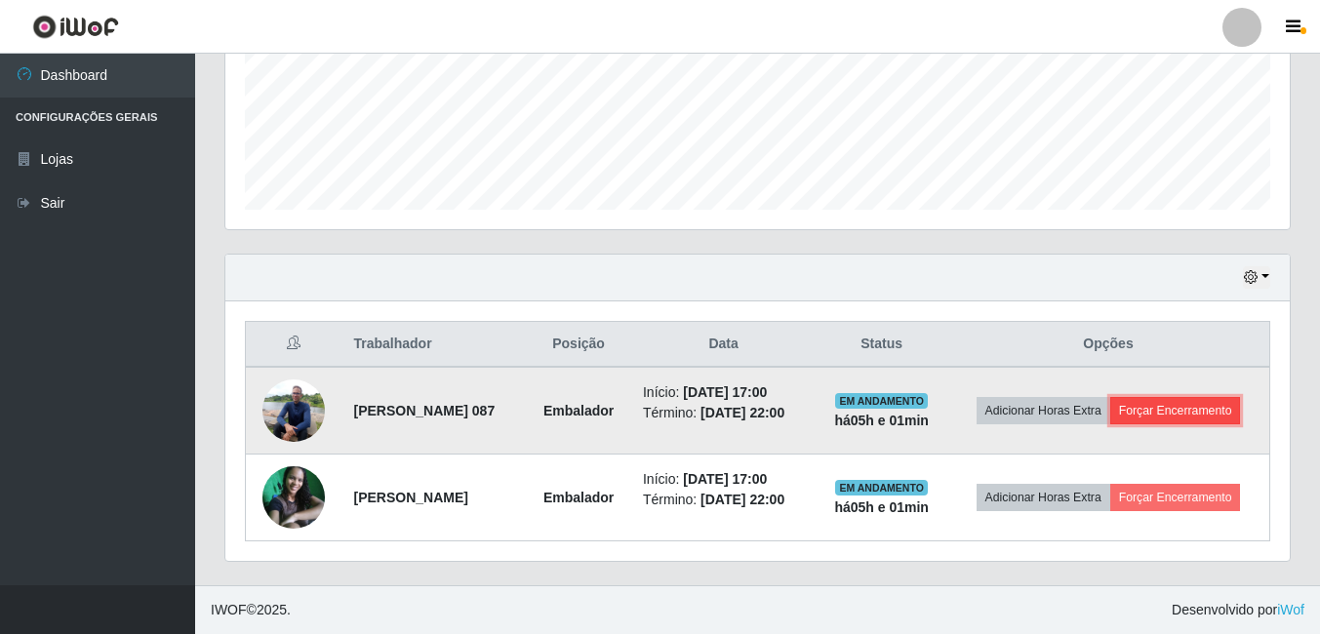
click at [1111, 418] on button "Forçar Encerramento" at bounding box center [1176, 410] width 131 height 27
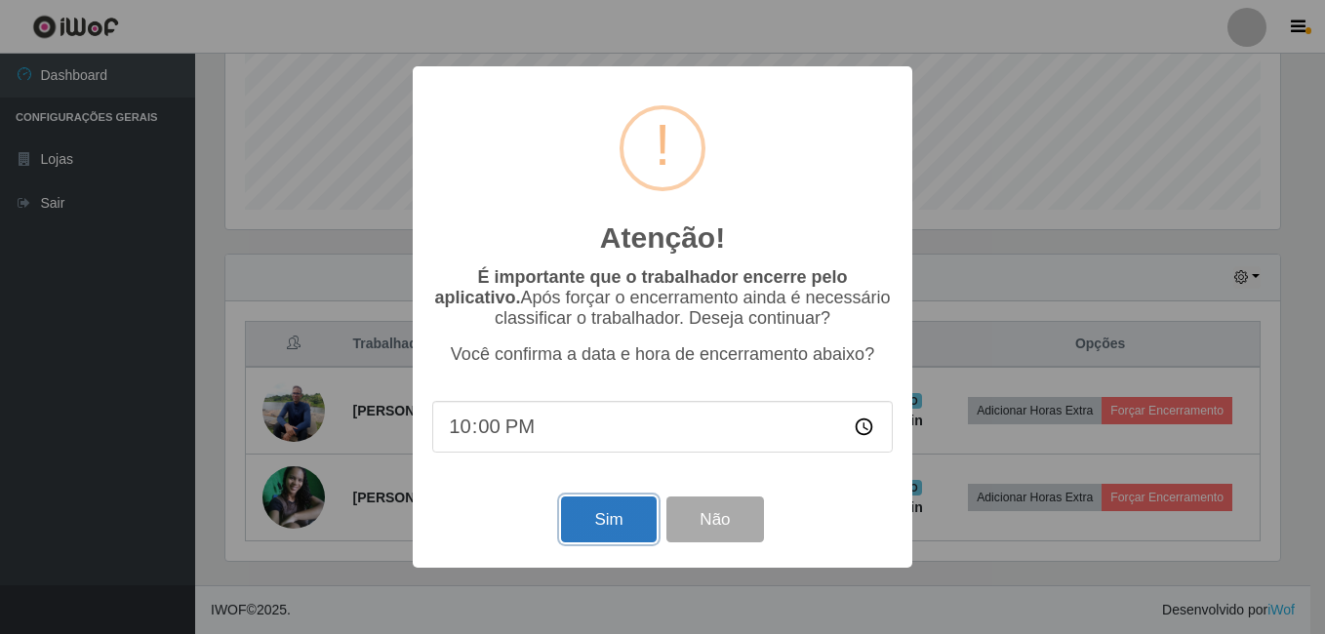
click at [619, 536] on button "Sim" at bounding box center [608, 520] width 95 height 46
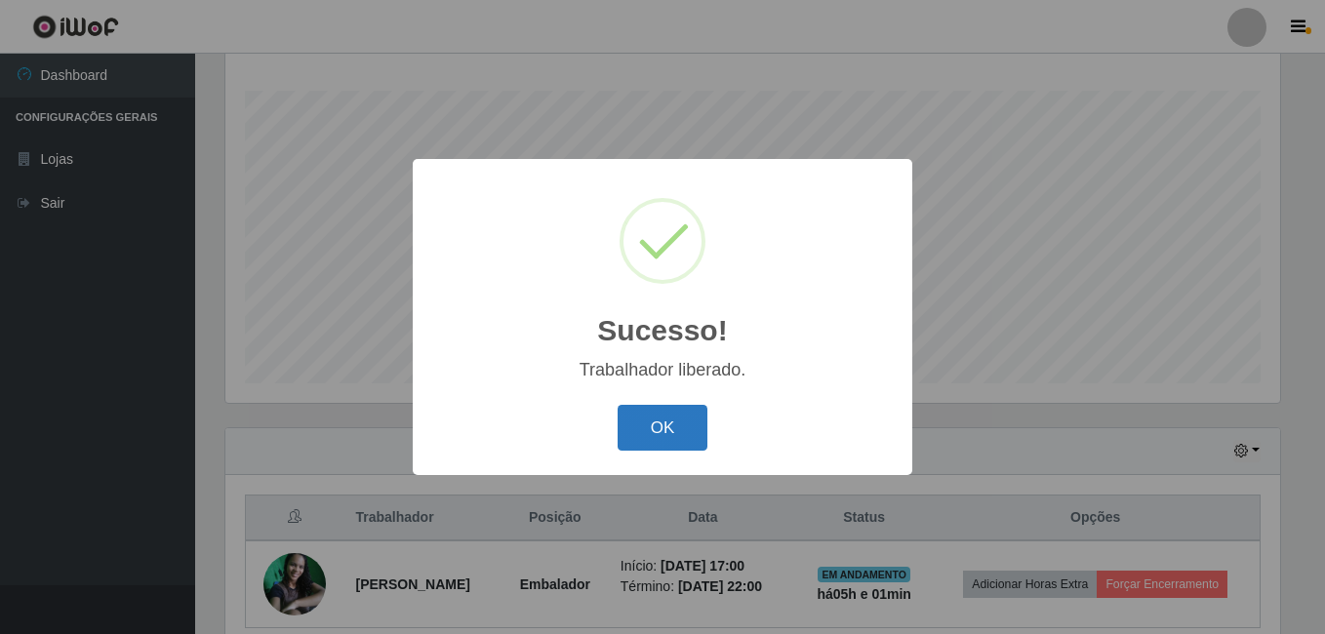
click at [677, 421] on button "OK" at bounding box center [663, 428] width 91 height 46
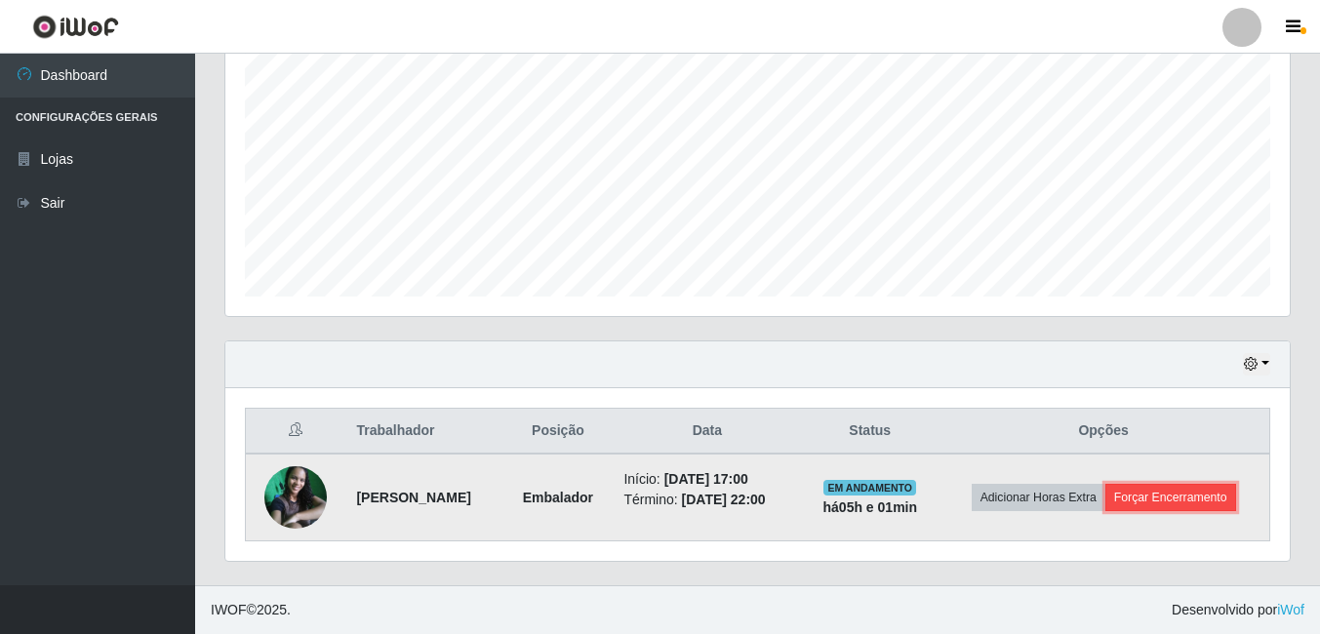
click at [1178, 501] on button "Forçar Encerramento" at bounding box center [1171, 497] width 131 height 27
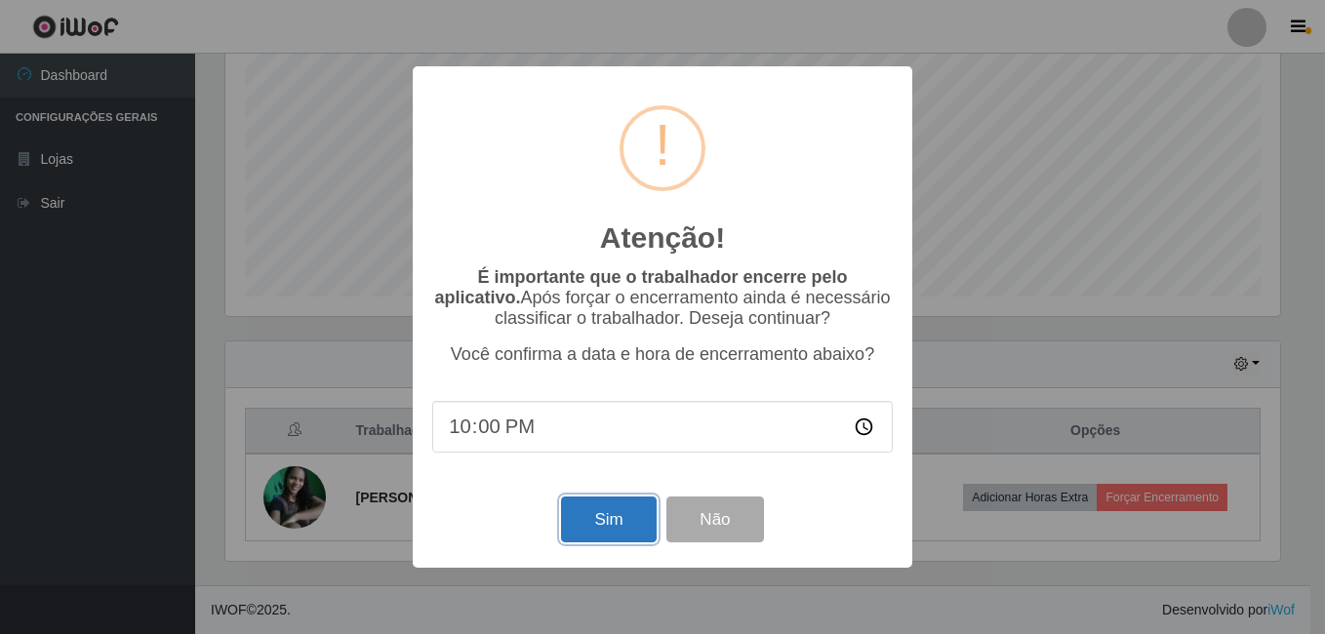
click at [614, 526] on button "Sim" at bounding box center [608, 520] width 95 height 46
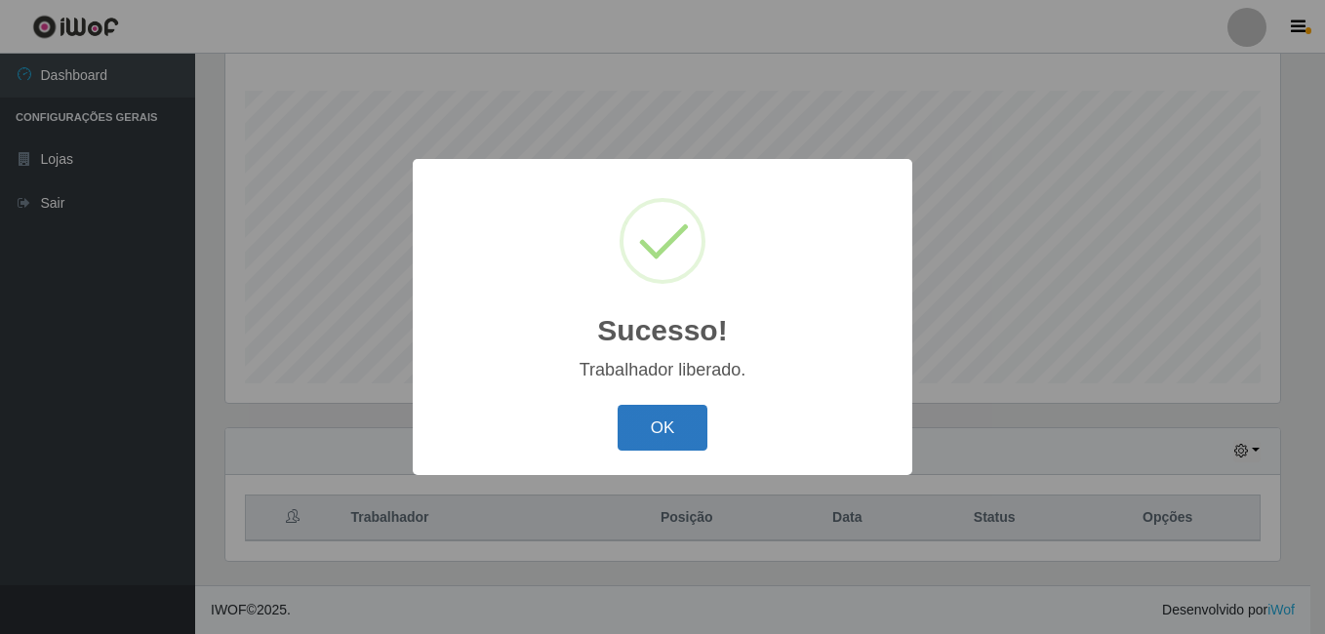
click at [680, 443] on button "OK" at bounding box center [663, 428] width 91 height 46
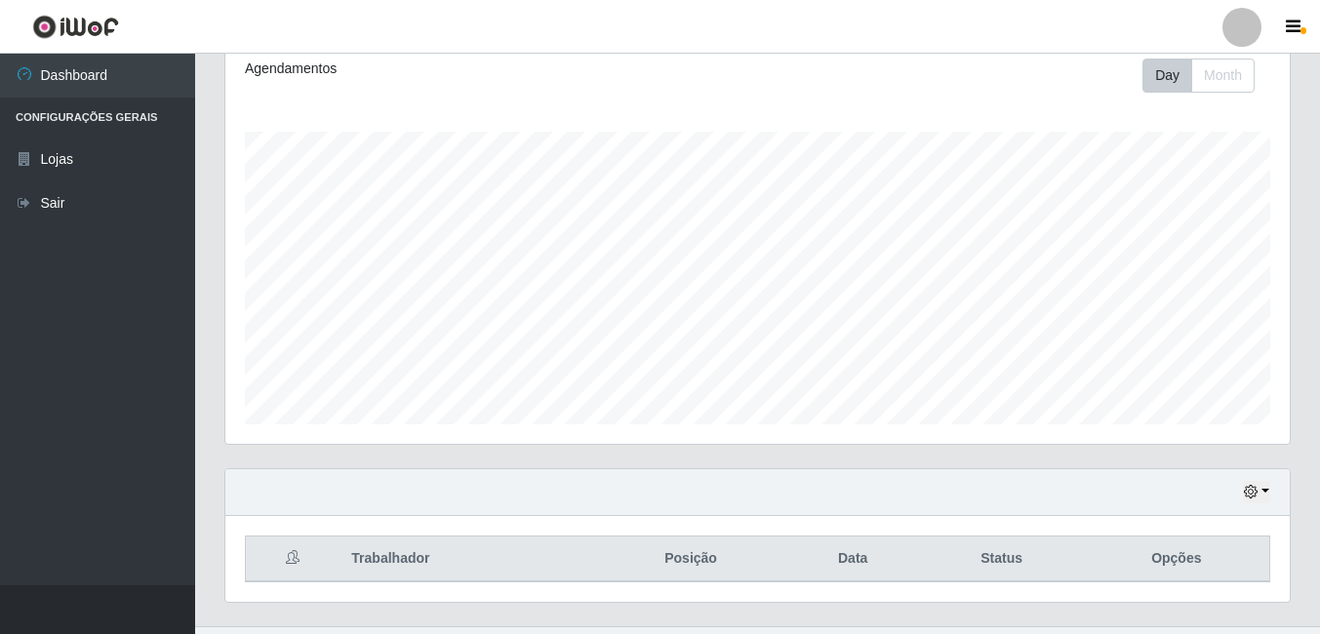
scroll to position [314, 0]
